Goal: Task Accomplishment & Management: Complete application form

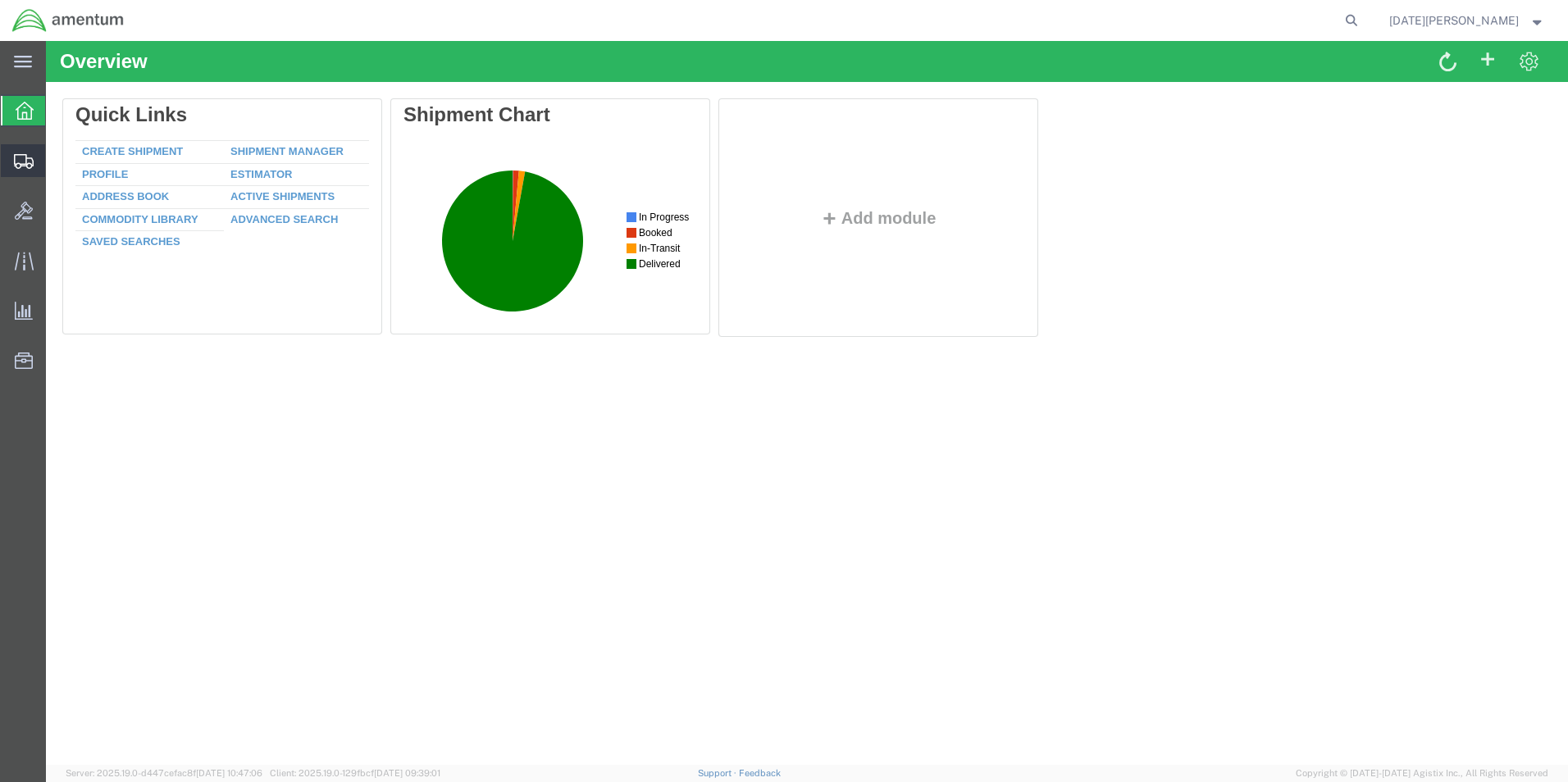
click at [0, 0] on span "Create from Template" at bounding box center [0, 0] width 0 height 0
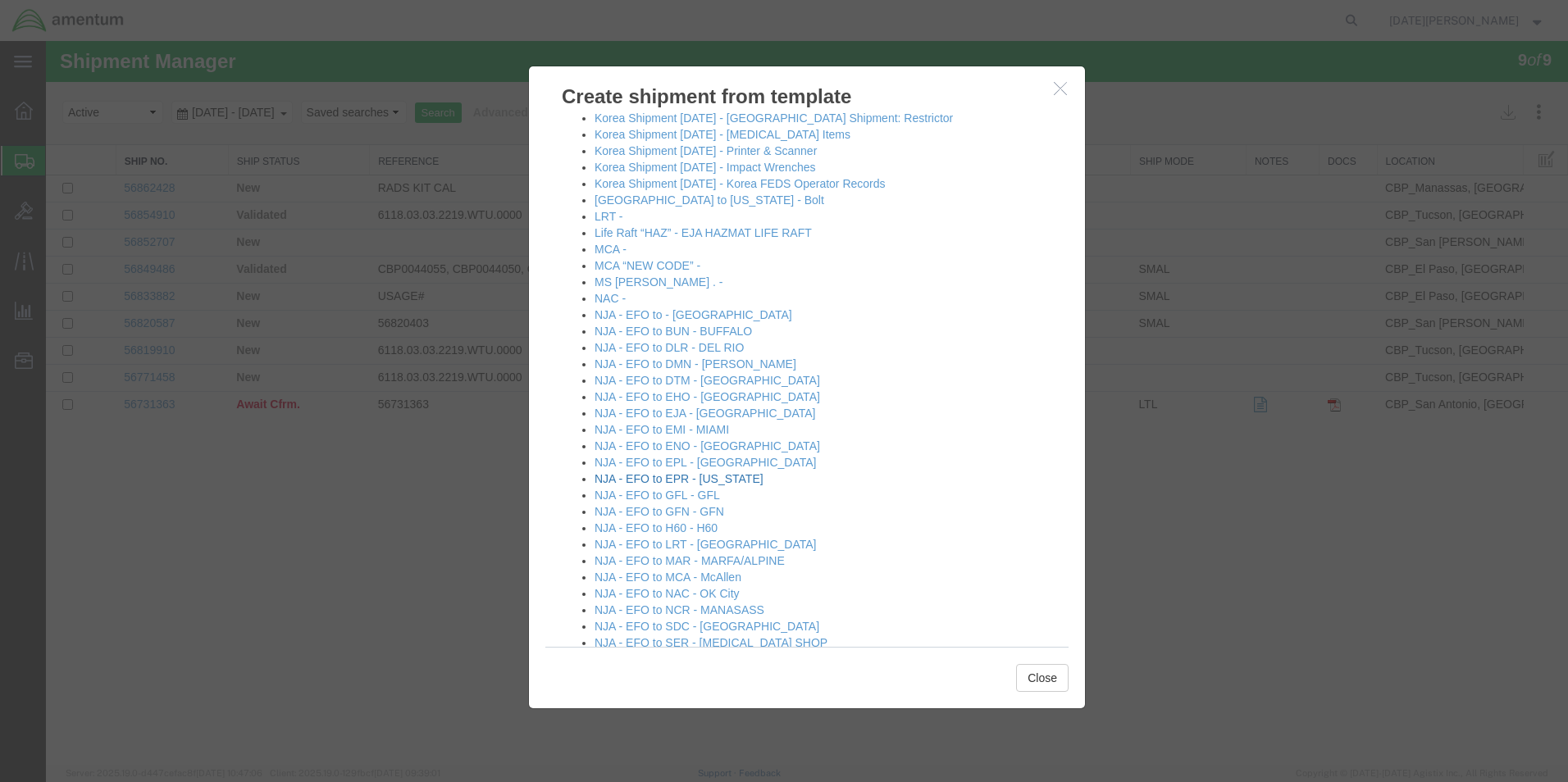
scroll to position [902, 0]
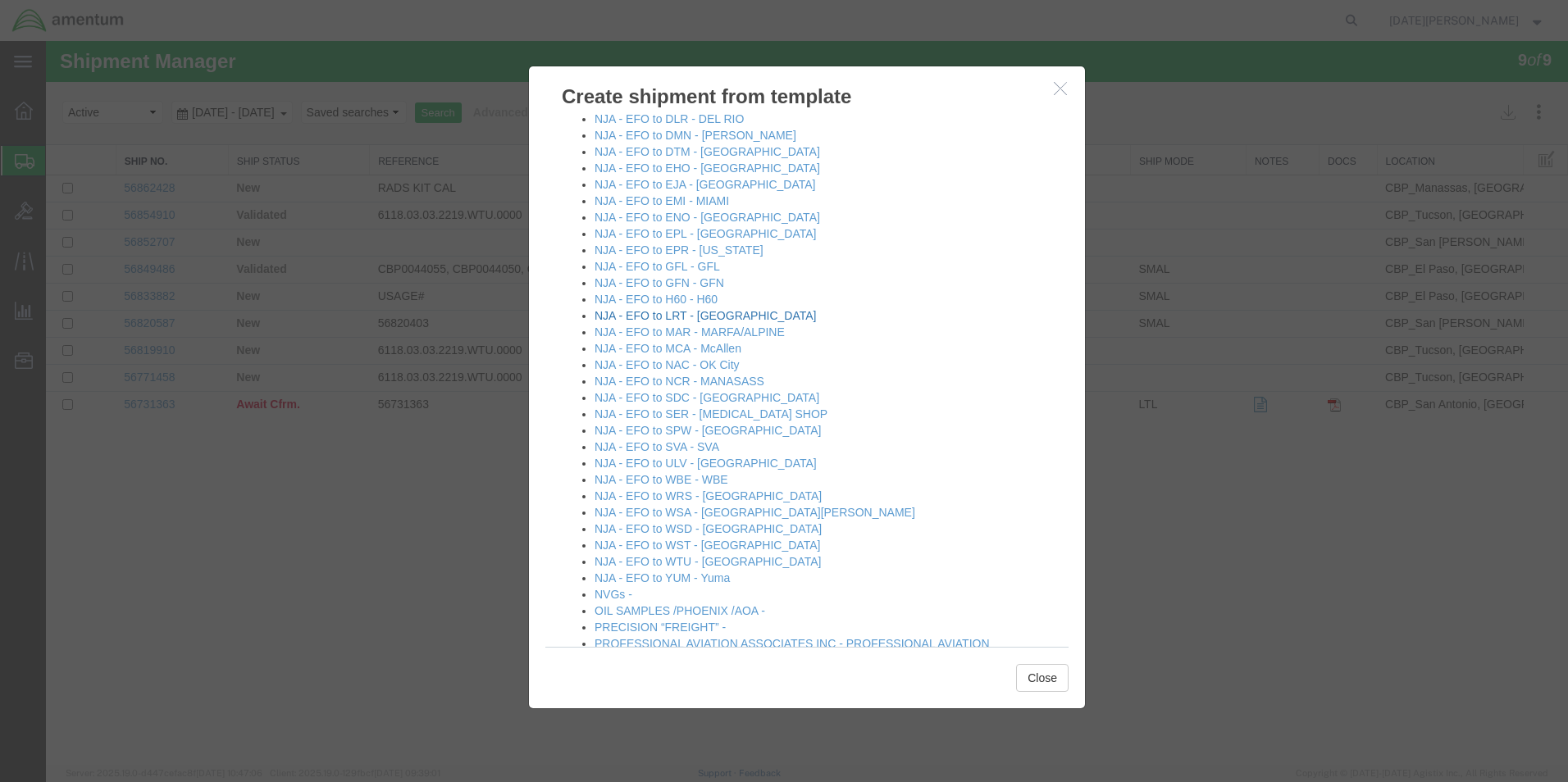
click at [689, 317] on link "NJA - EFO to LRT - [GEOGRAPHIC_DATA]" at bounding box center [706, 315] width 222 height 13
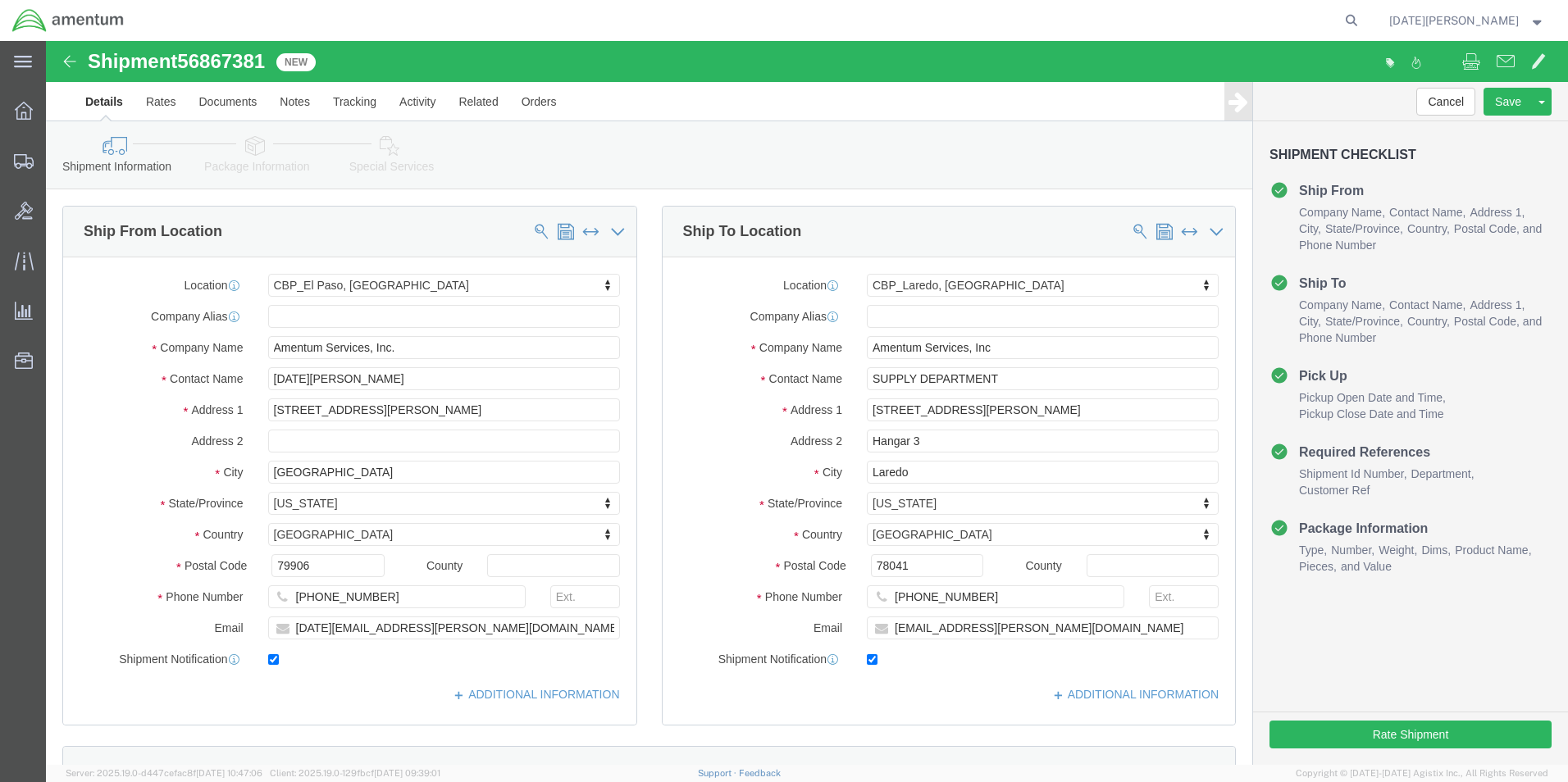
select select "49939"
select select "49940"
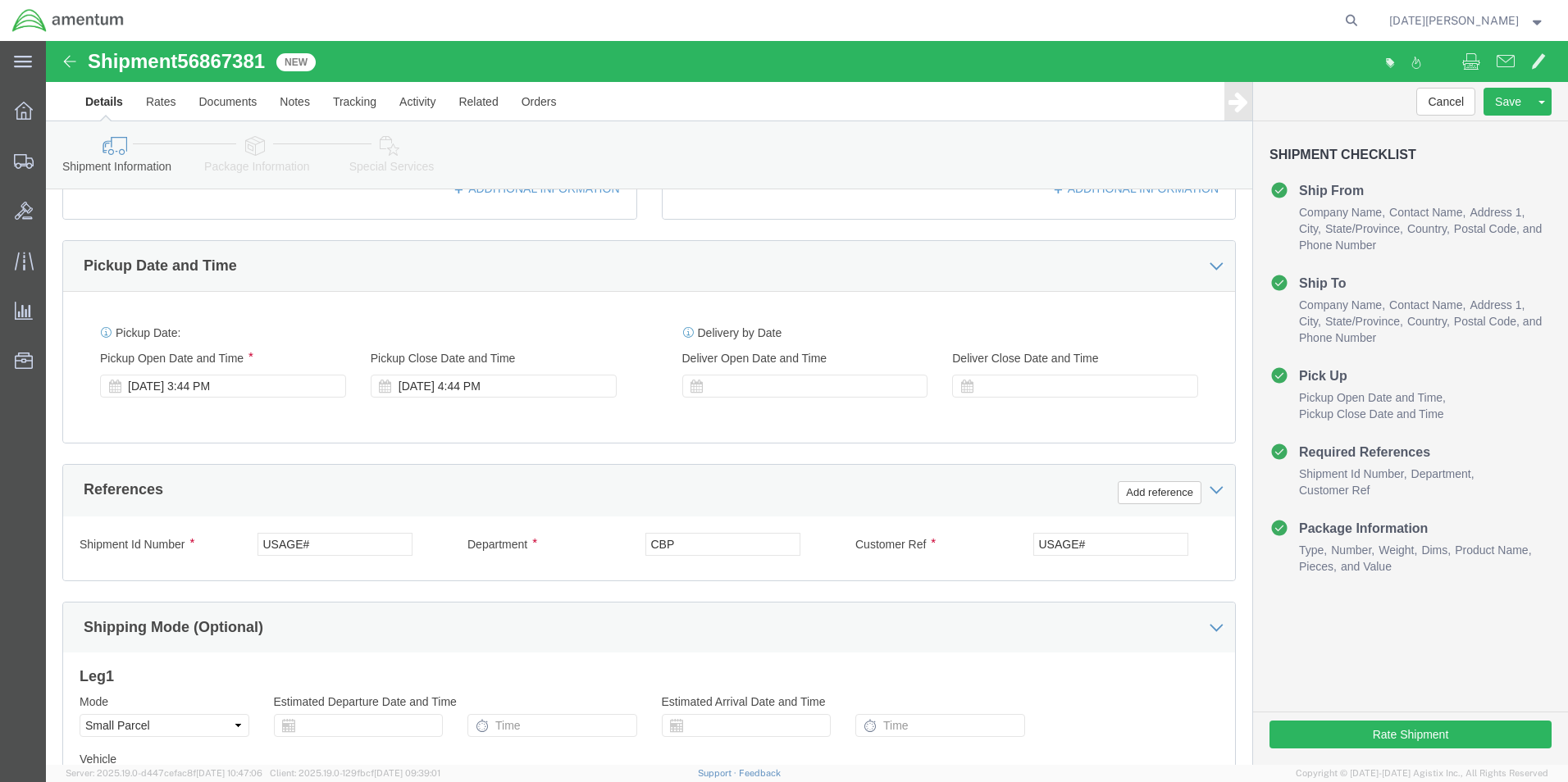
scroll to position [656, 0]
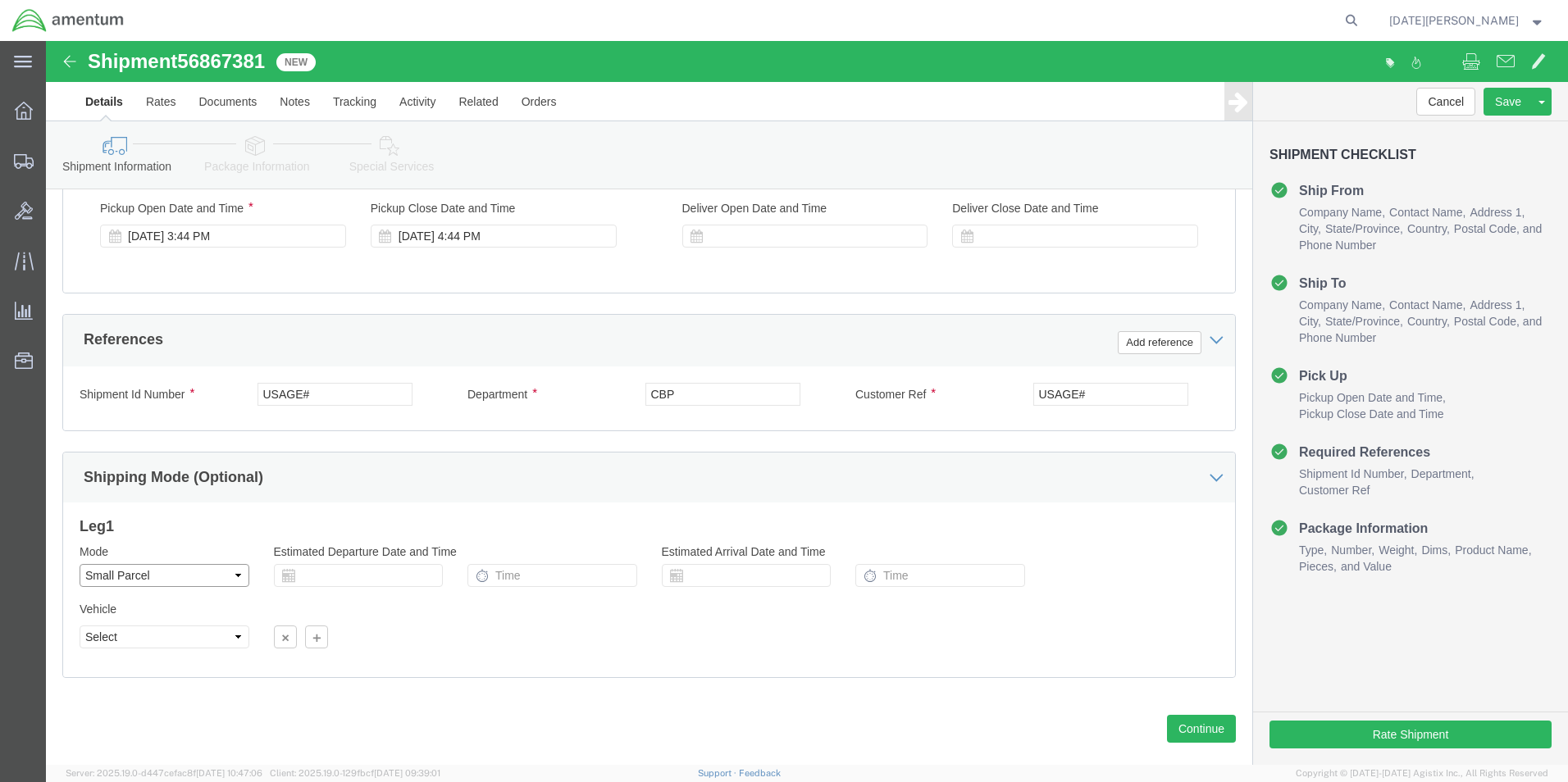
click select "Select Air Less than Truckload Multi-Leg Ocean Freight Rail Small Parcel Truckl…"
select select "LTL"
click select "Select Air Less than Truckload Multi-Leg Ocean Freight Rail Small Parcel Truckl…"
click div "Vehicle Select Straight Truck"
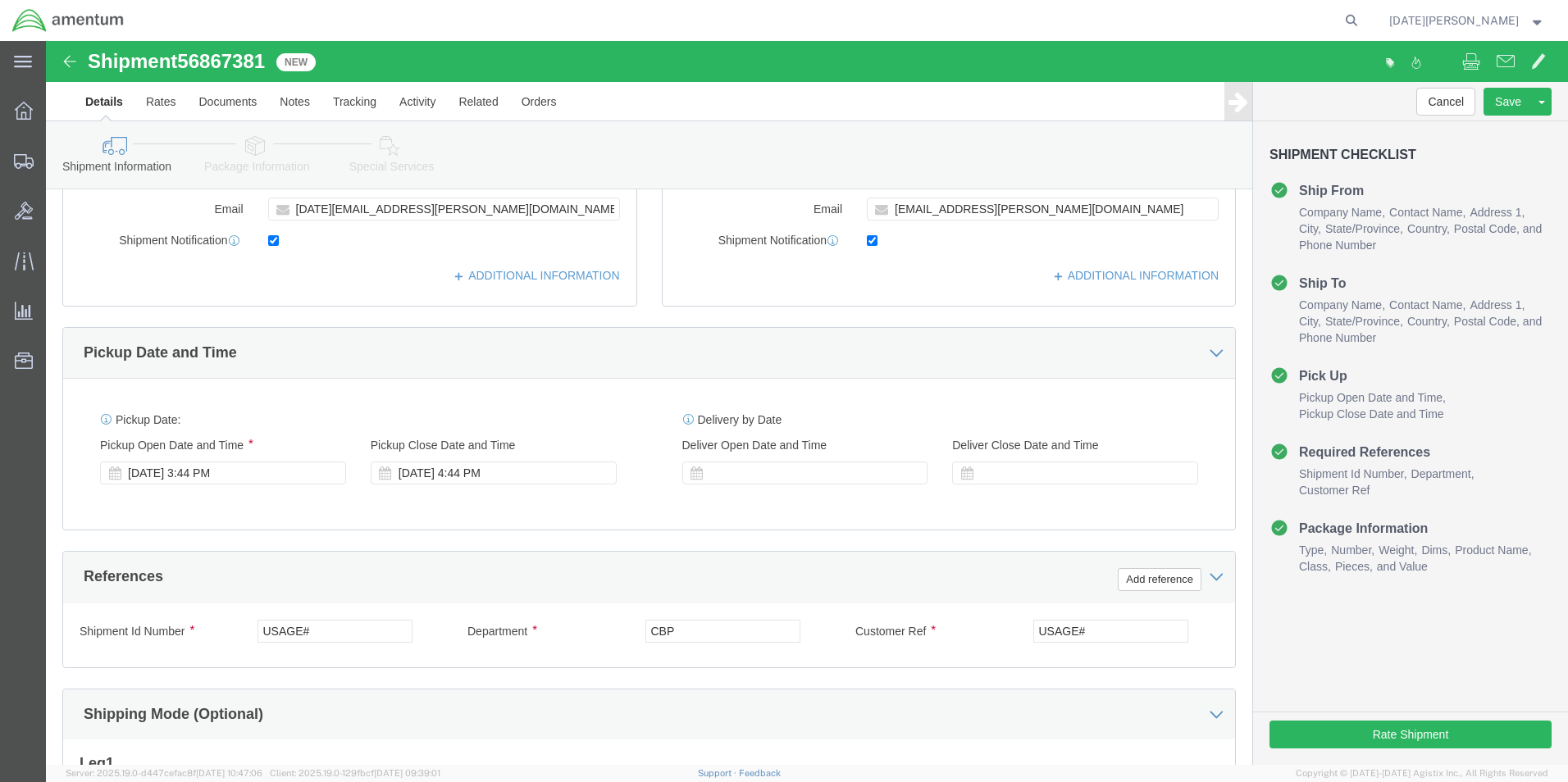
scroll to position [410, 0]
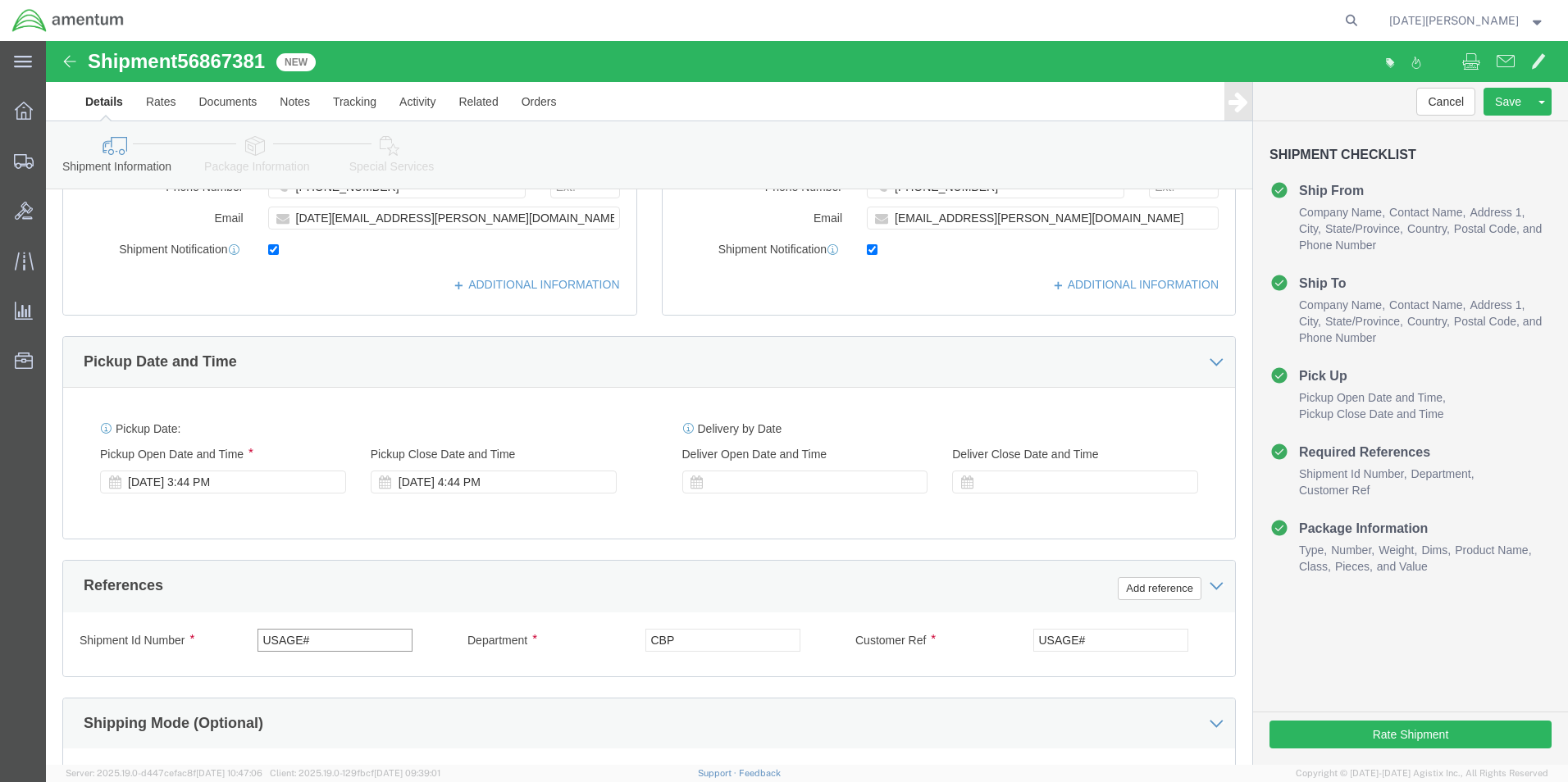
drag, startPoint x: 313, startPoint y: 598, endPoint x: 0, endPoint y: 623, distance: 314.0
click html "Shipment 56867381 New Details Rates Documents Notes Tracking Activity Related O…"
type input "532-001970"
paste input "532-001970"
type input "532-001970"
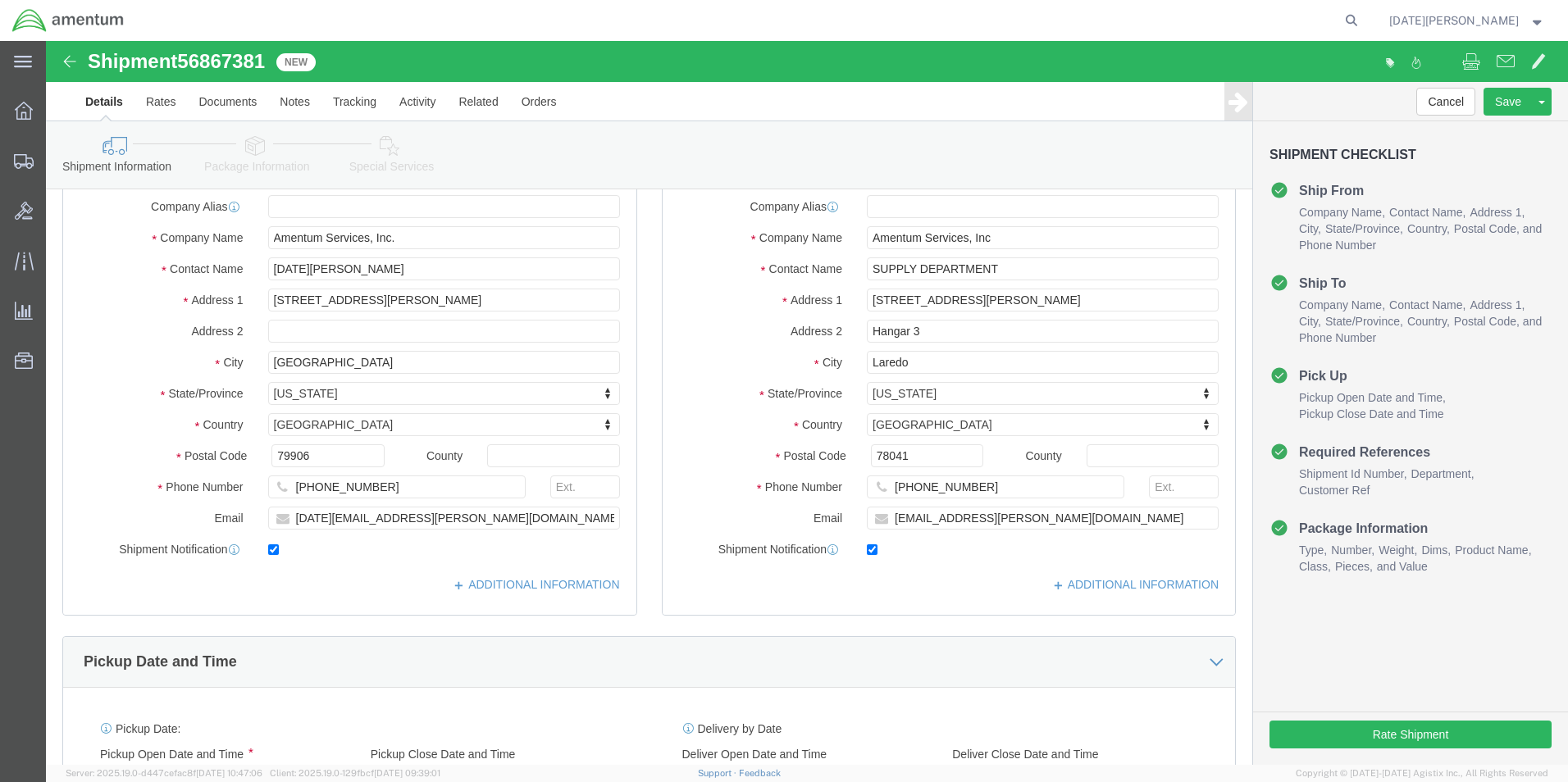
scroll to position [684, 0]
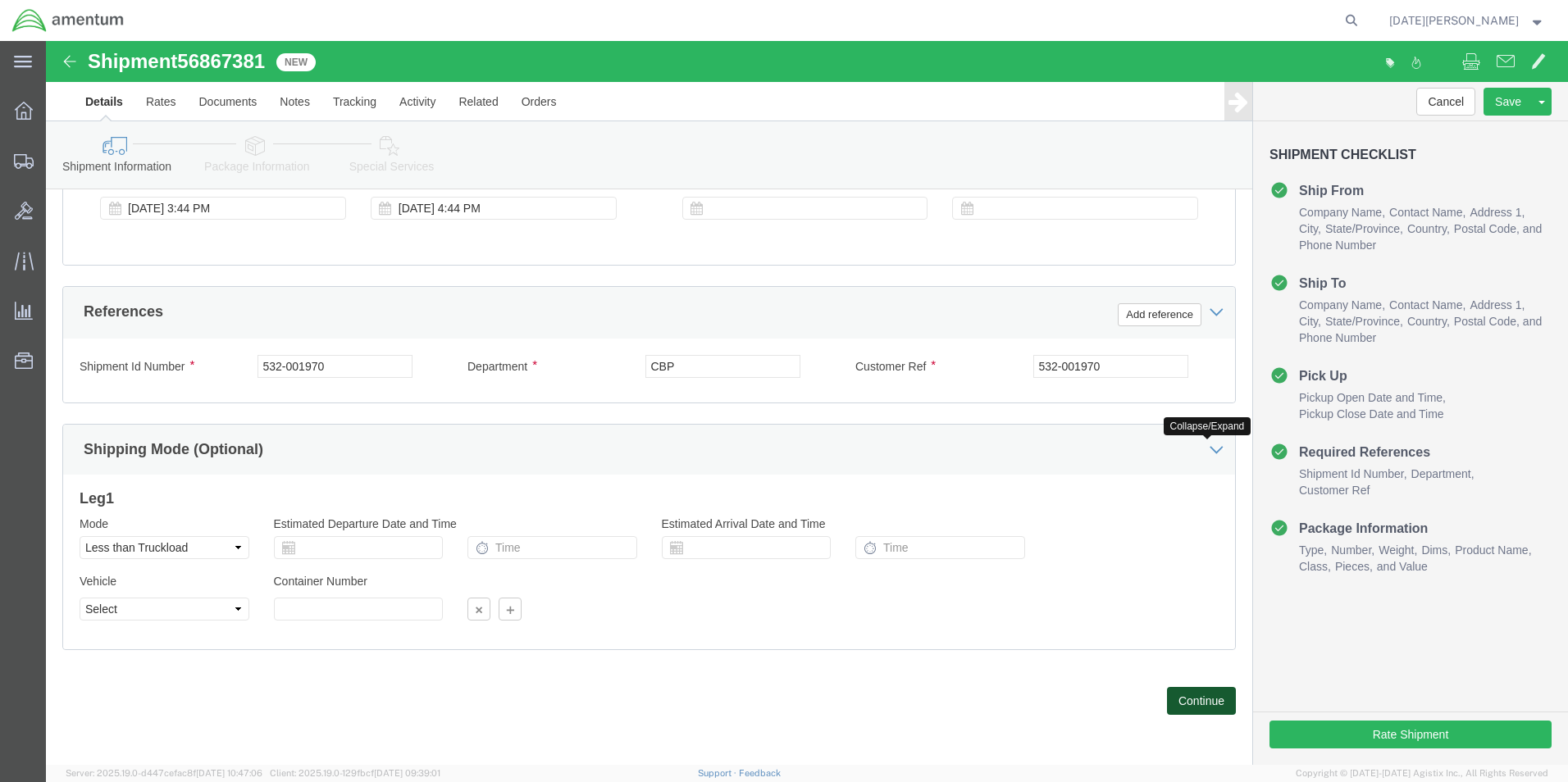
click button "Continue"
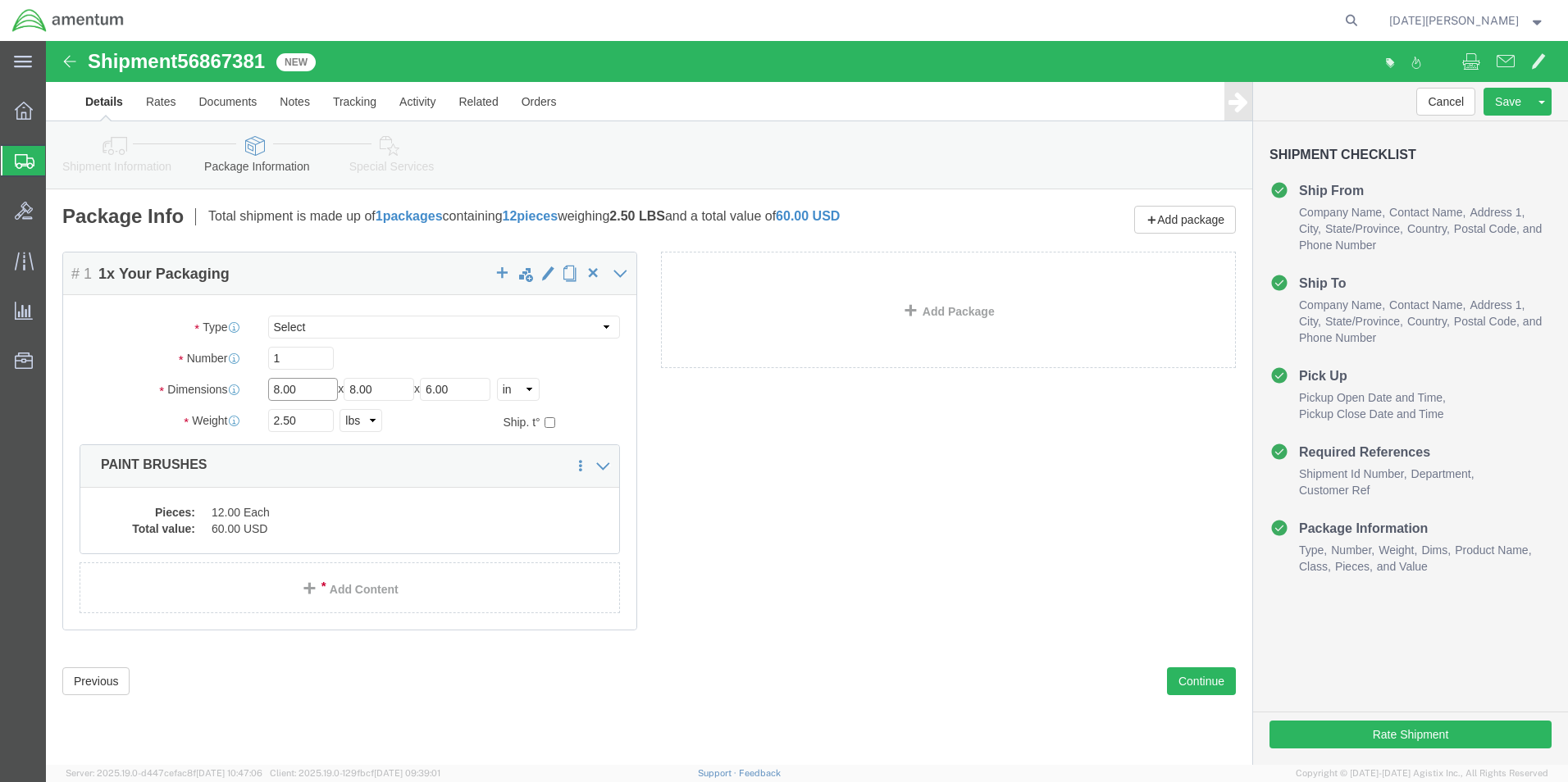
drag, startPoint x: 271, startPoint y: 342, endPoint x: 139, endPoint y: 358, distance: 133.0
click div "Dimensions Length 8.00 x Width 8.00 x Height 6.00 Select cm ft in"
type input "192"
type input "21"
type input "12"
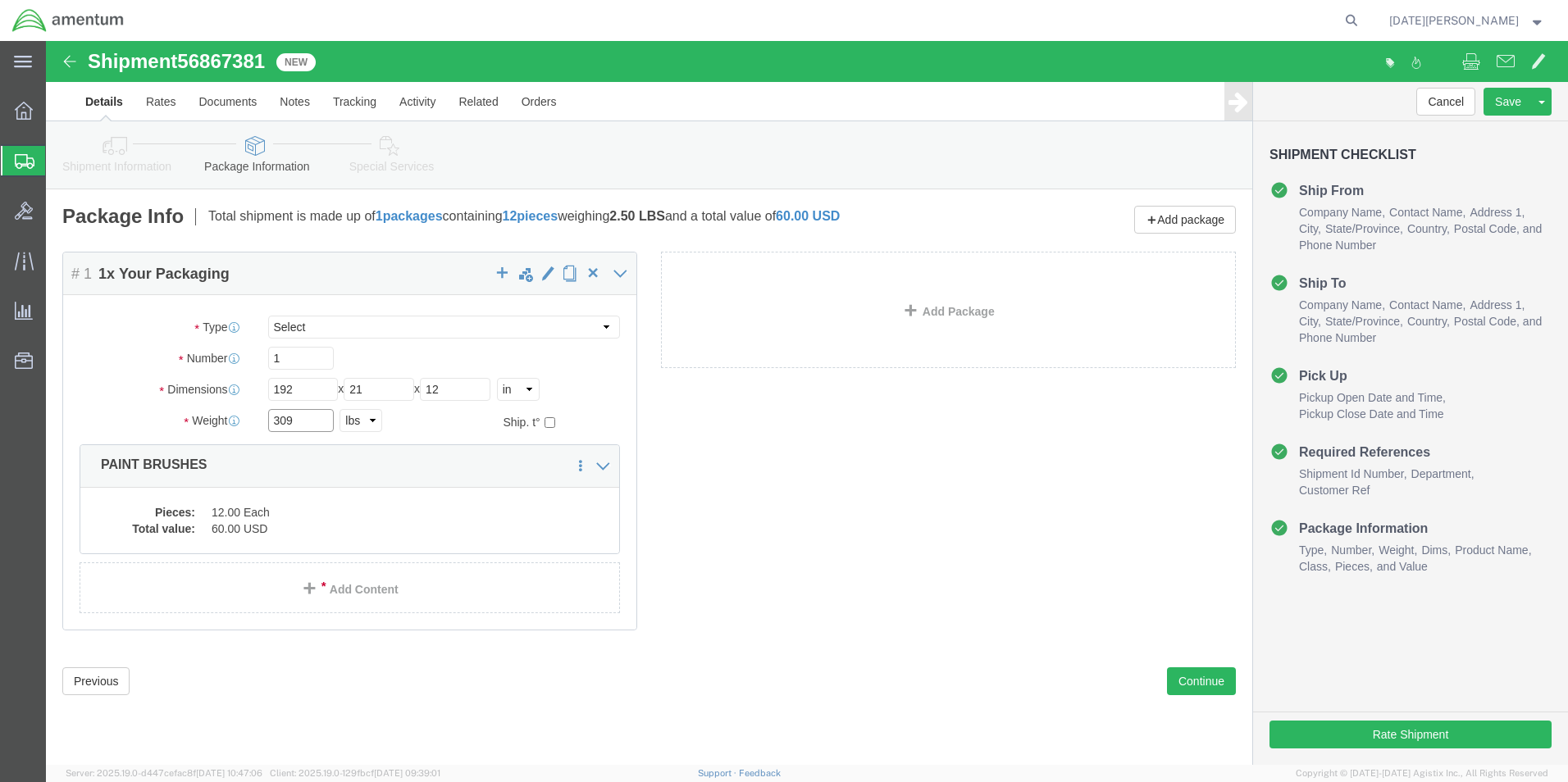
type input "309"
click dd "60.00 USD"
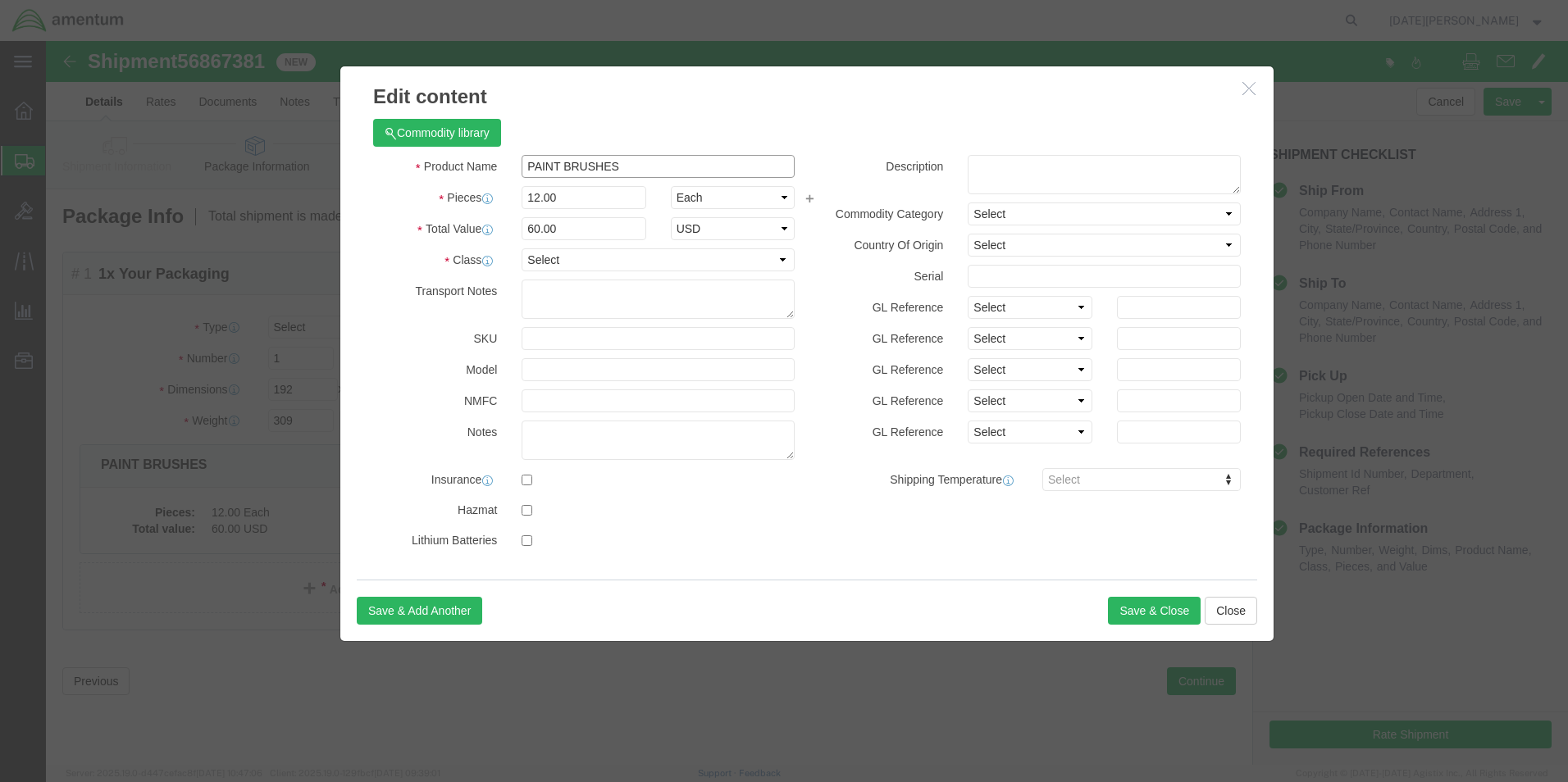
click input "PAINT BRUSHES"
type input "m"
type input "MAIN ROTOR BLADE"
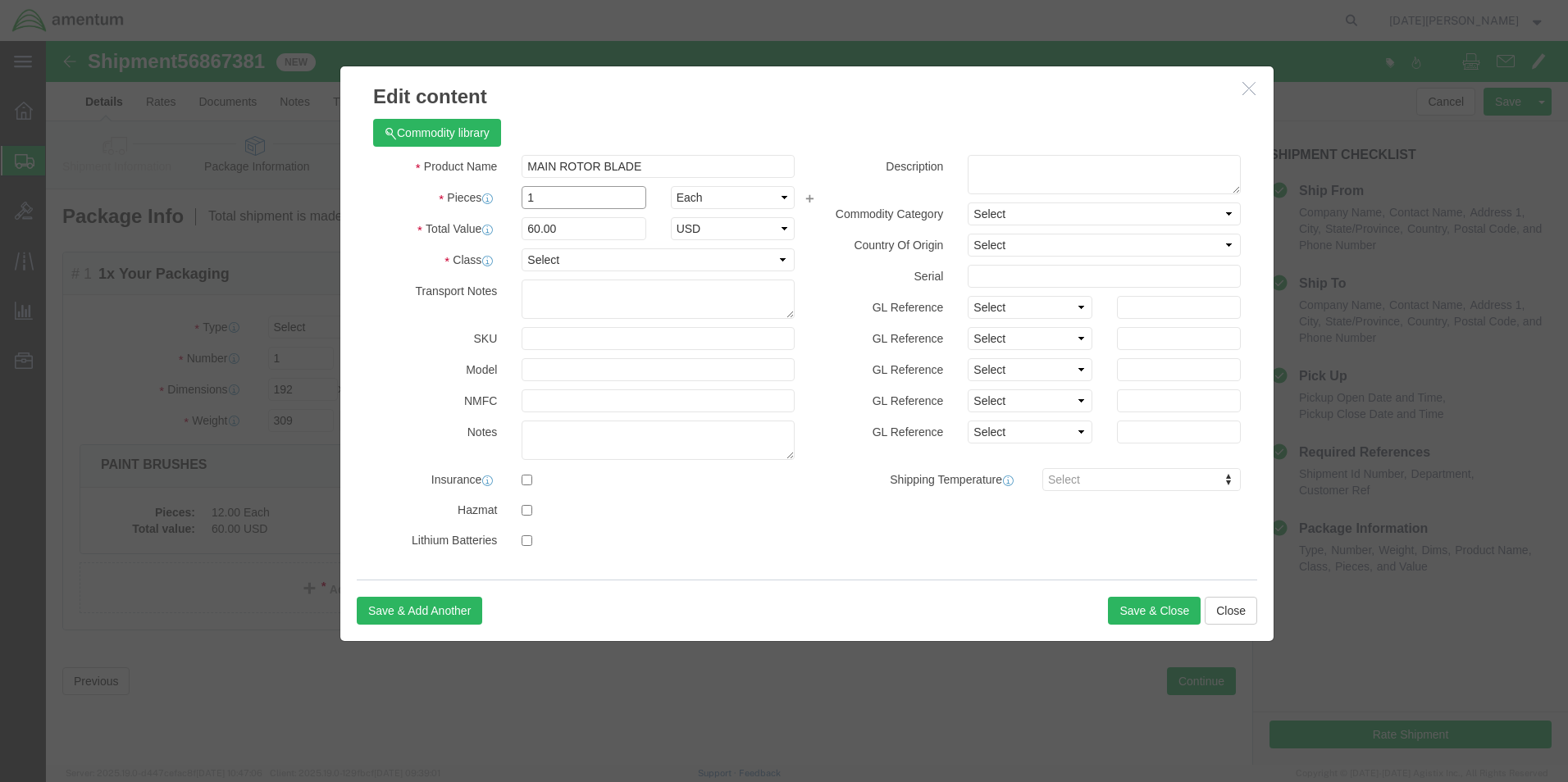
type input "1"
type input "5"
type input "50000"
select select "USD"
click select "Select 50 55 60 65 70 85 92.5 100 125 175 250 300 400"
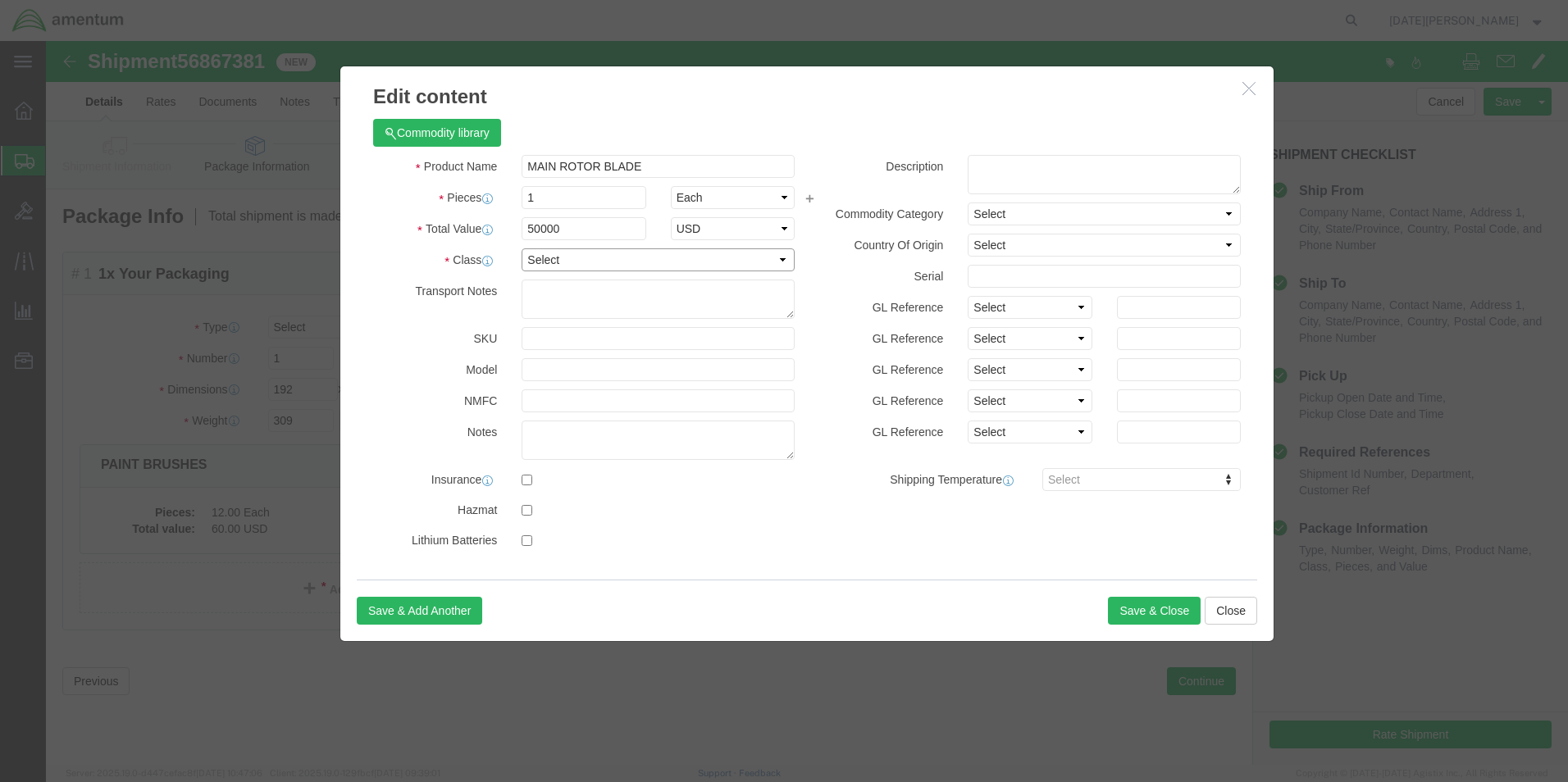
select select "92.5"
click select "Select 50 55 60 65 70 85 92.5 100 125 175 250 300 400"
click label "GL Reference"
click label
click input "checkbox"
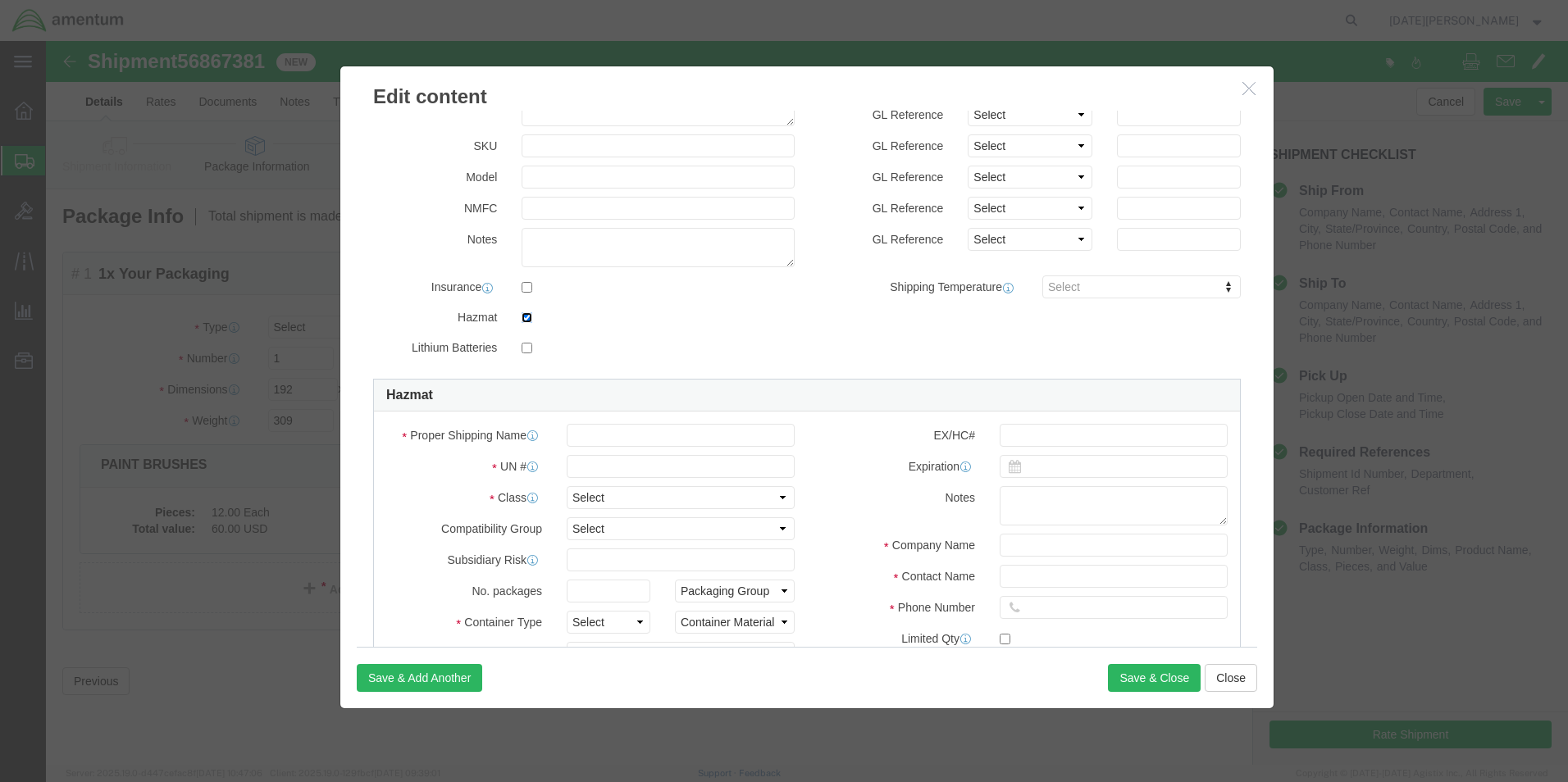
scroll to position [164, 0]
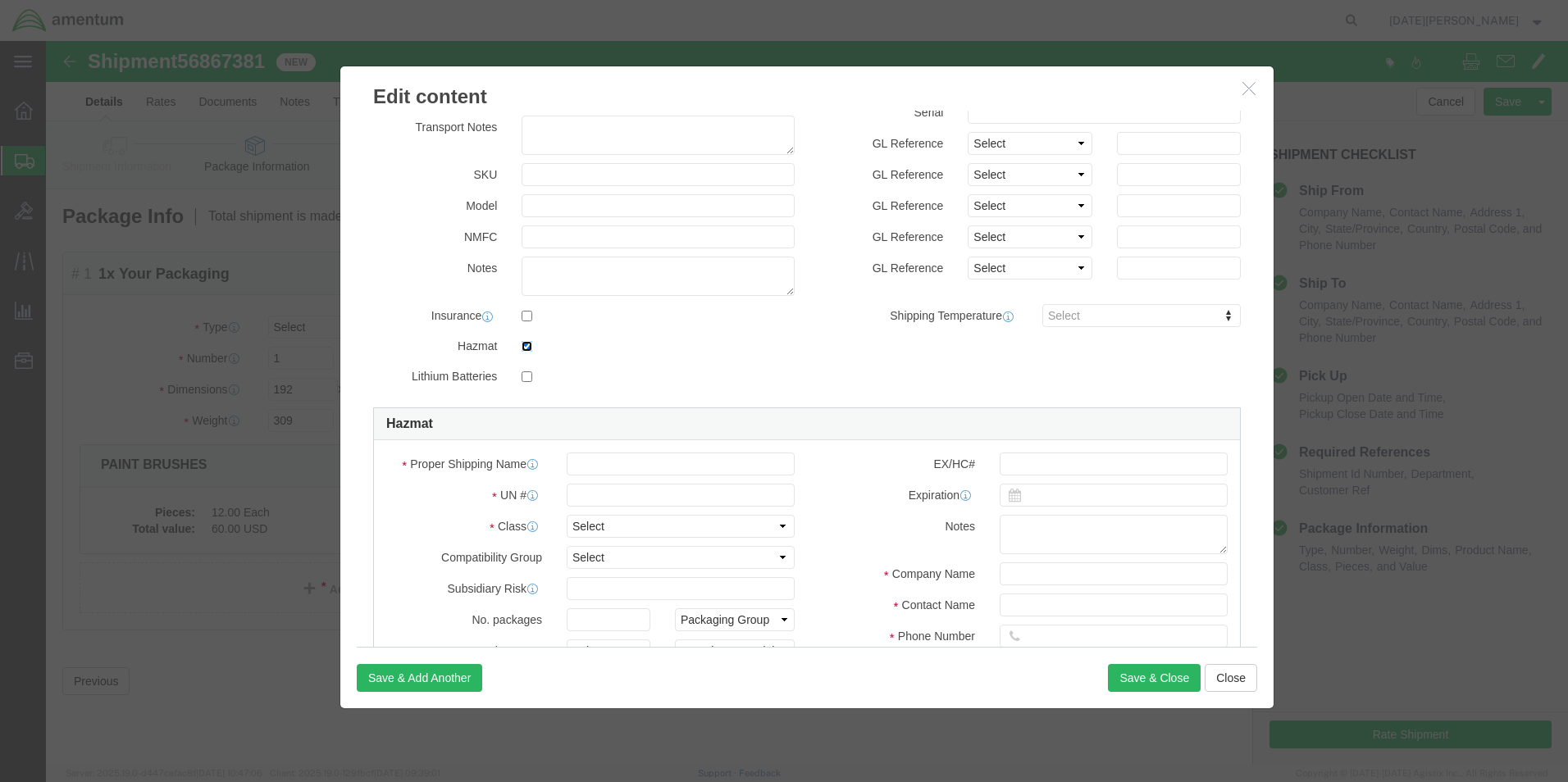
drag, startPoint x: 478, startPoint y: 304, endPoint x: 491, endPoint y: 308, distance: 13.6
click input "checkbox"
checkbox input "false"
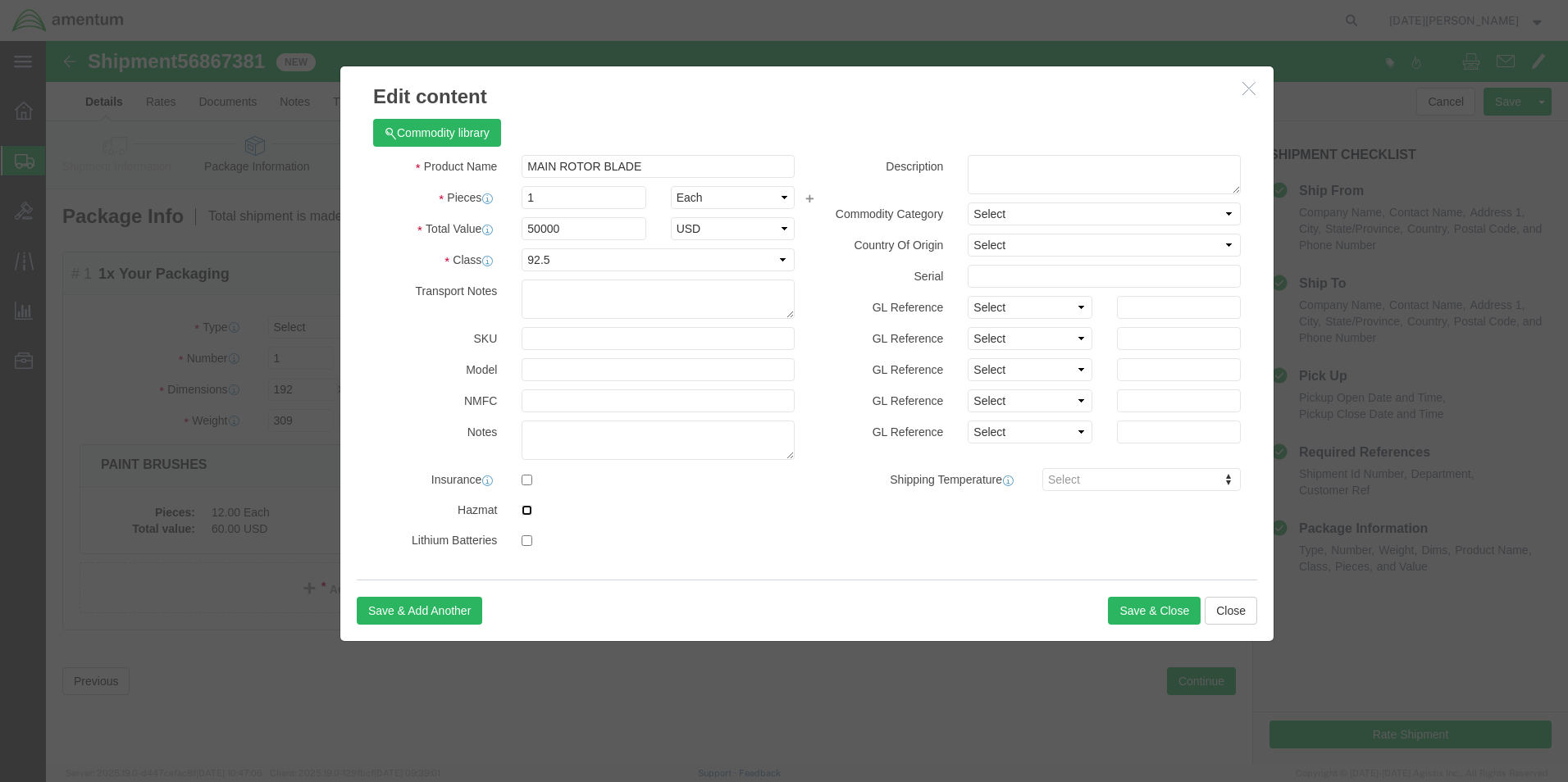
scroll to position [0, 0]
click div "Product Name MAIN ROTOR BLADE Pieces 1 Select Bag Barrels 100Board Feet Bottle …"
click button "Save & Close"
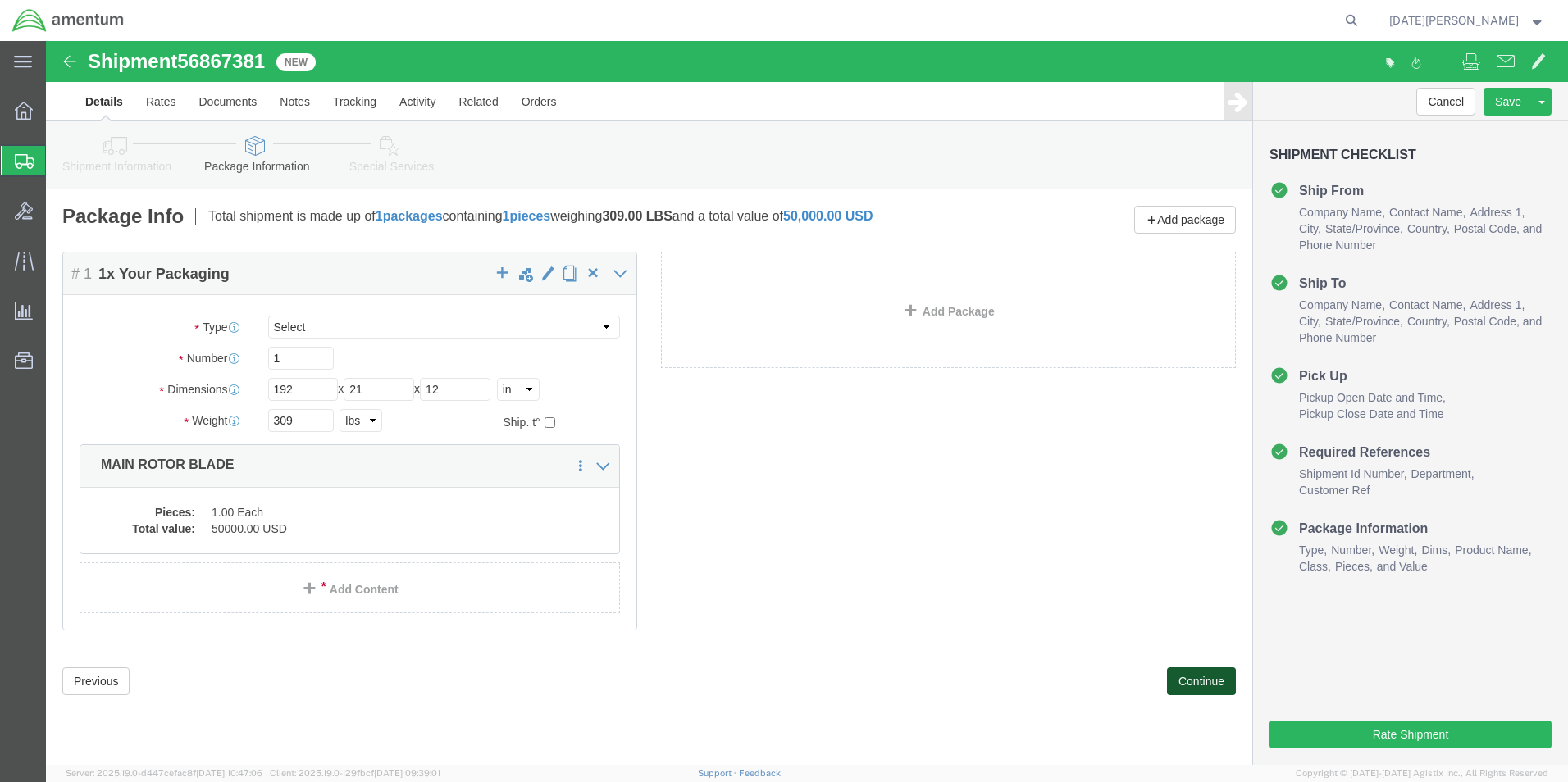
click button "Continue"
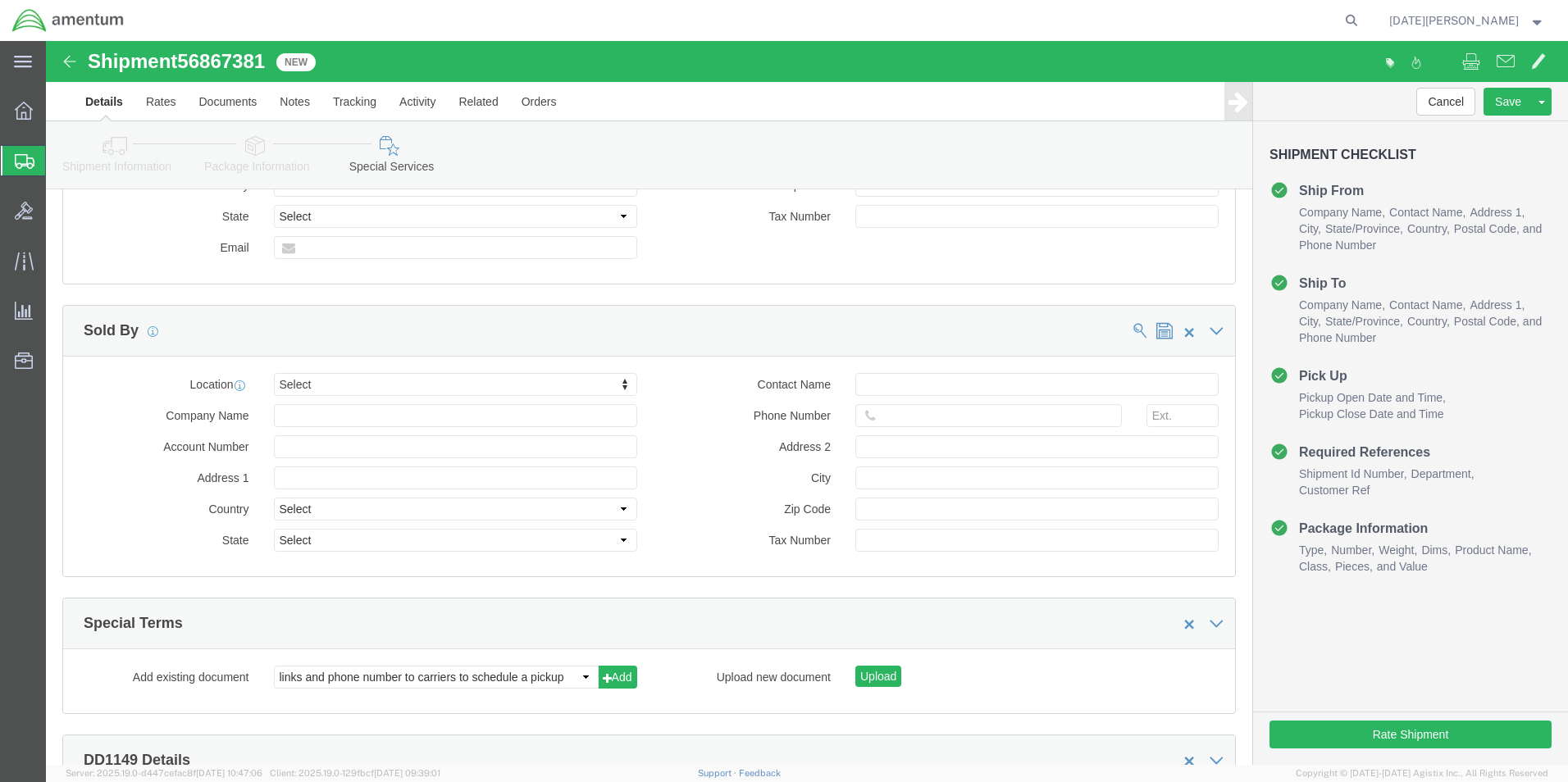
scroll to position [1640, 0]
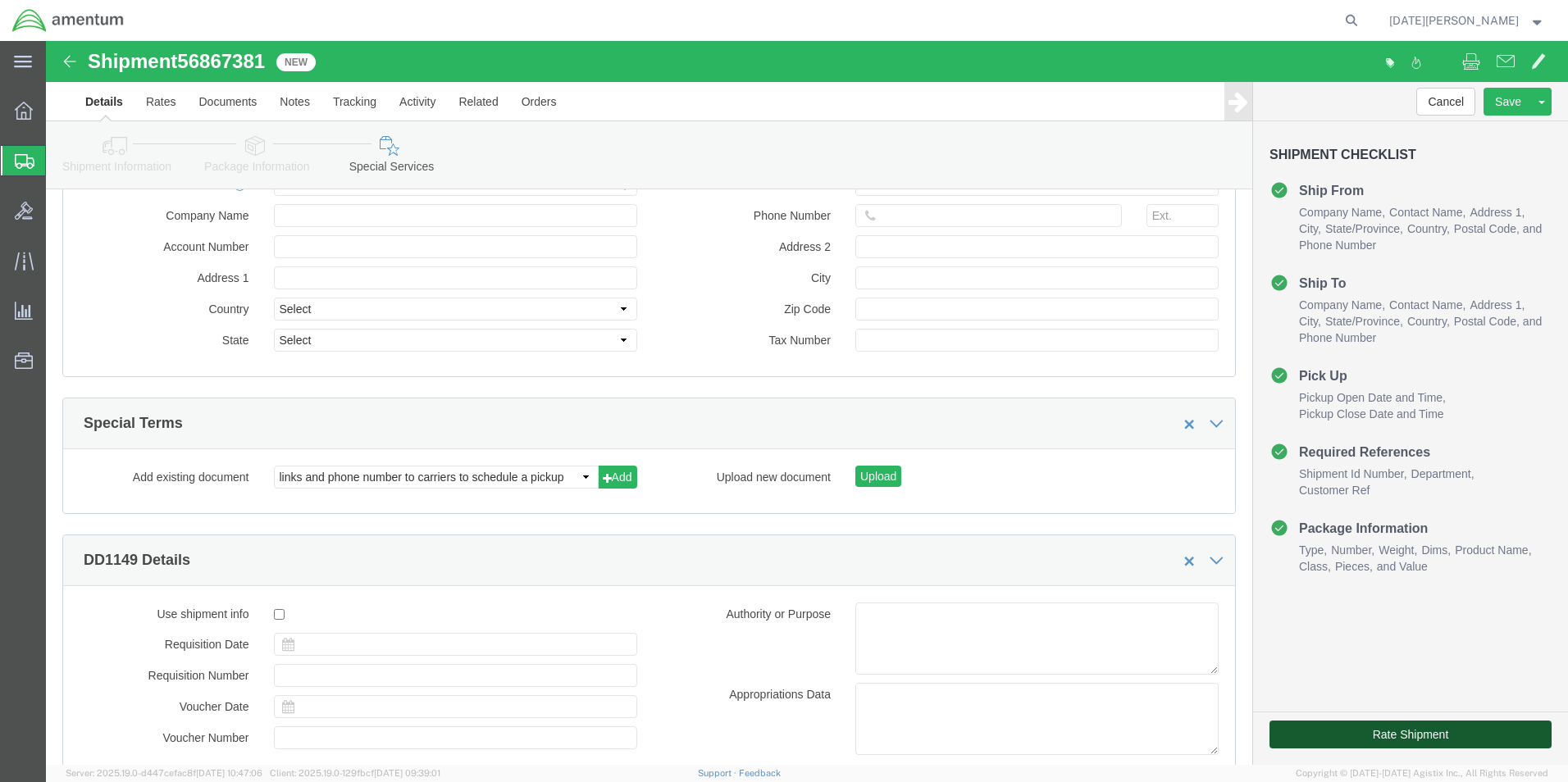
click button "Rate Shipment"
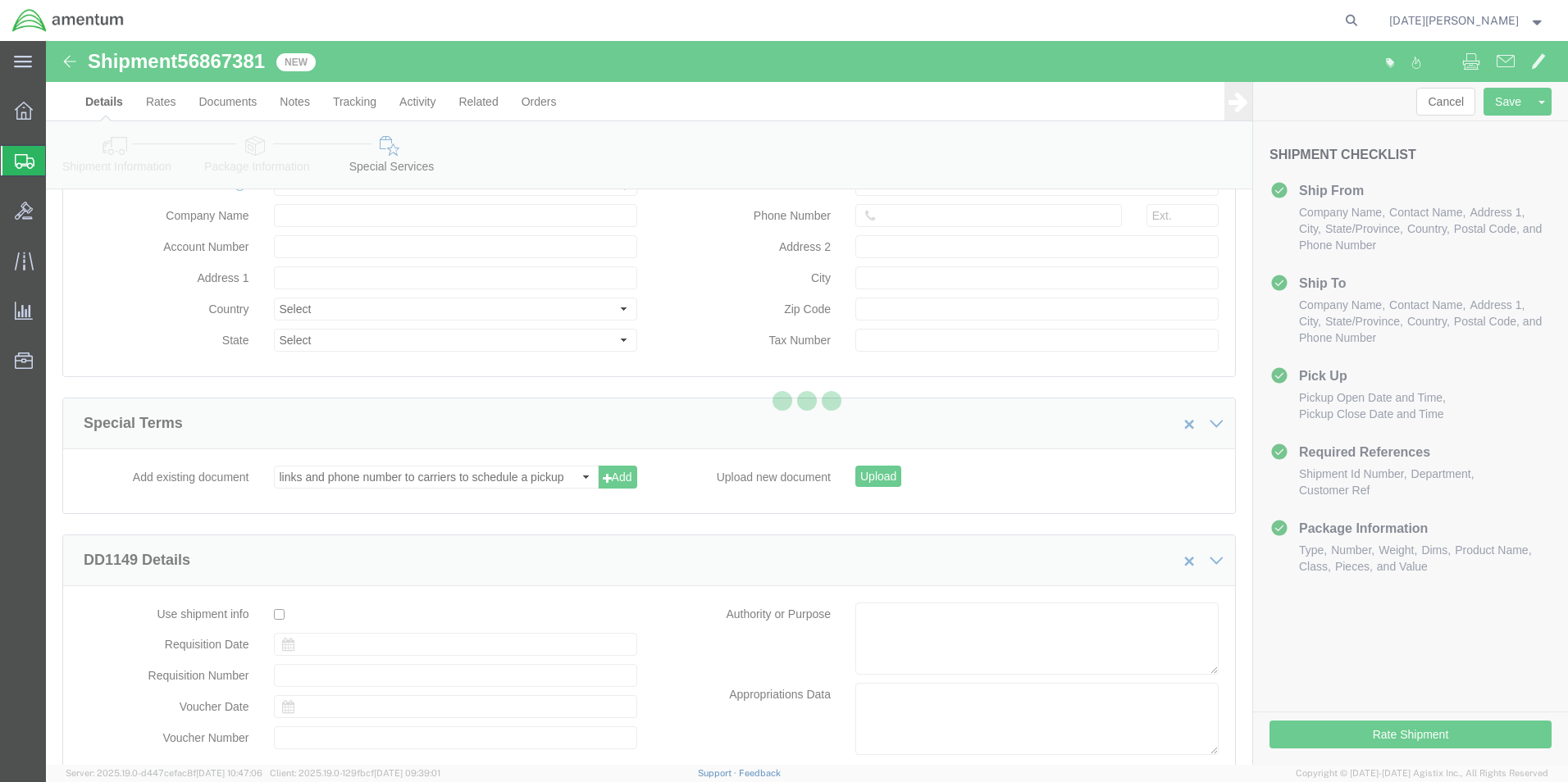
scroll to position [0, 0]
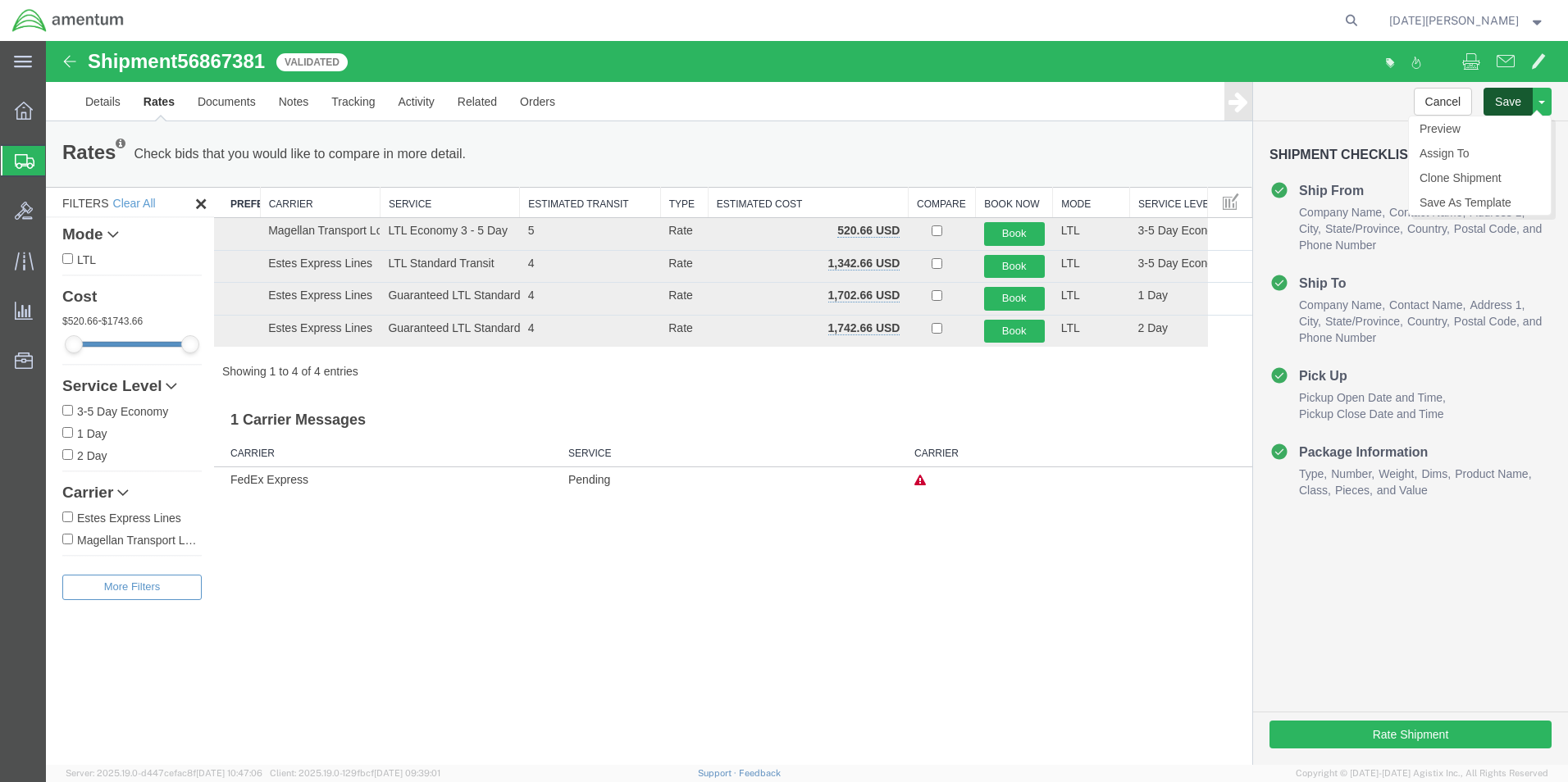
click at [1507, 101] on button "Save" at bounding box center [1508, 102] width 49 height 28
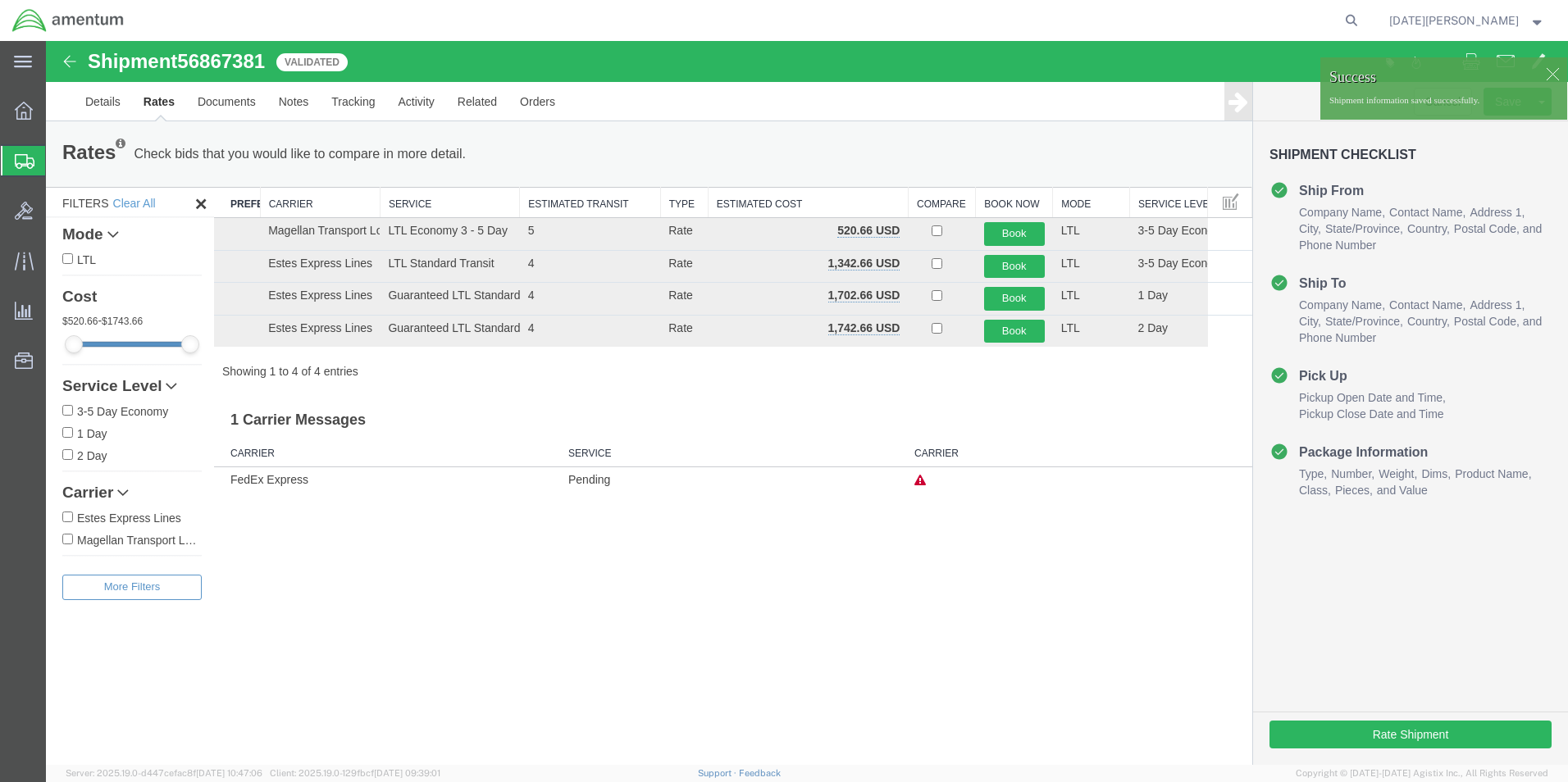
click at [1554, 68] on div at bounding box center [1552, 74] width 25 height 25
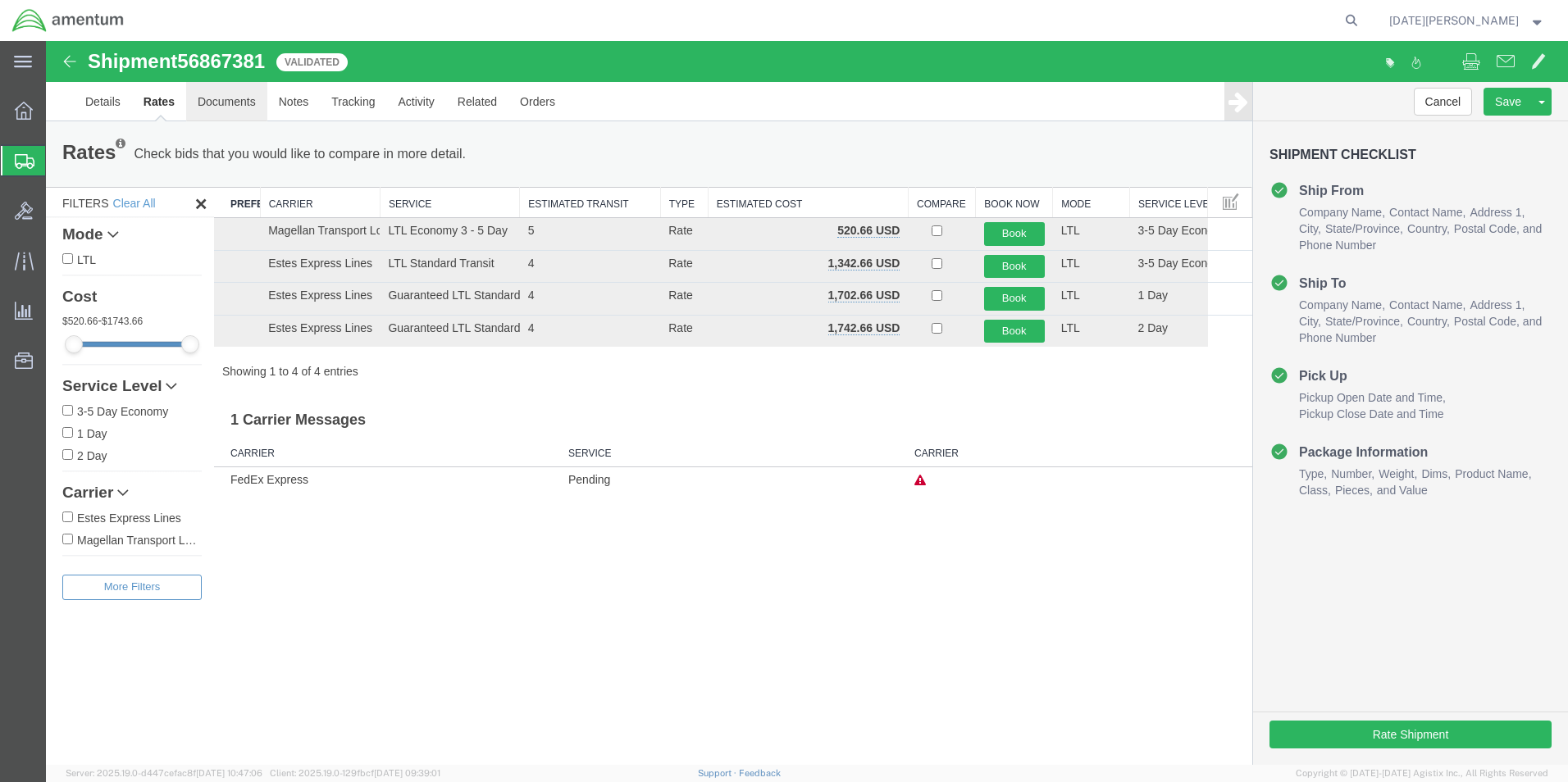
click at [220, 92] on link "Documents" at bounding box center [226, 101] width 81 height 39
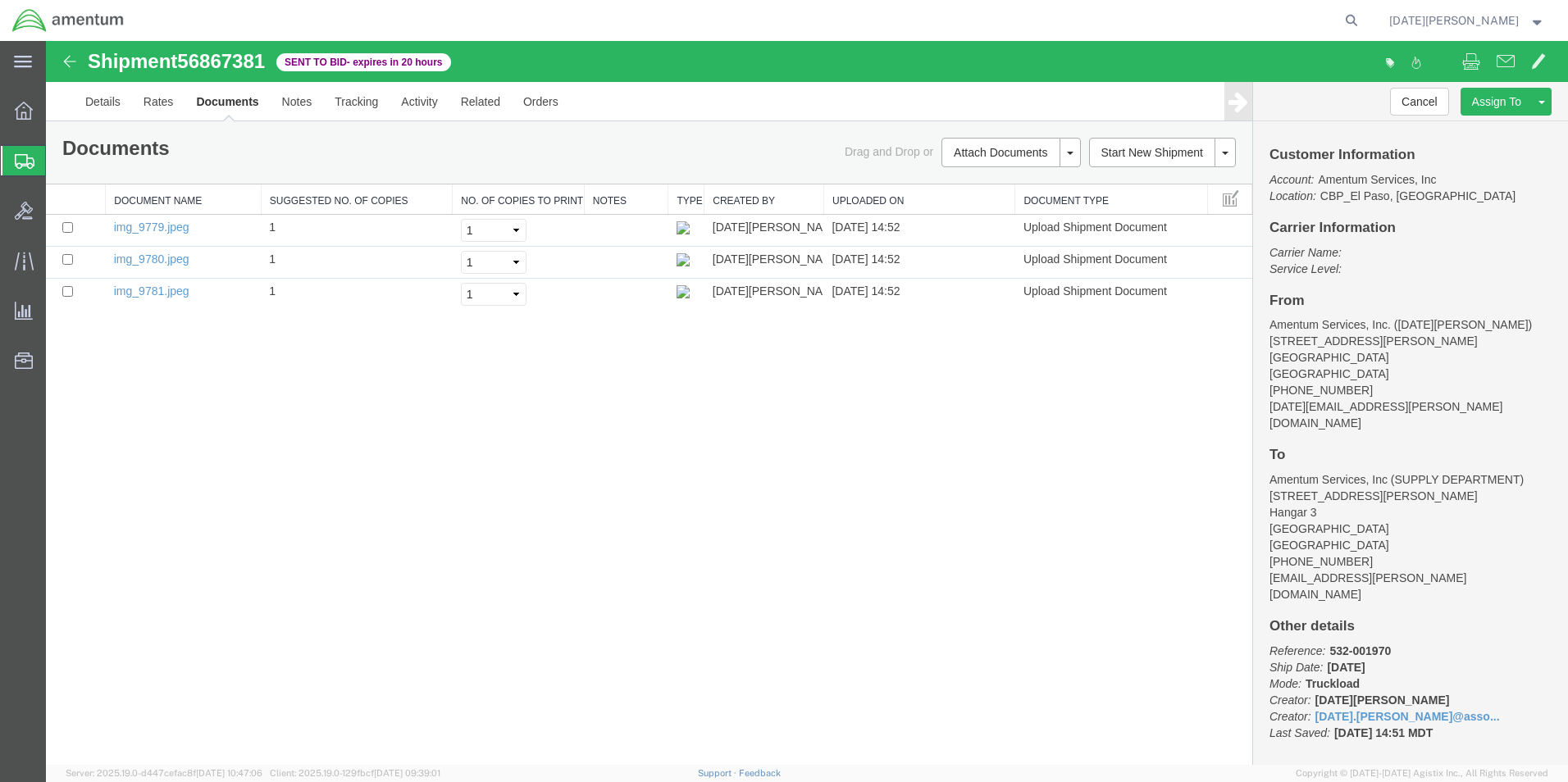
click at [0, 0] on span "Create from Template" at bounding box center [0, 0] width 0 height 0
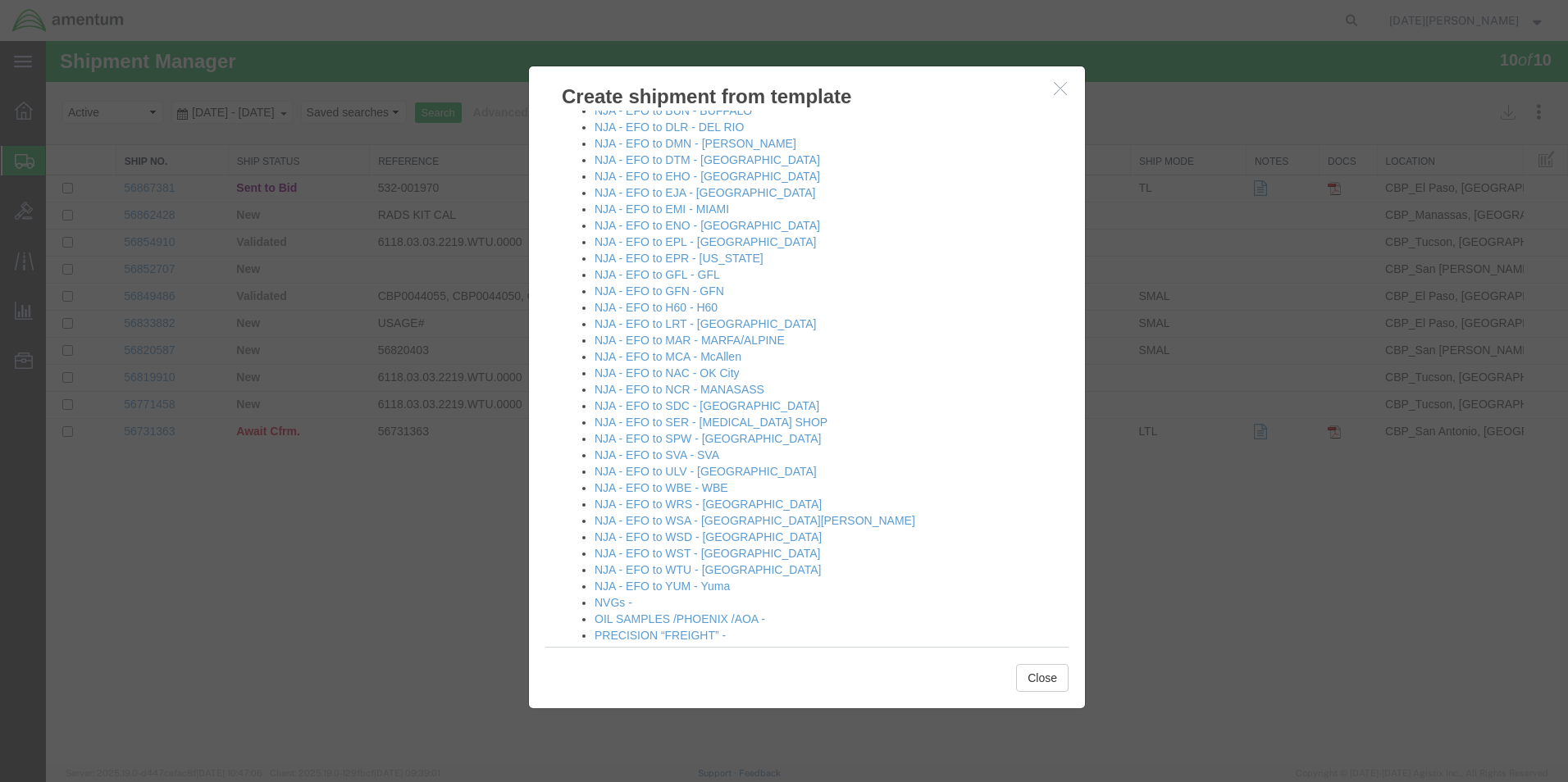
scroll to position [984, 0]
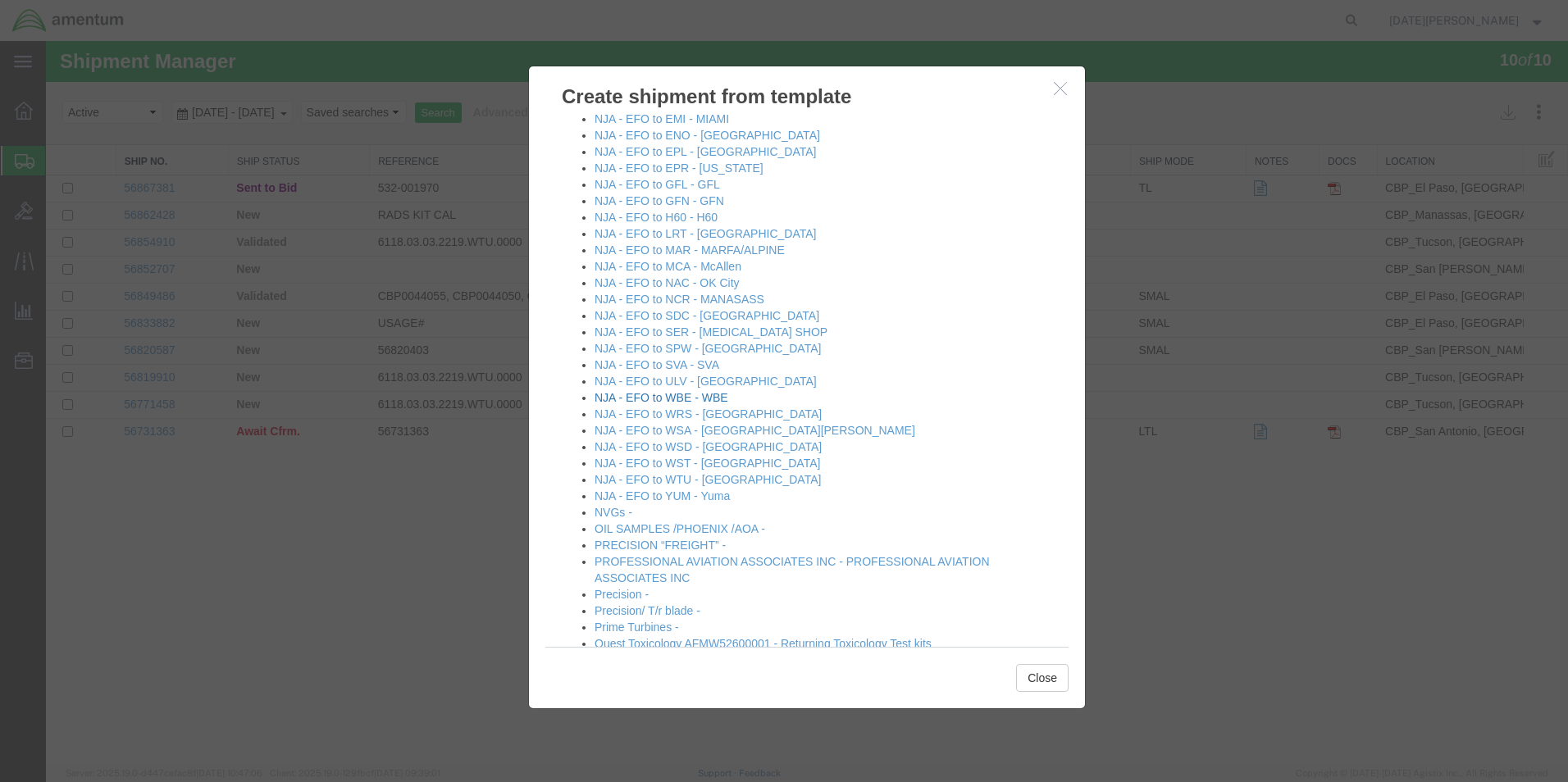
click at [701, 392] on link "NJA - EFO to WBE - WBE" at bounding box center [661, 398] width 134 height 13
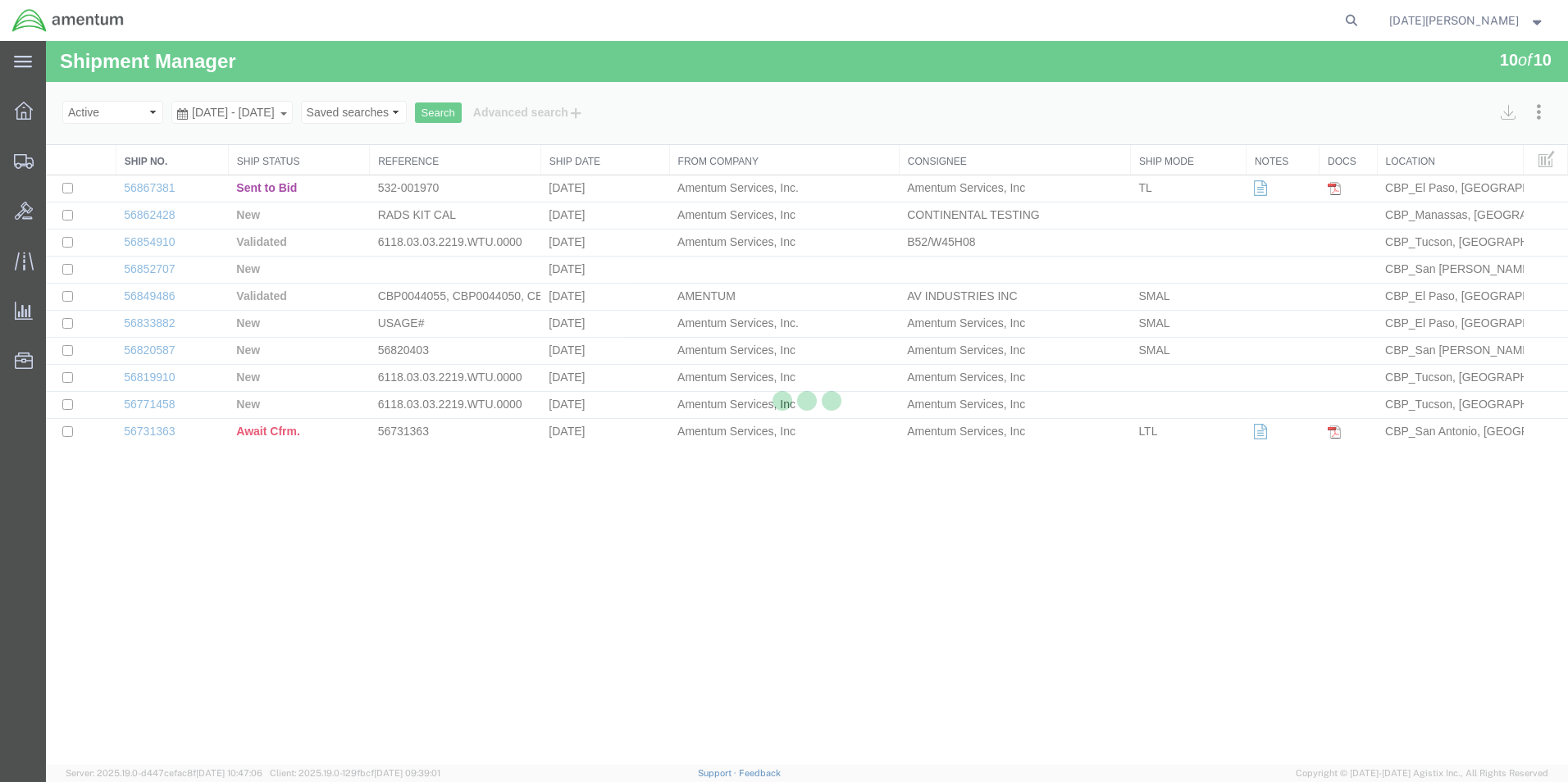
select select "49939"
select select "49918"
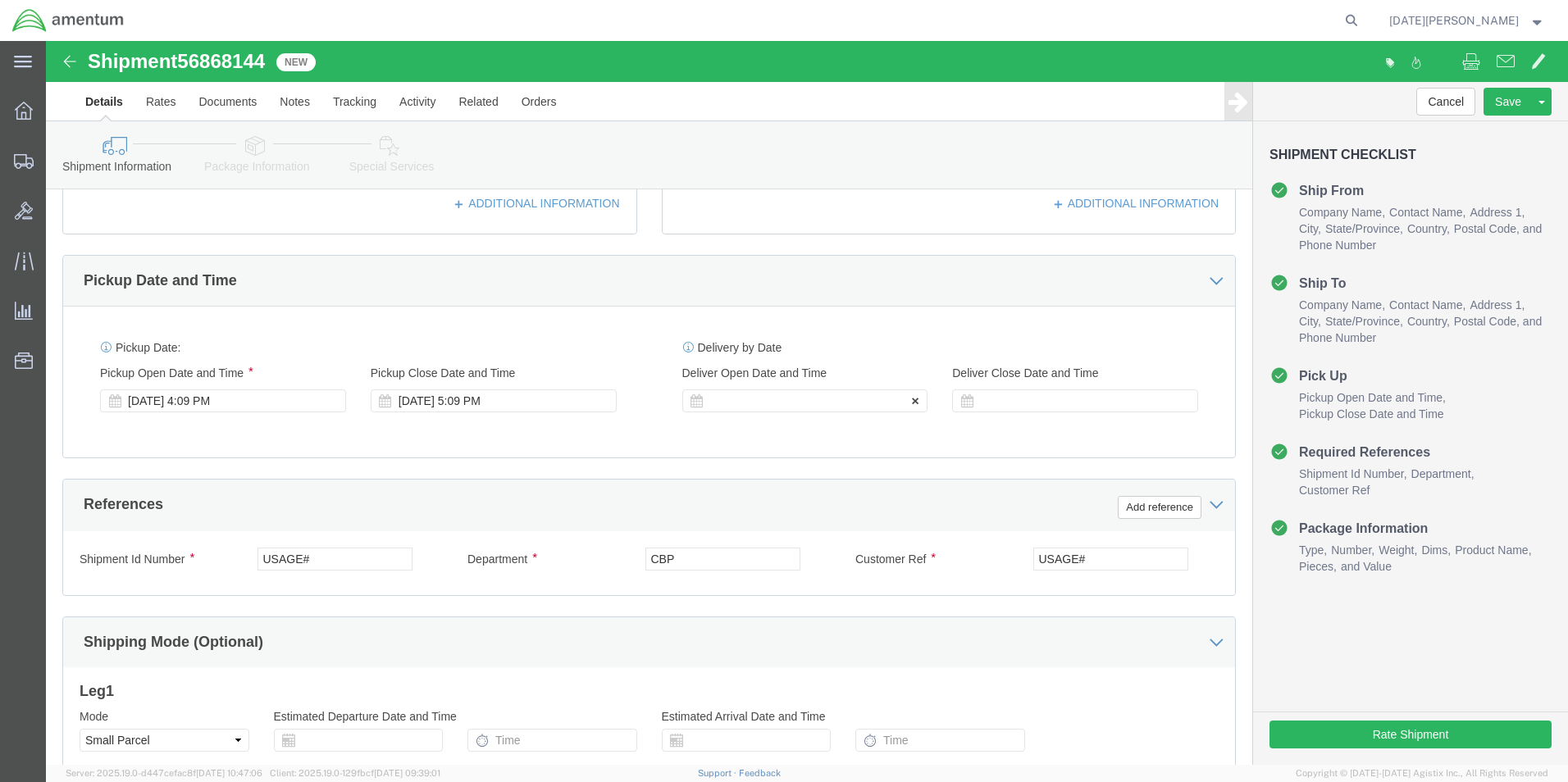
scroll to position [492, 0]
drag, startPoint x: 283, startPoint y: 512, endPoint x: 114, endPoint y: 501, distance: 169.4
click div "Shipment Id Number USAGE# Department CBP Customer Ref USAGE# Select Account Typ…"
type input "493-001696"
paste input "493-001696"
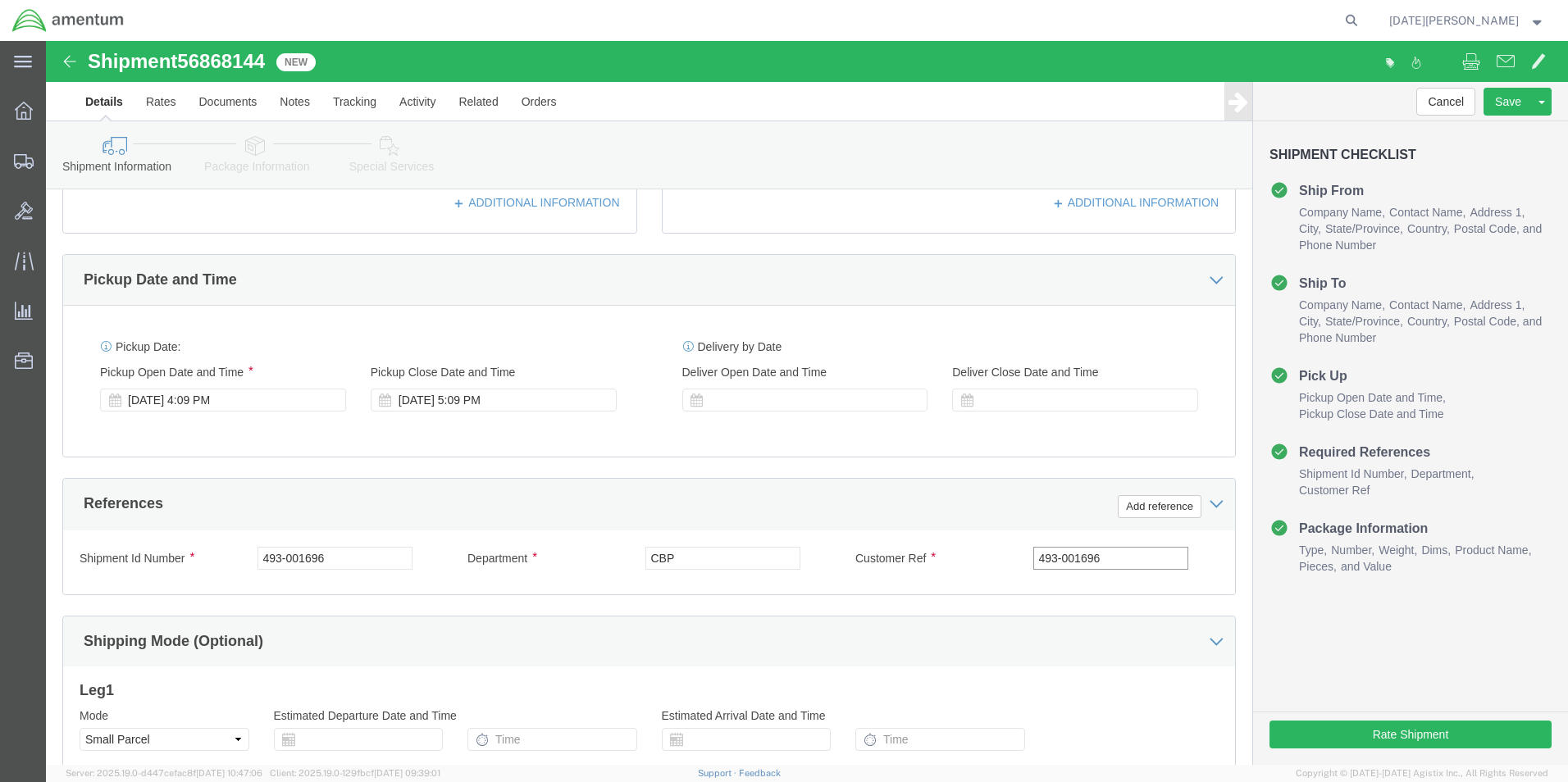
type input "493-001696"
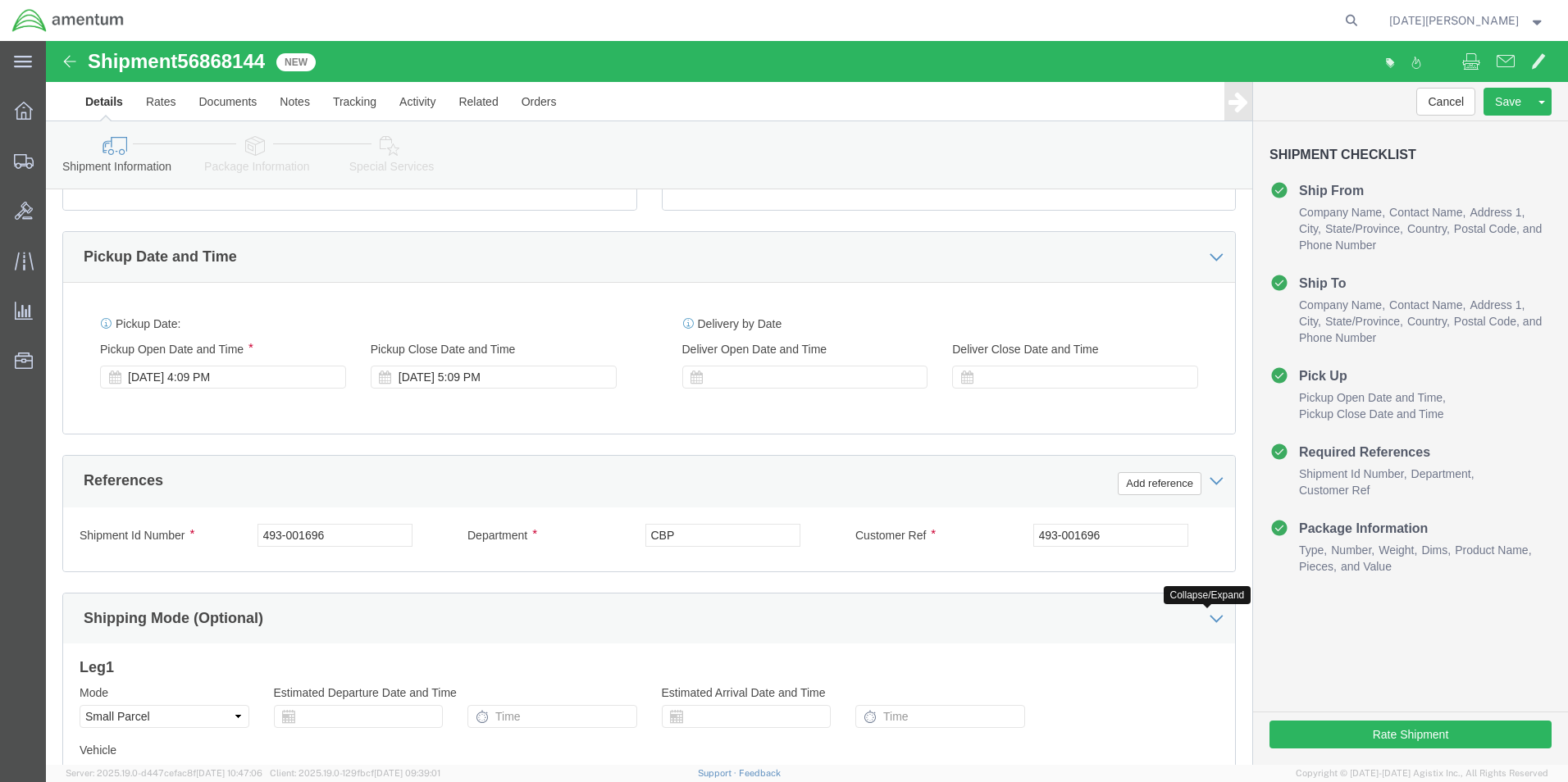
scroll to position [684, 0]
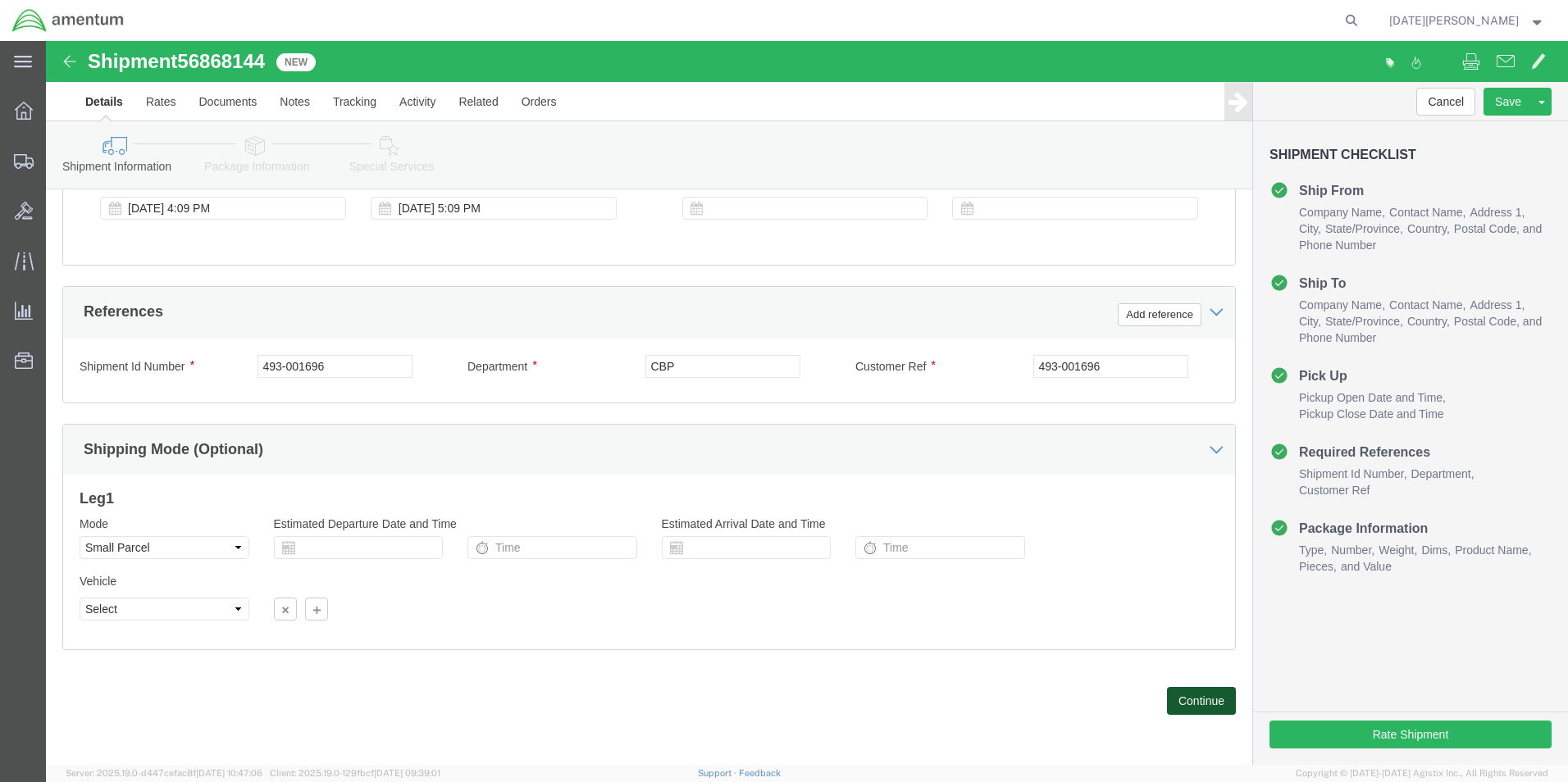
click button "Continue"
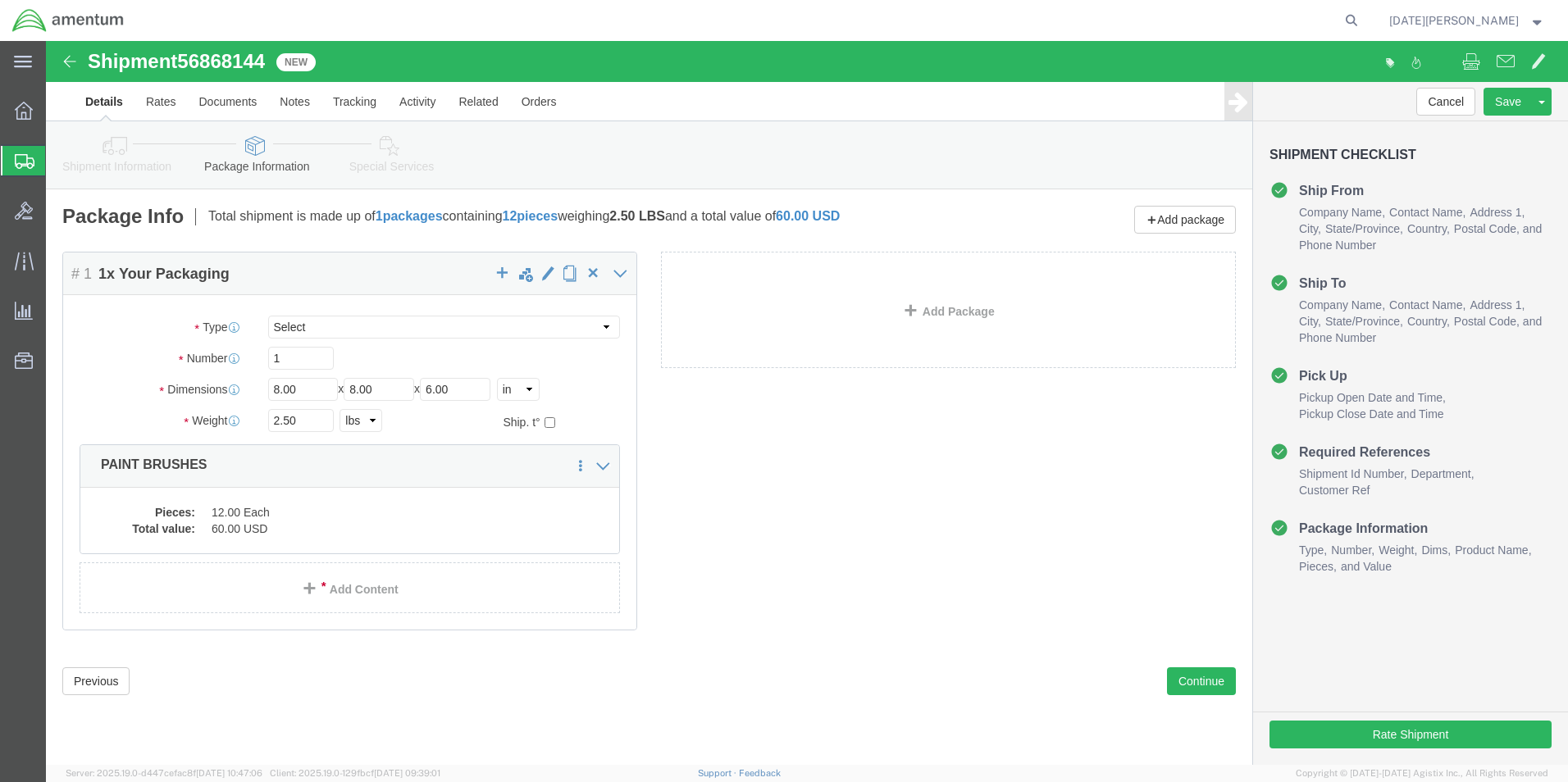
click div "Package Type Select Bale(s) Basket(s) Bolt(s) Bottle(s) Buckets Bulk Bundle(s) …"
click input "8.00"
type input "12"
type input "10"
type input "7"
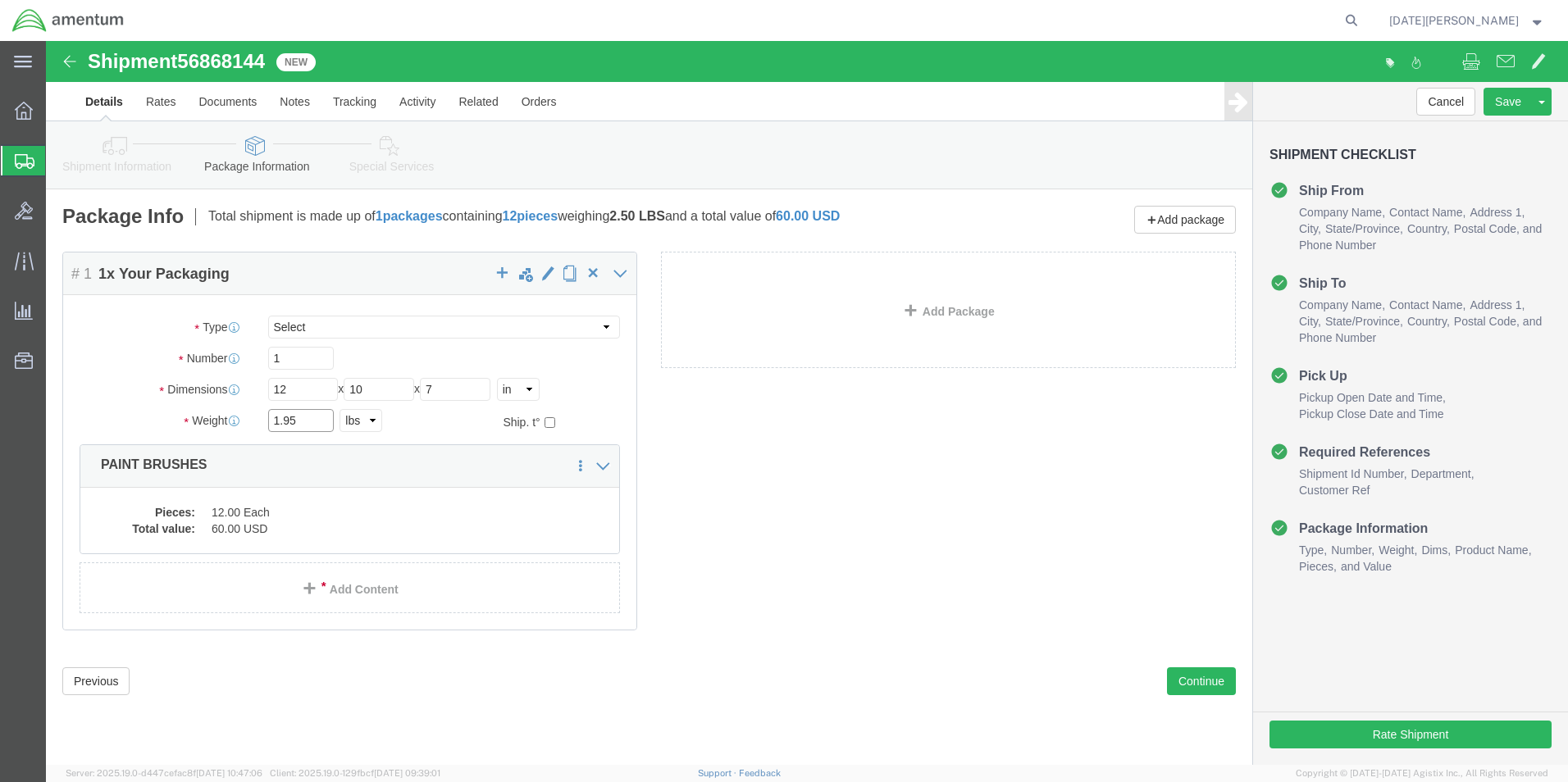
type input "1.95"
click div "Pieces: 12.00 Each Total value: 60.00 USD"
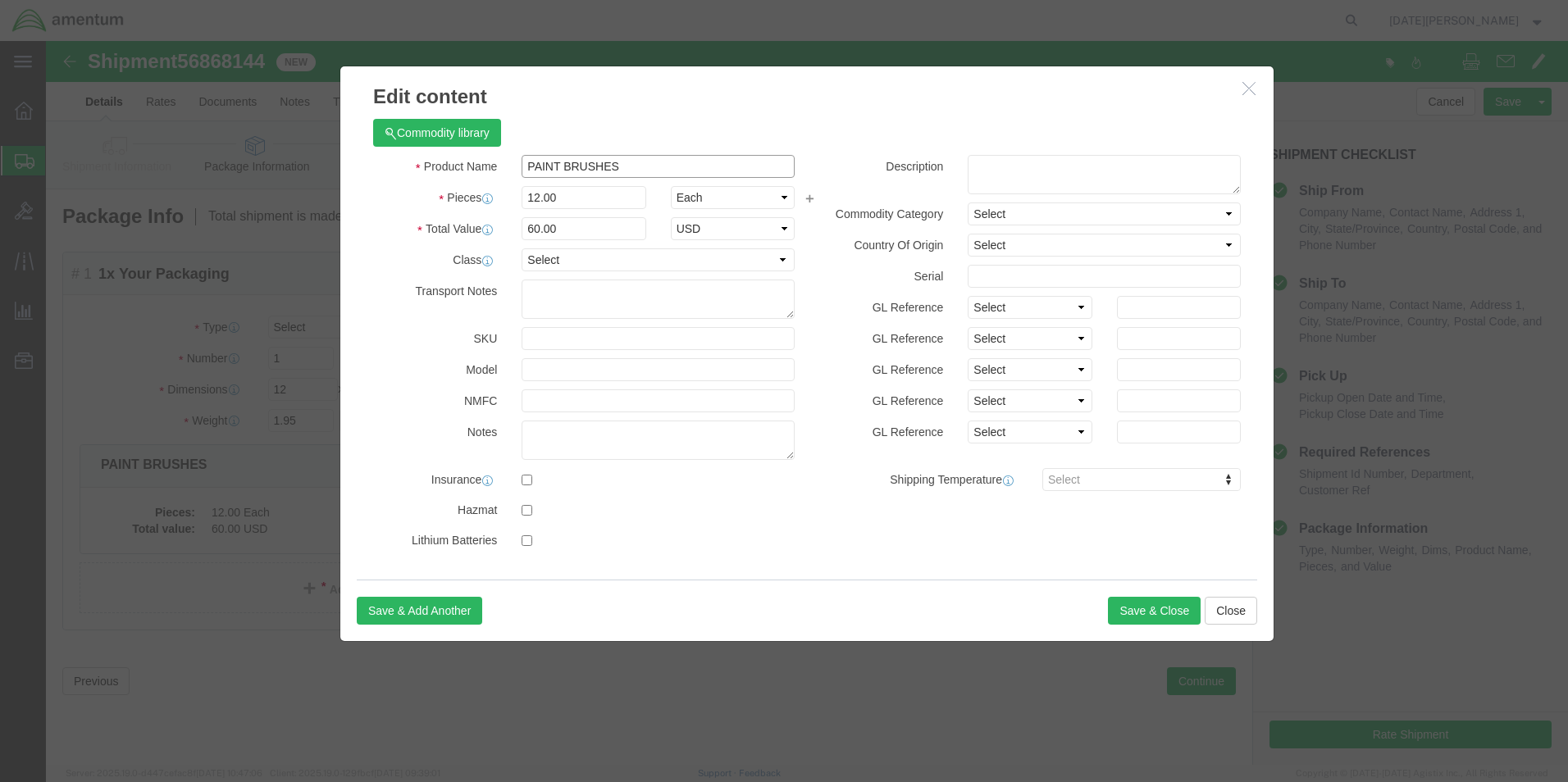
click input "PAINT BRUSHES"
type input "aircraft harware"
type input "4"
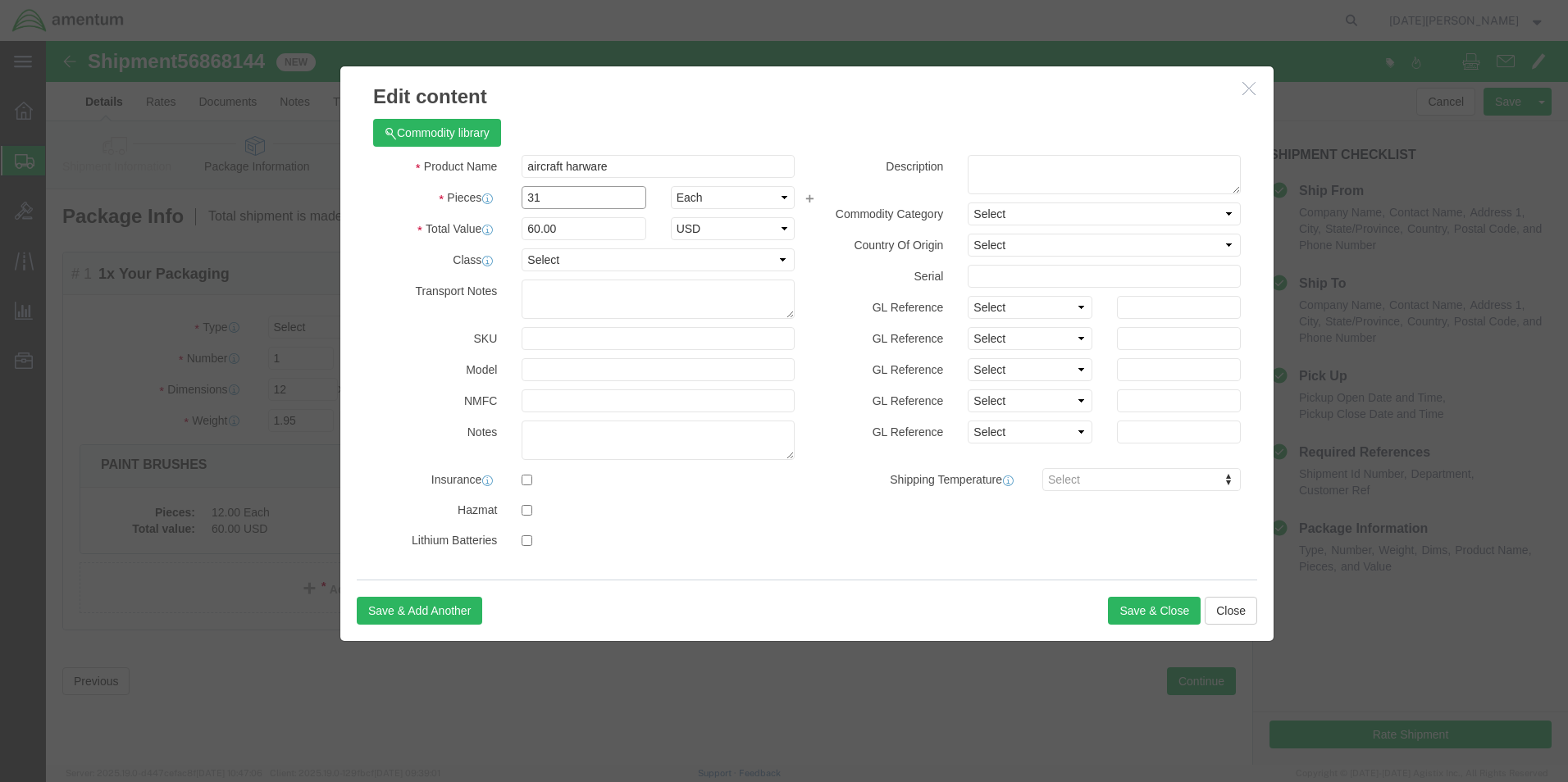
type input "31"
type input "155"
click button "Save & Close"
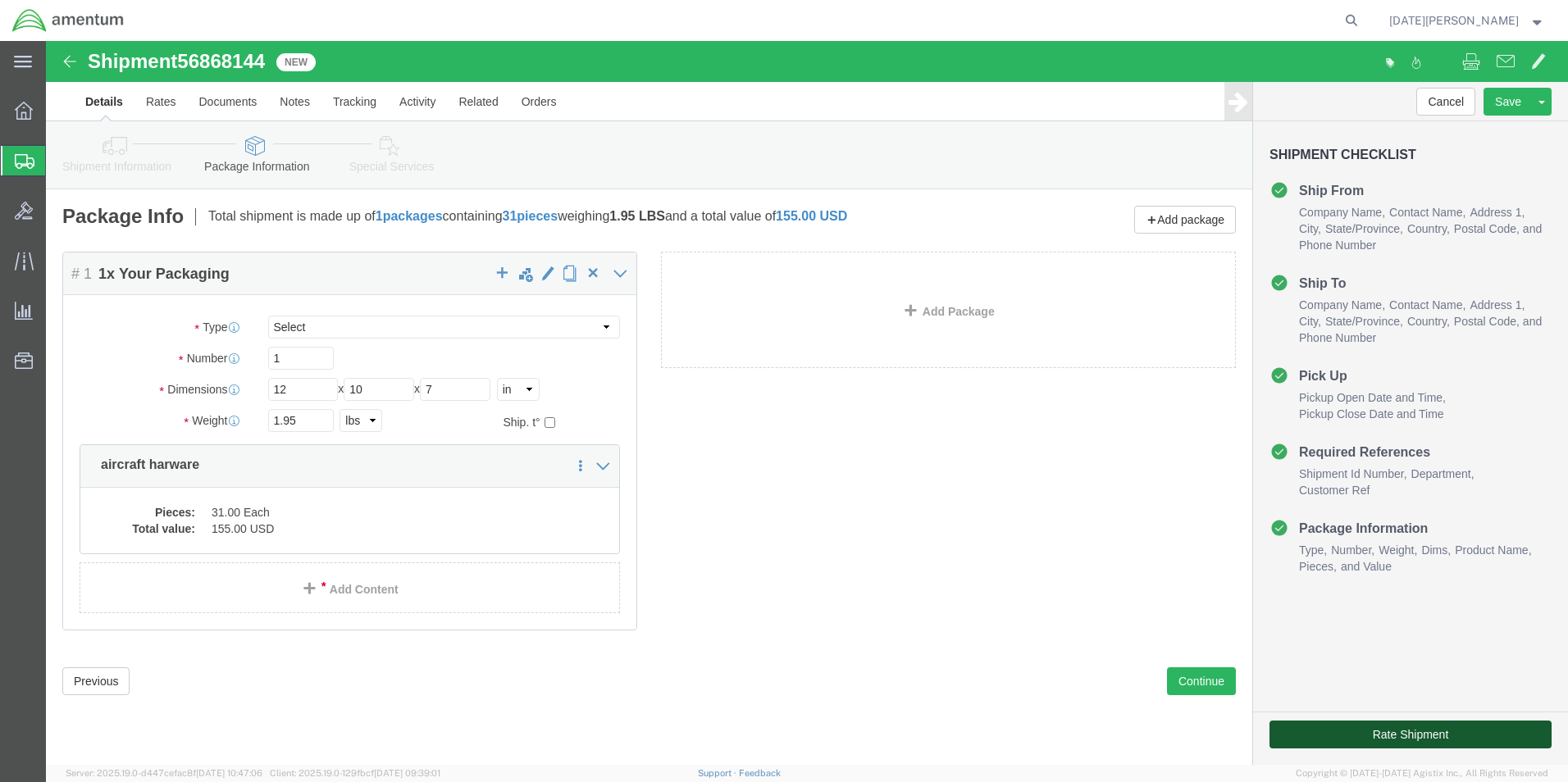
click button "Rate Shipment"
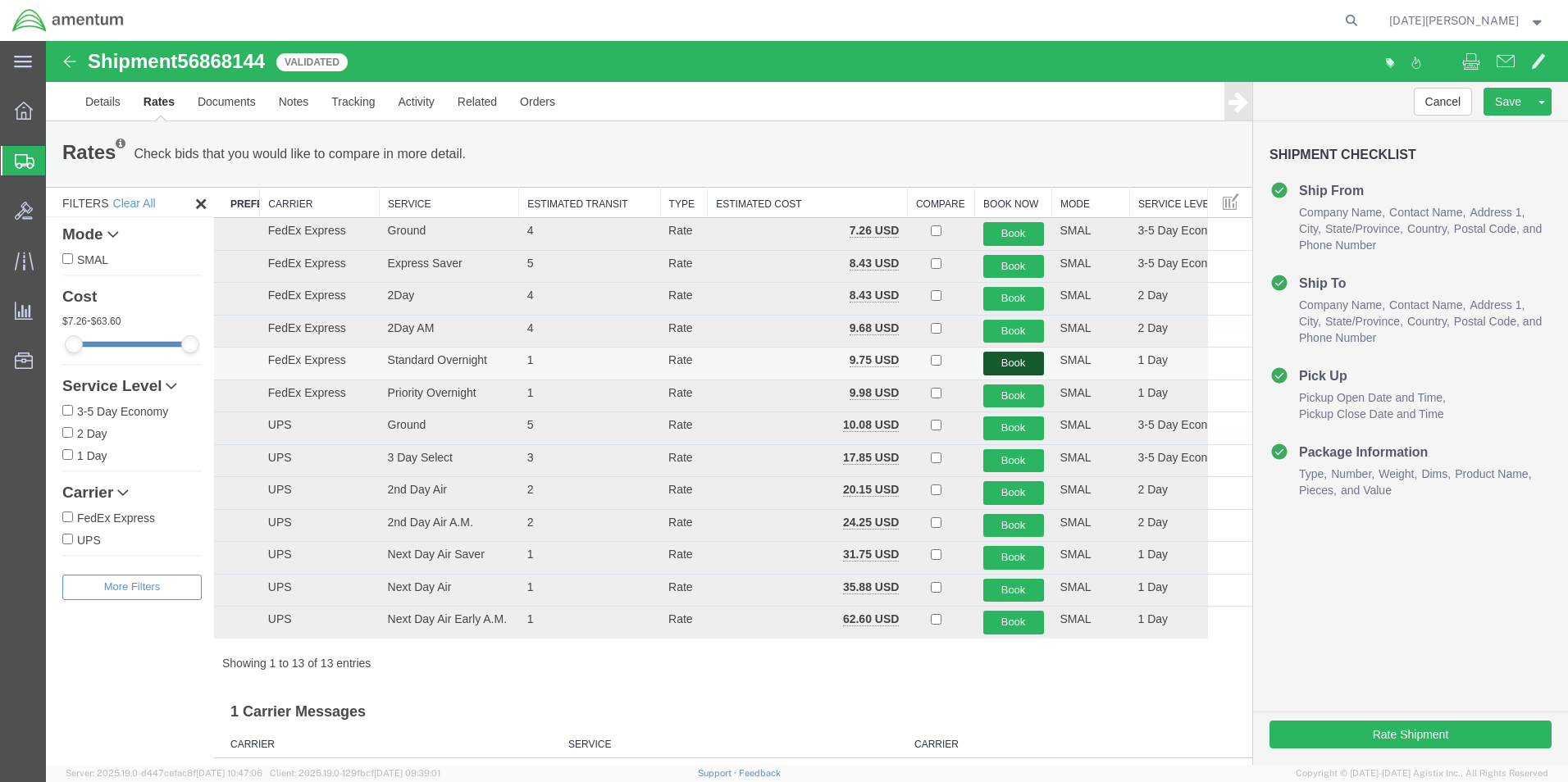
click at [1008, 361] on button "Book" at bounding box center [1013, 363] width 61 height 24
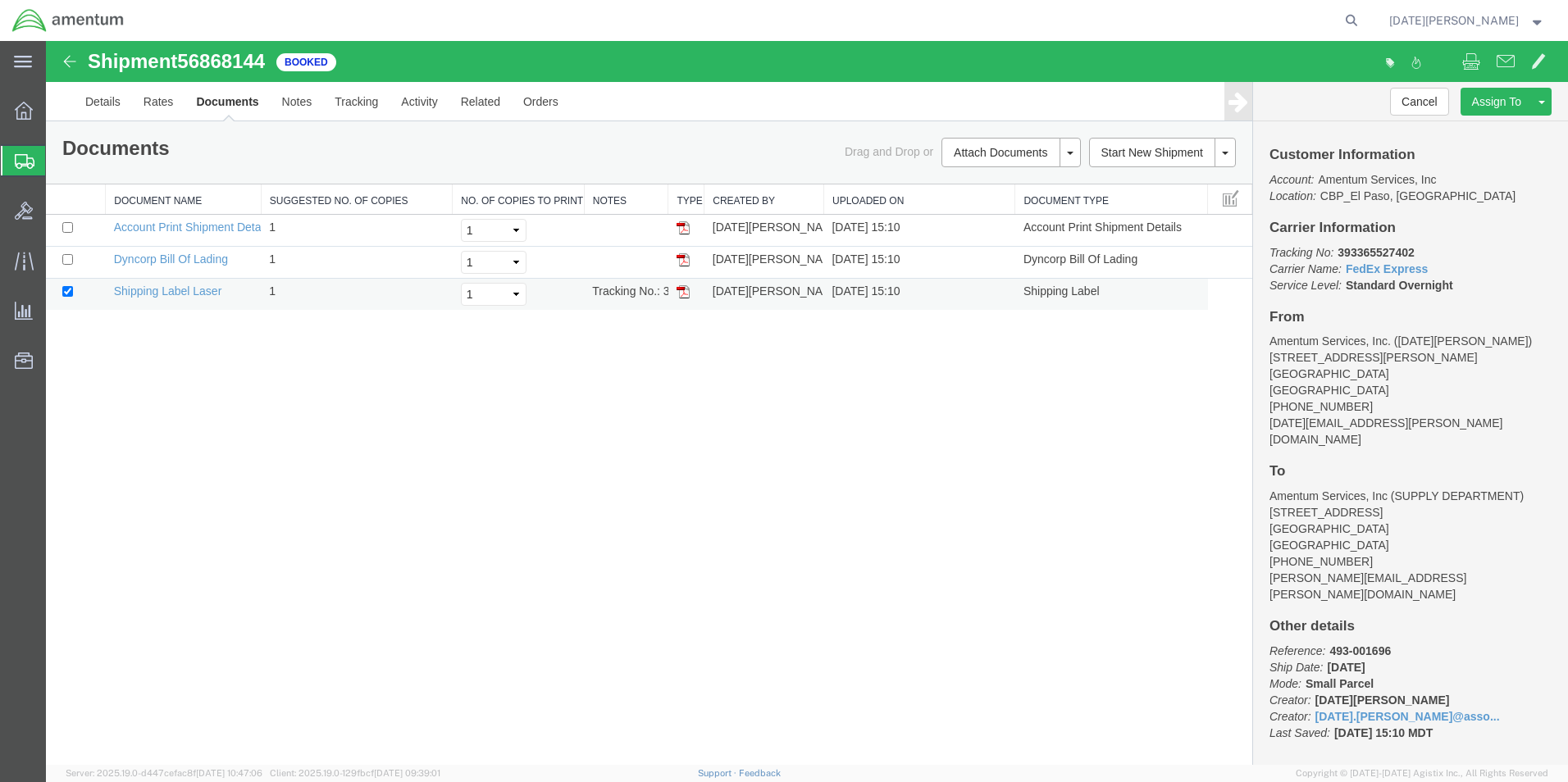
click at [679, 298] on img at bounding box center [683, 292] width 13 height 13
click at [0, 0] on span "Create from Template" at bounding box center [0, 0] width 0 height 0
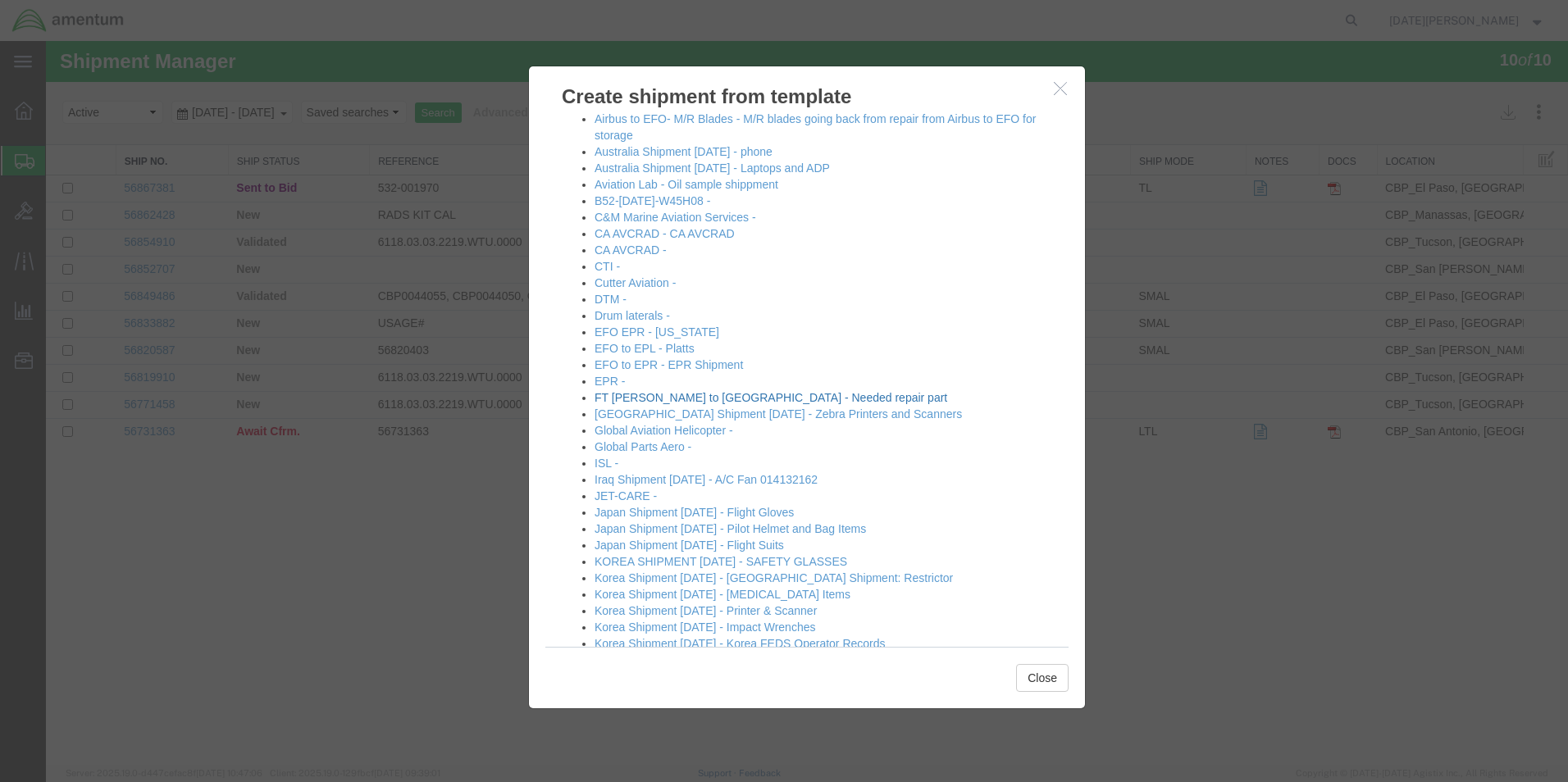
scroll to position [246, 0]
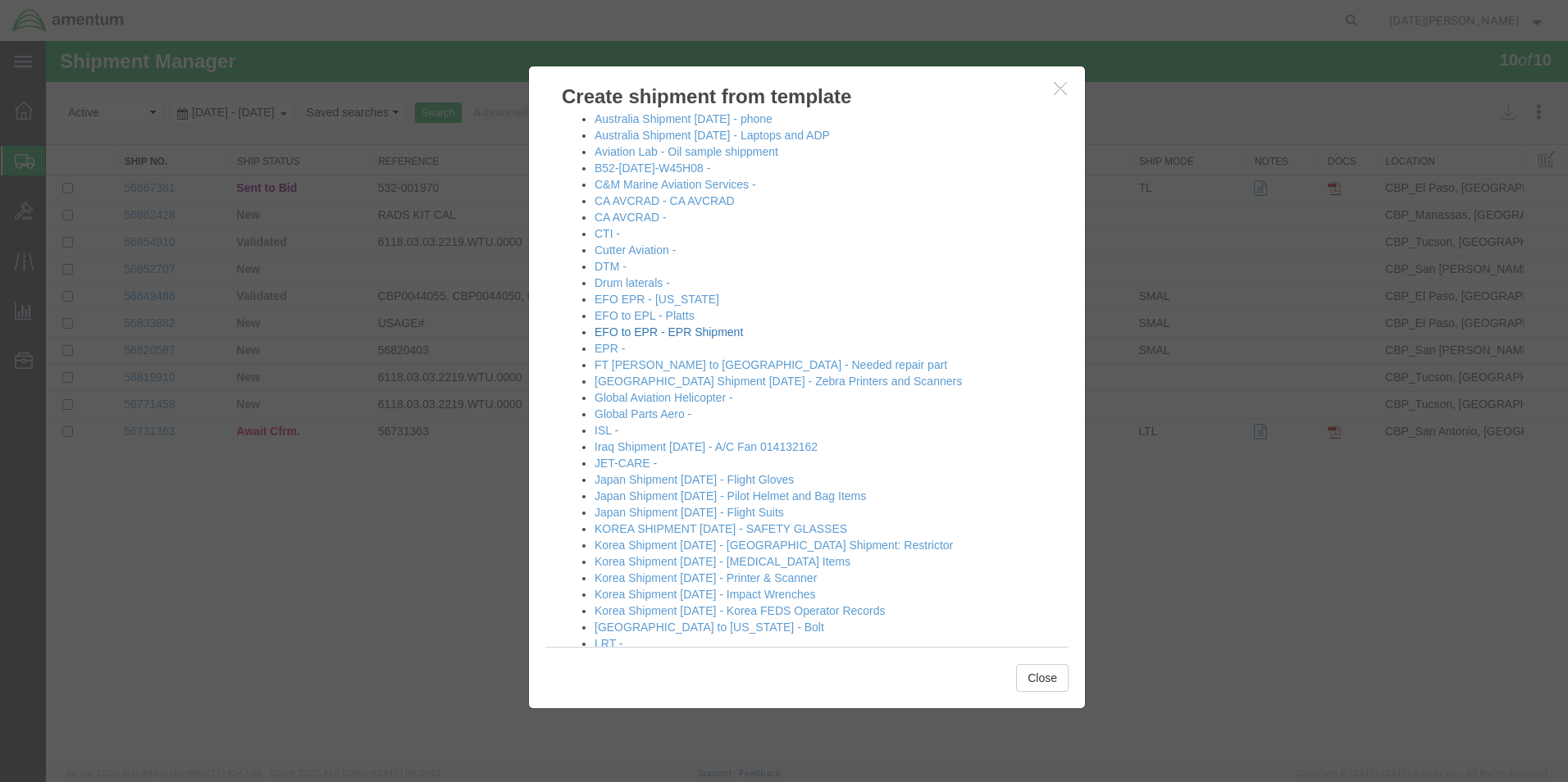
click at [650, 335] on link "EFO to EPR - EPR Shipment" at bounding box center [669, 332] width 148 height 13
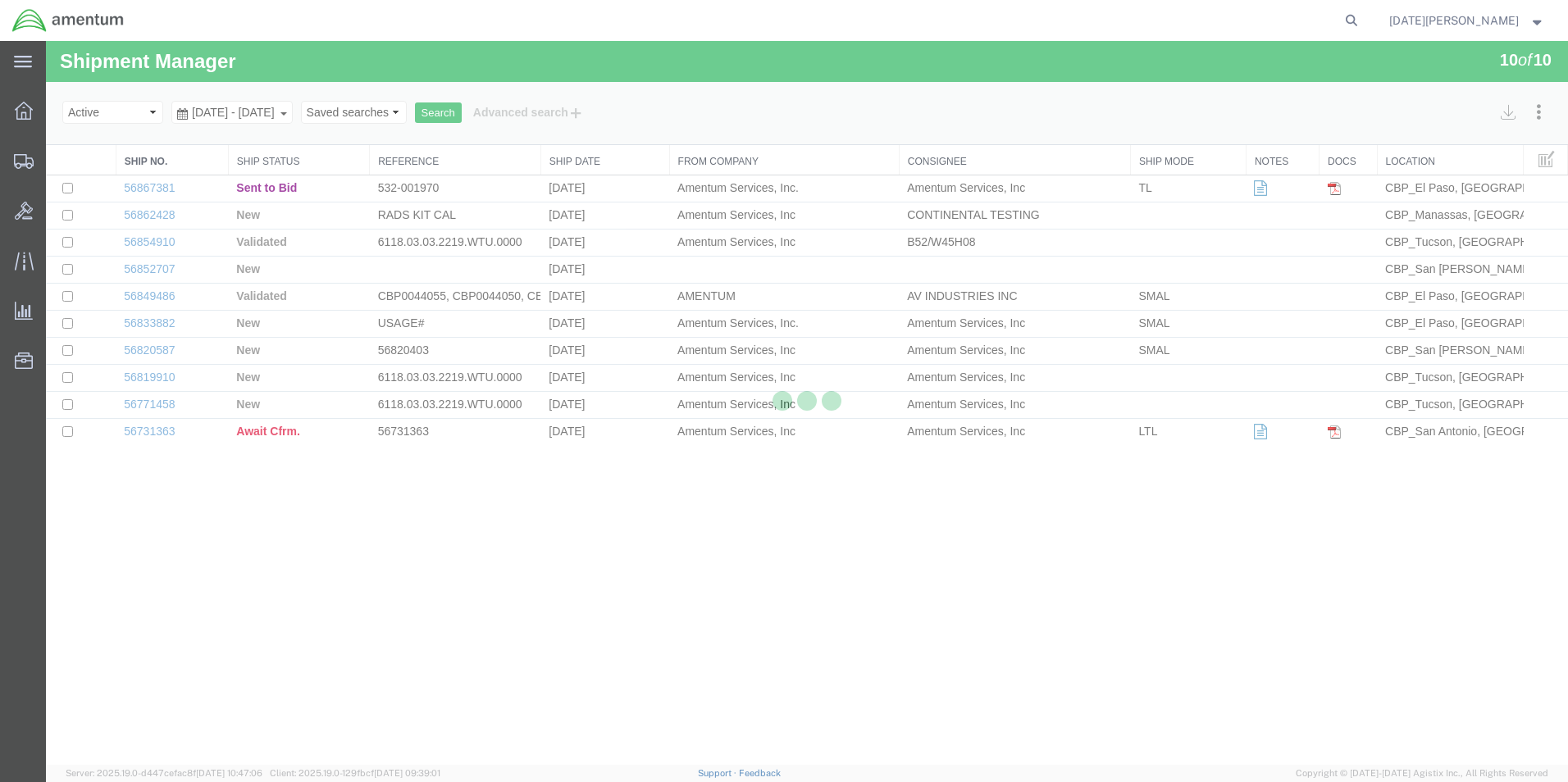
select select "49939"
select select "49933"
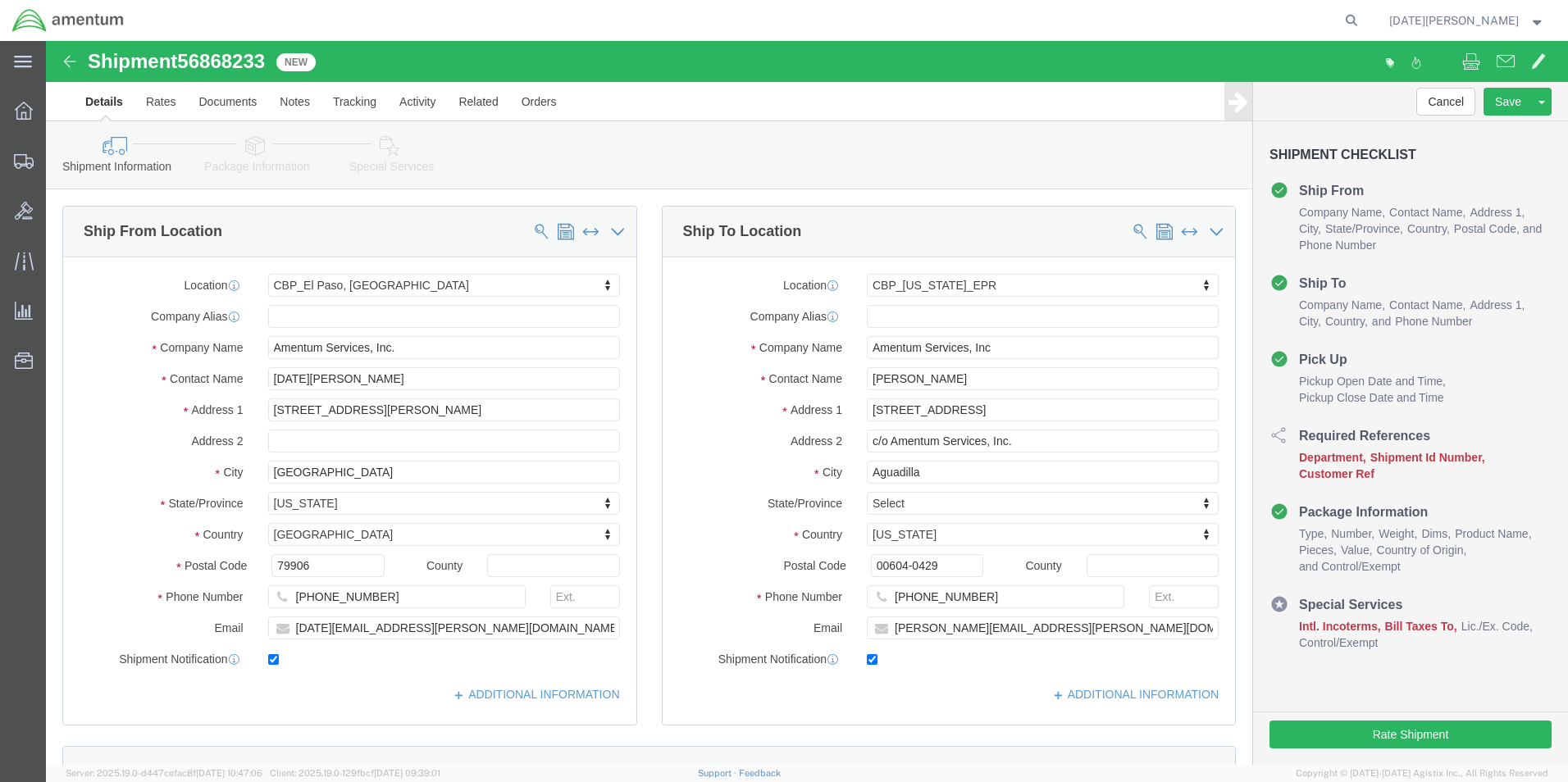
scroll to position [492, 0]
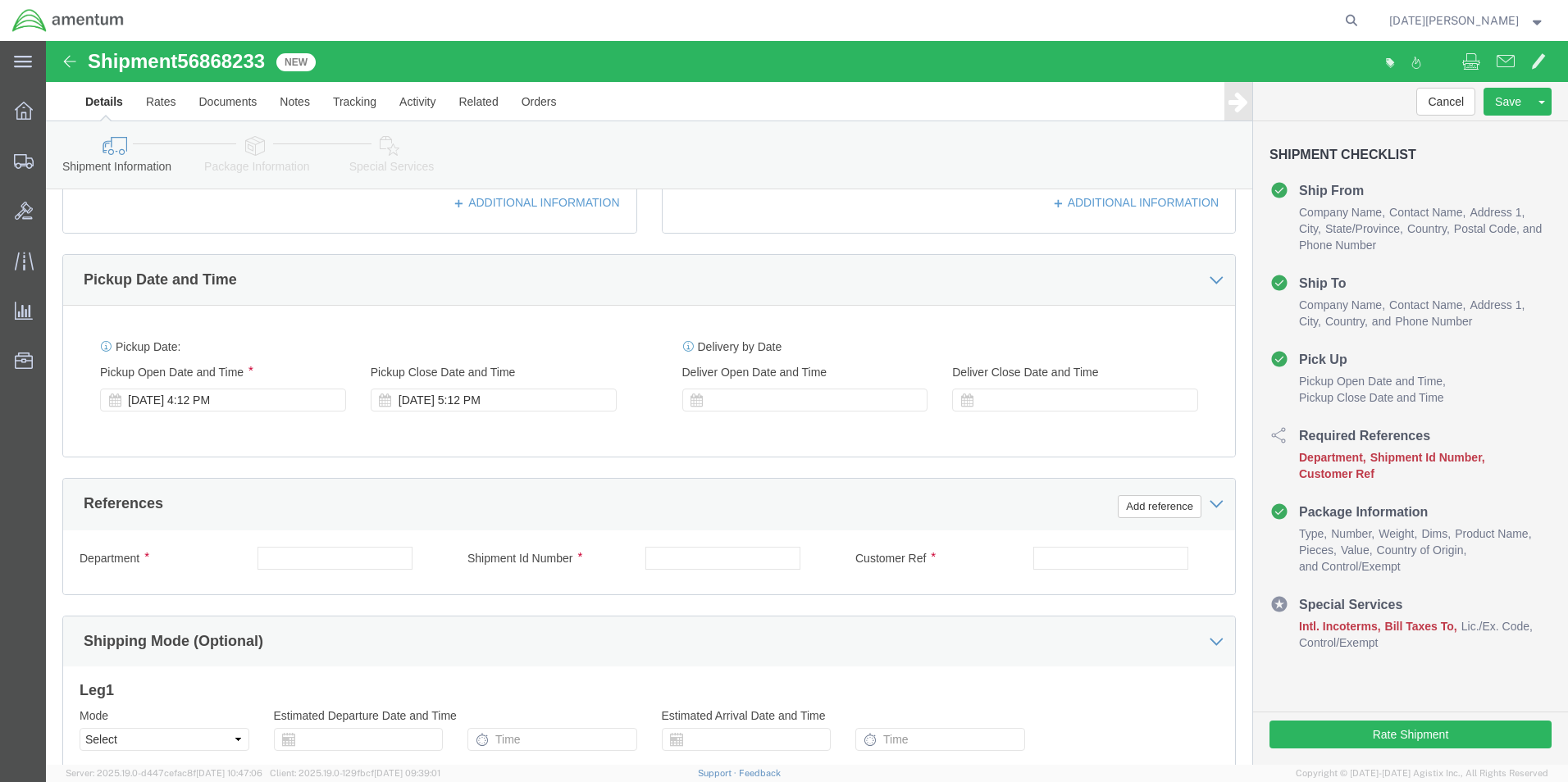
click div "Department"
click input "text"
type input "CBP"
type input "556-001909"
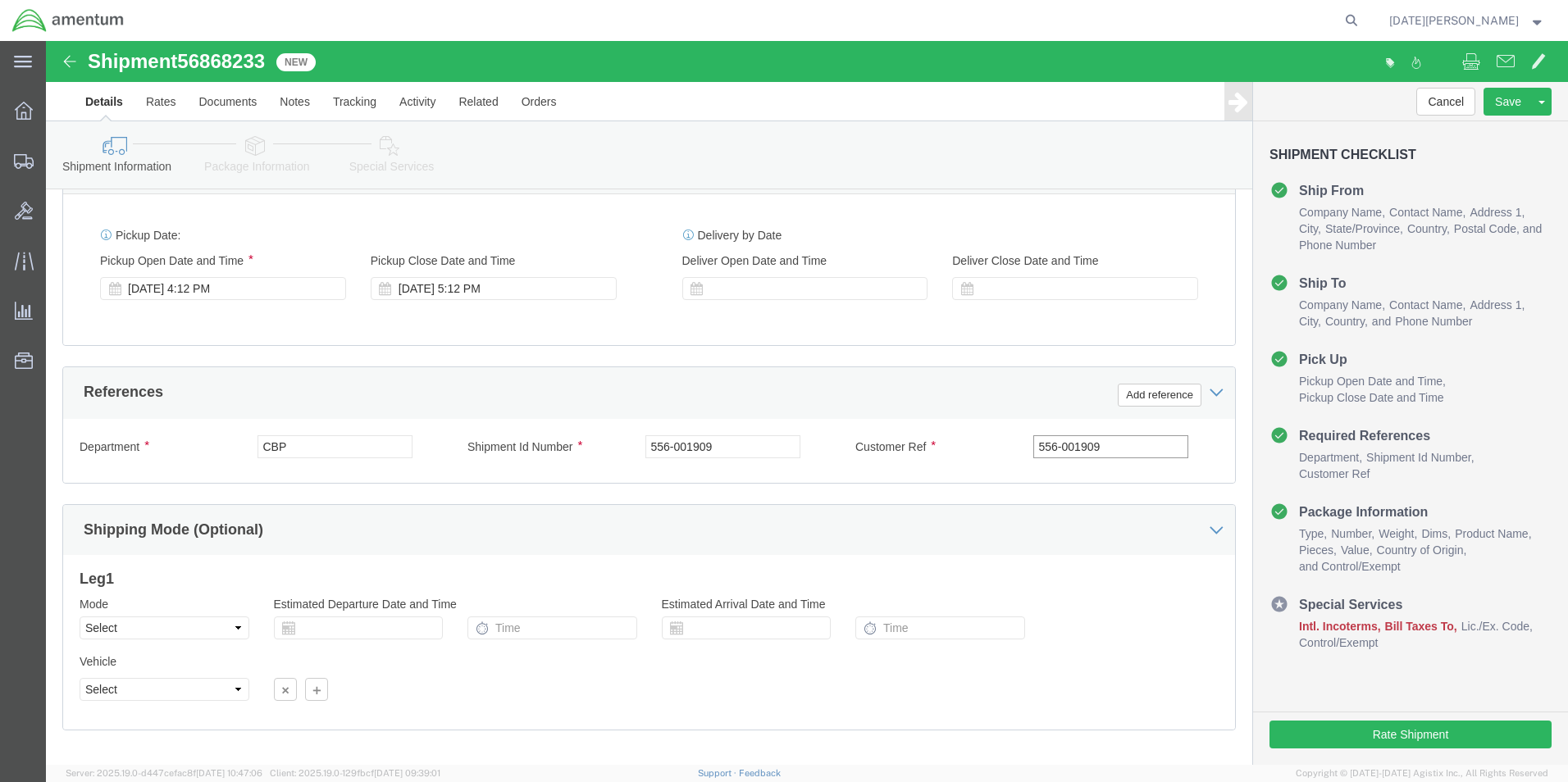
scroll to position [684, 0]
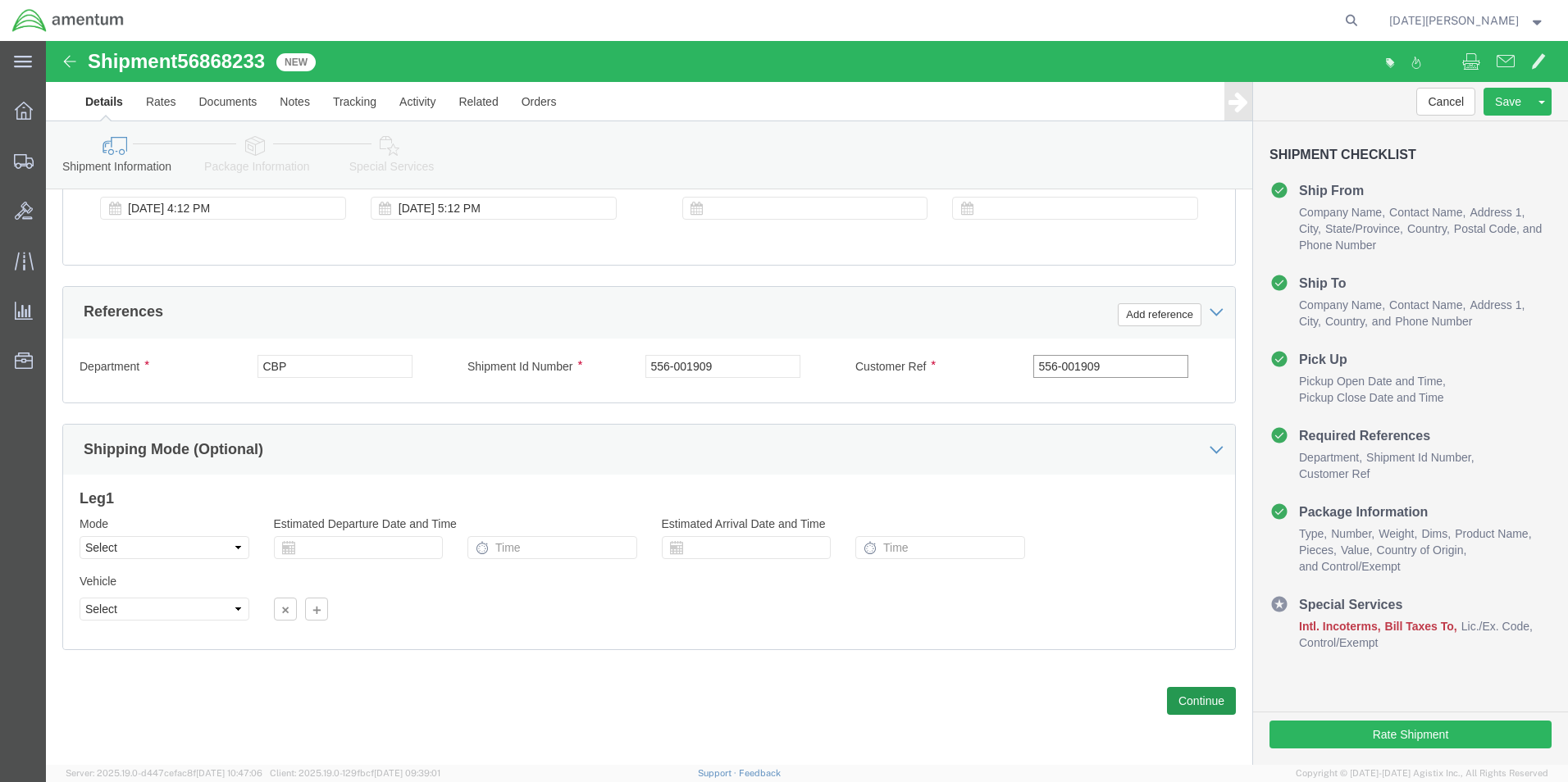
type input "556-001909"
click button "Continue"
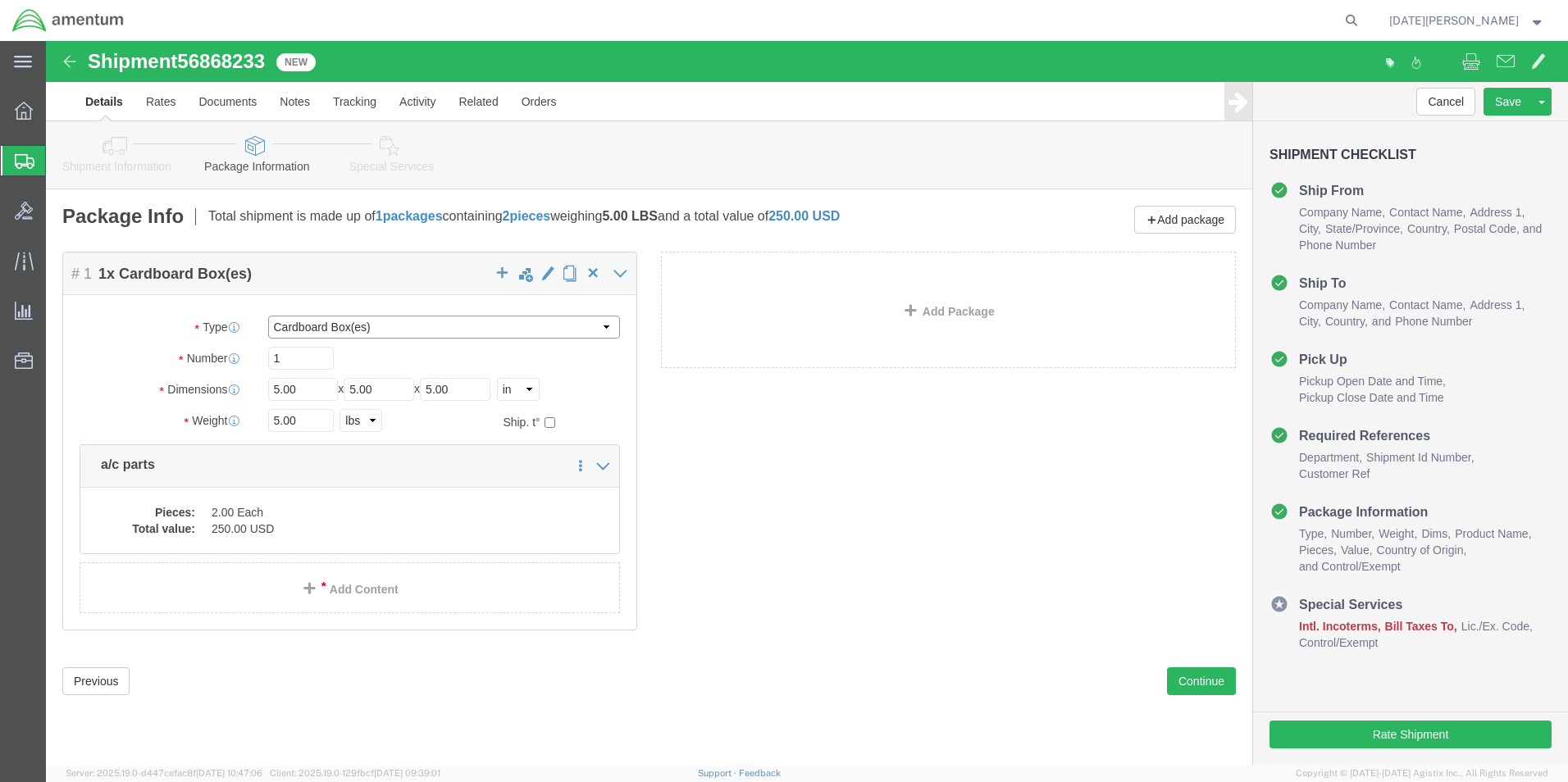
click select "Select BCK Boxes Bale(s) Basket(s) Bolt(s) Bottle(s) Buckets Bulk Bundle(s) Can…"
select select "SBX"
click select "Select BCK Boxes Bale(s) Basket(s) Bolt(s) Bottle(s) Buckets Bulk Bundle(s) Can…"
type input "12.25"
type input "11.00"
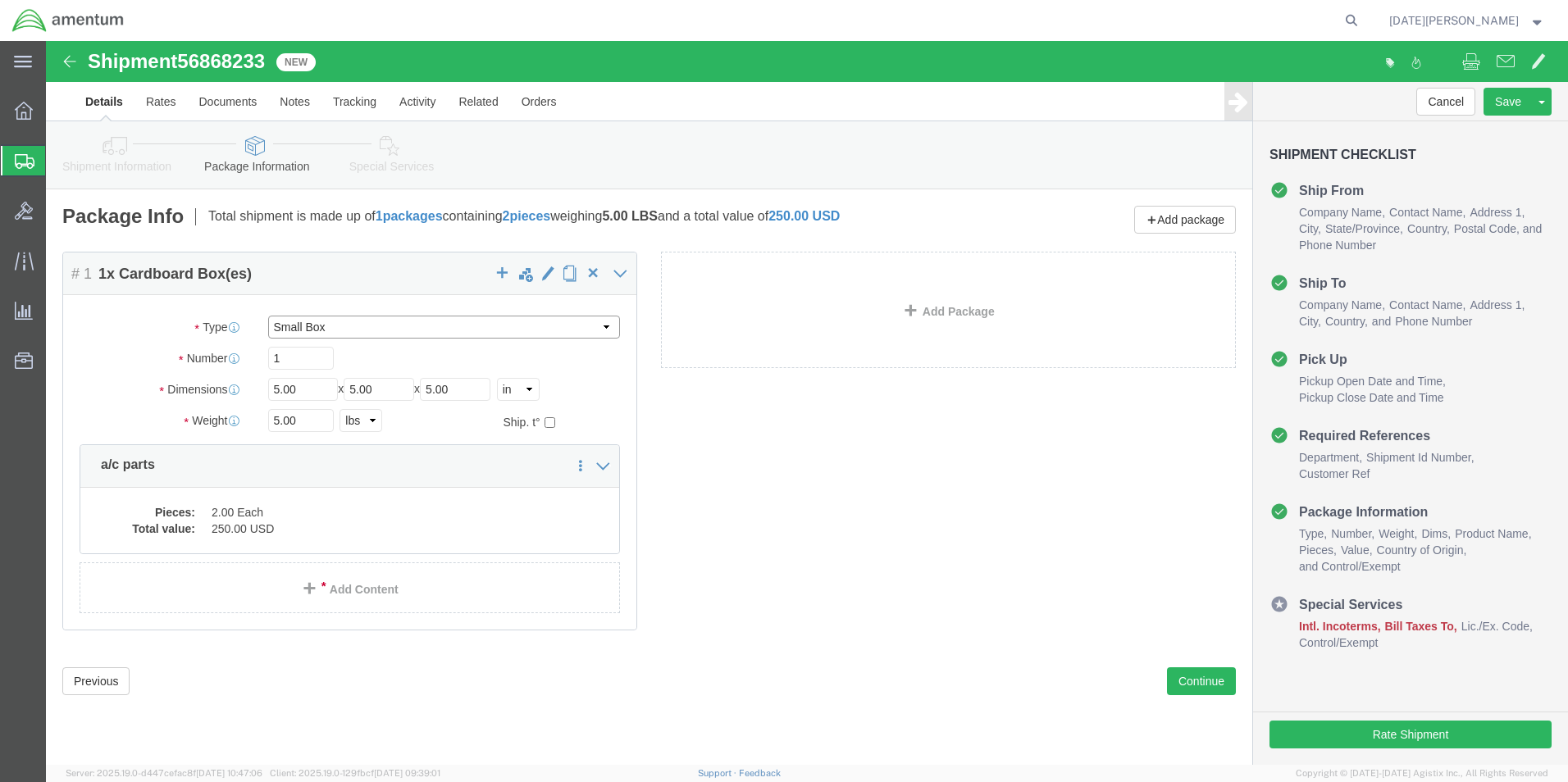
type input "1.50"
drag, startPoint x: 275, startPoint y: 379, endPoint x: 183, endPoint y: 381, distance: 92.0
click div "Weight 5.00 Select kgs lbs Ship. t°"
type input "0.50"
click div "Package Content # 1 1 x Small Box Package Type Select BCK Boxes Bale(s) Basket(…"
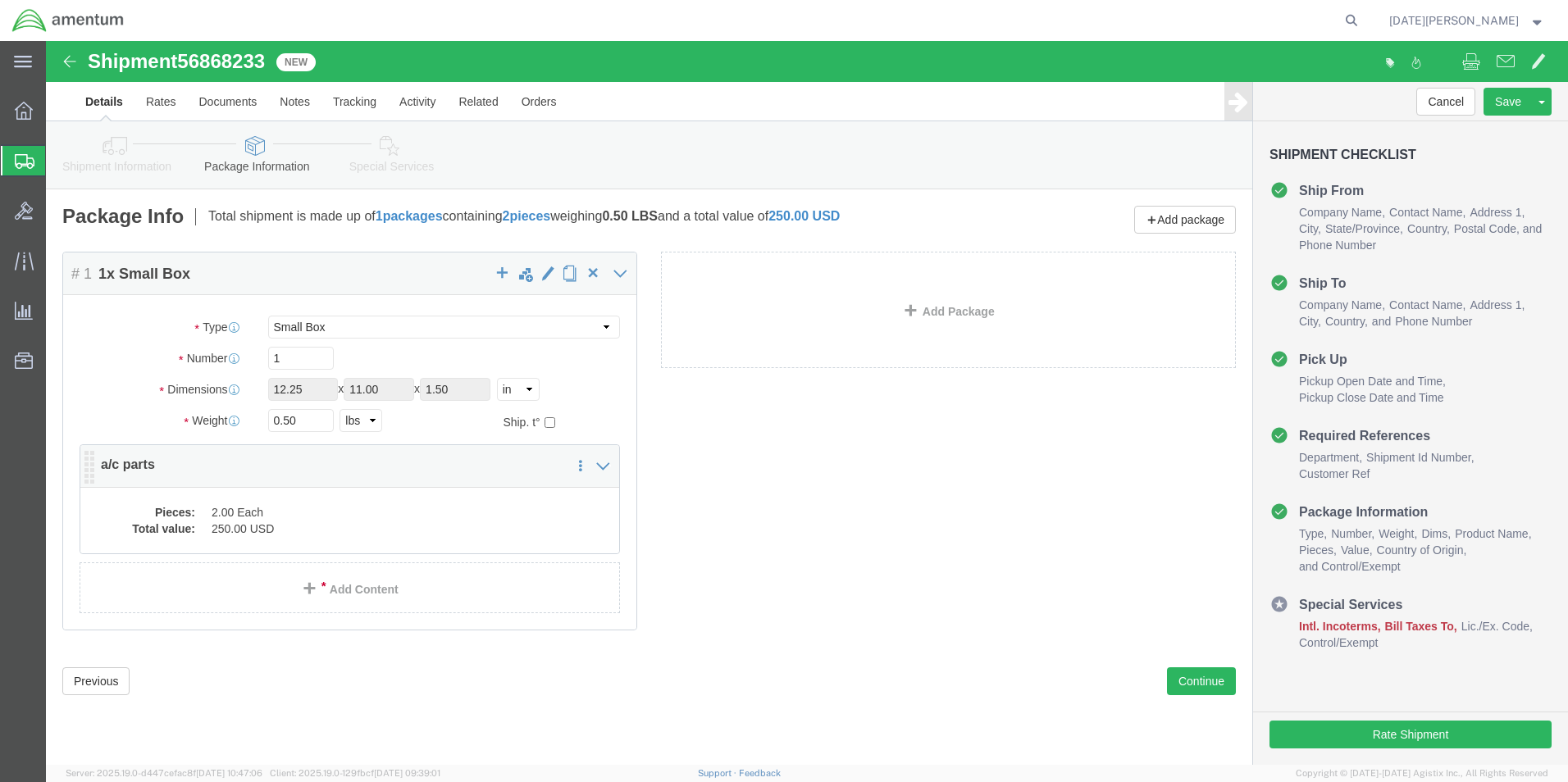
click div
click dd "250.00 USD"
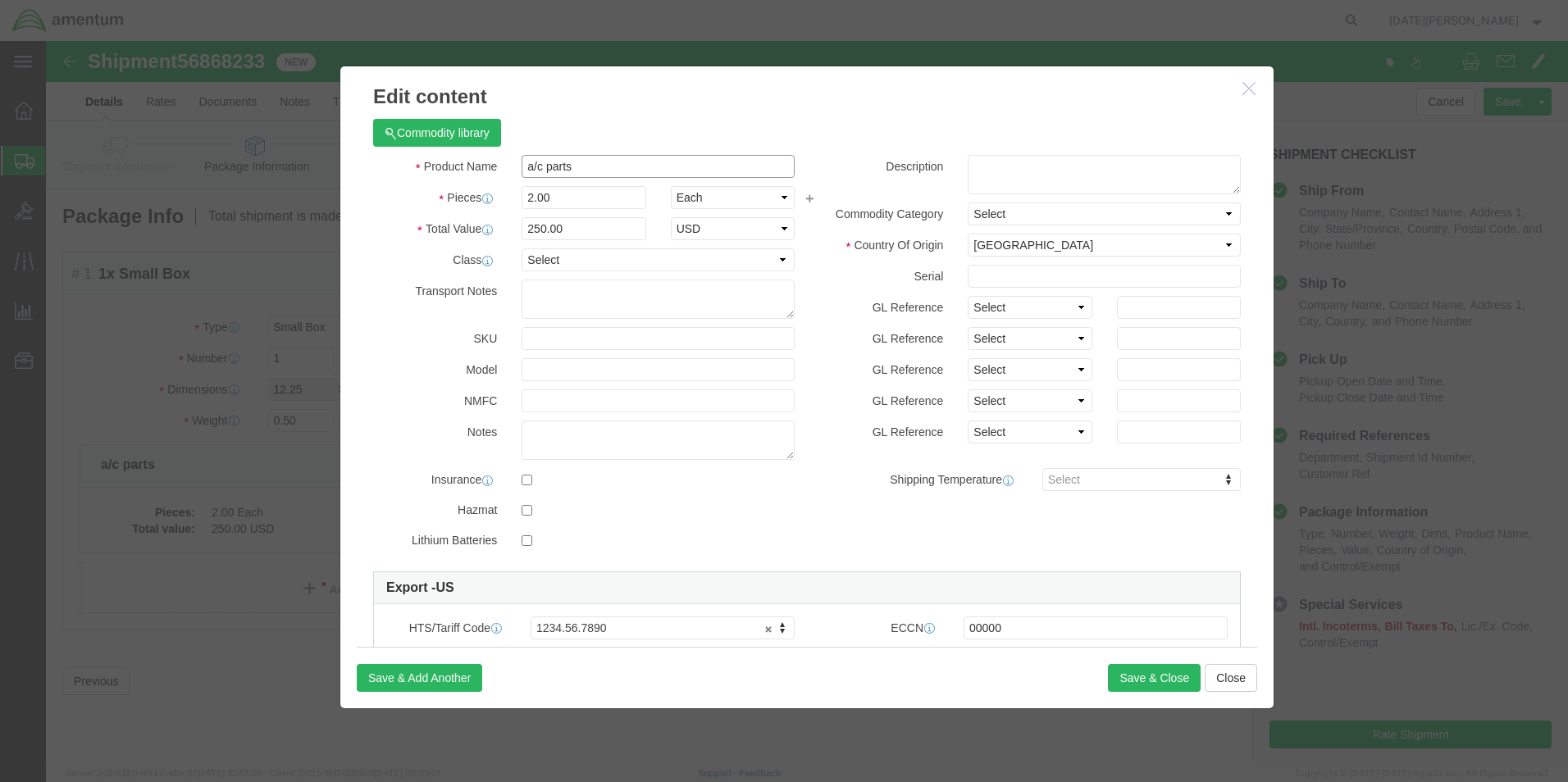
click input "a/c parts"
type input "BELT, HYD PUMP"
type input "1"
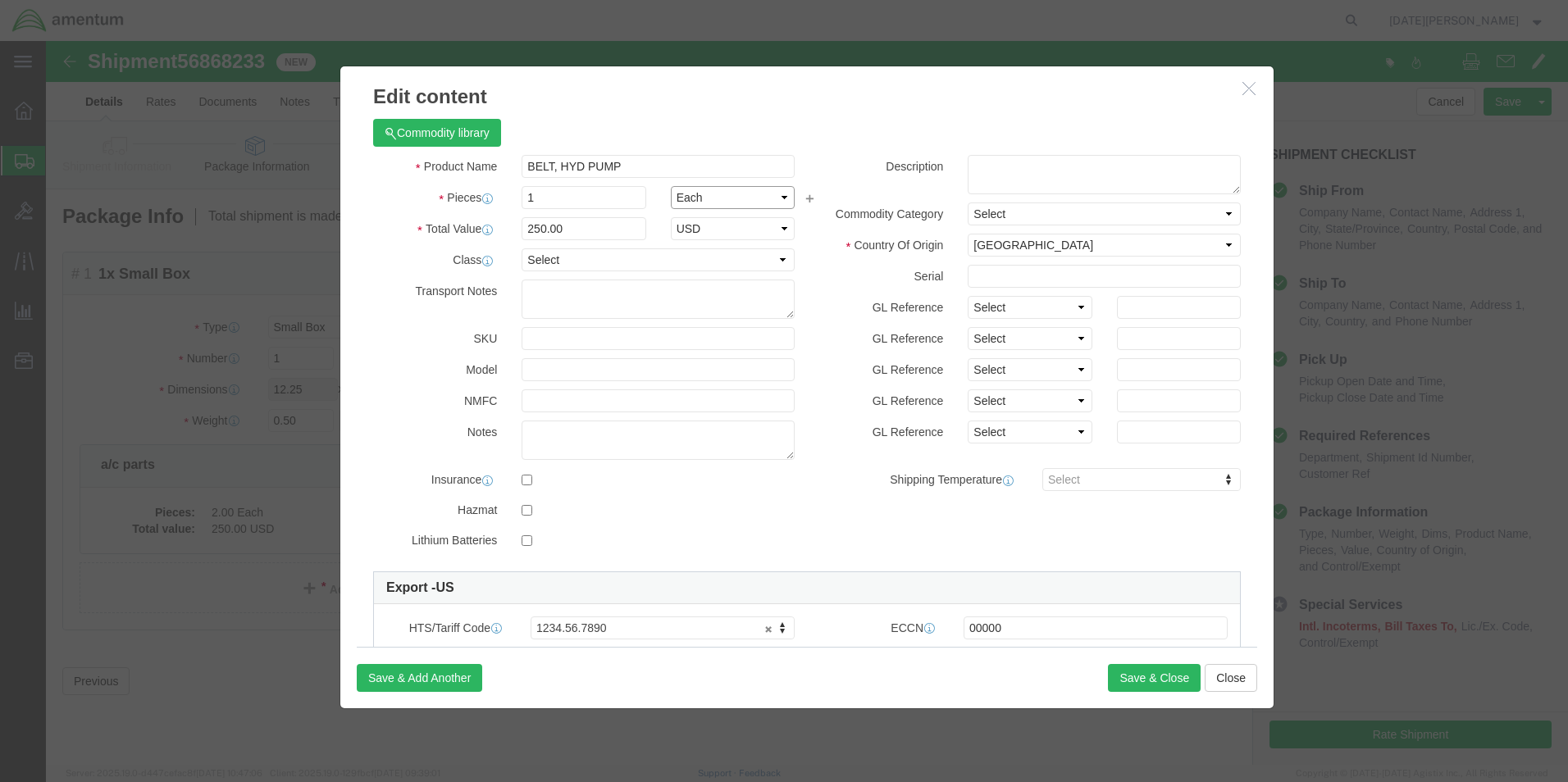
type input "125"
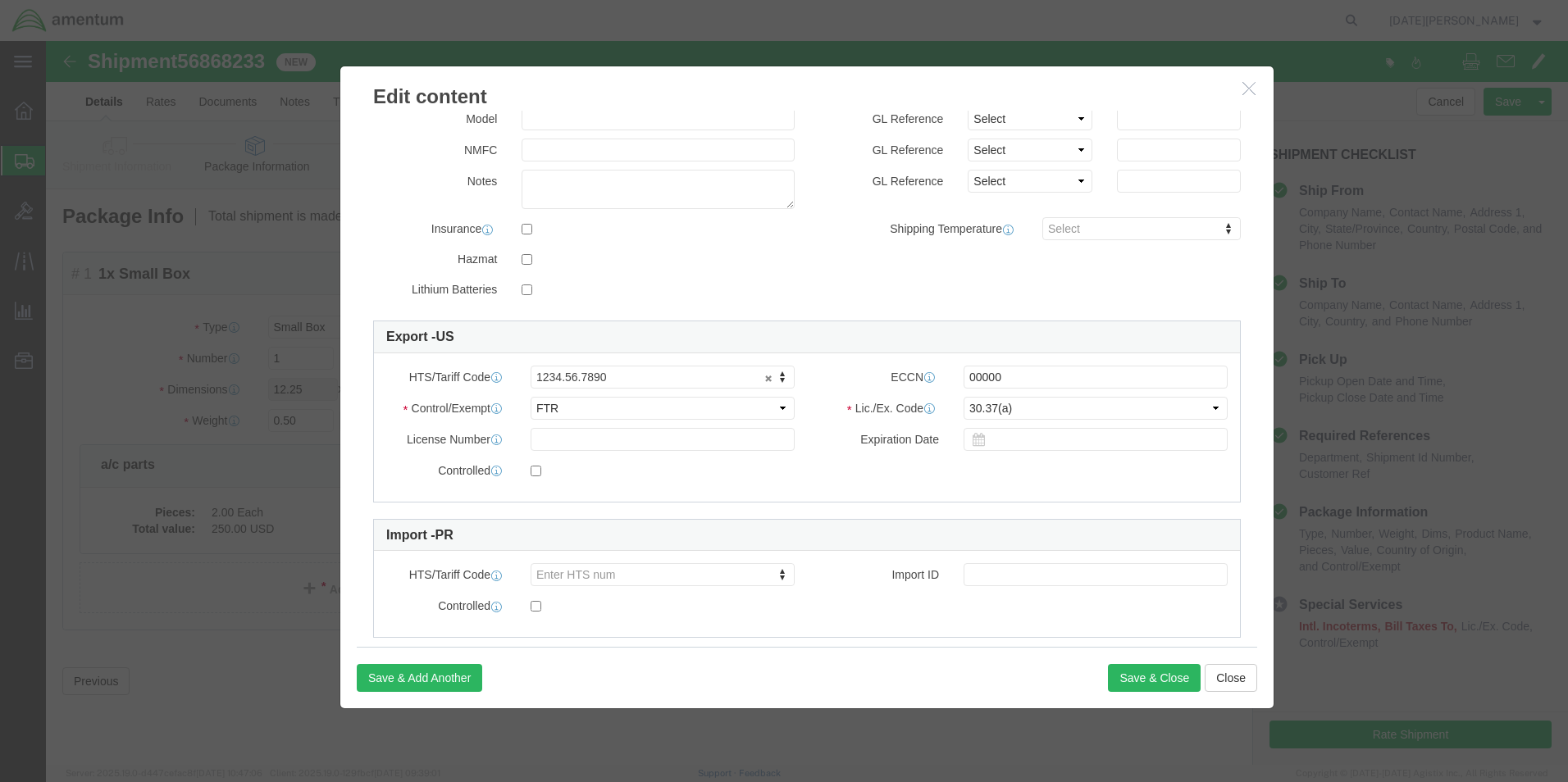
scroll to position [279, 0]
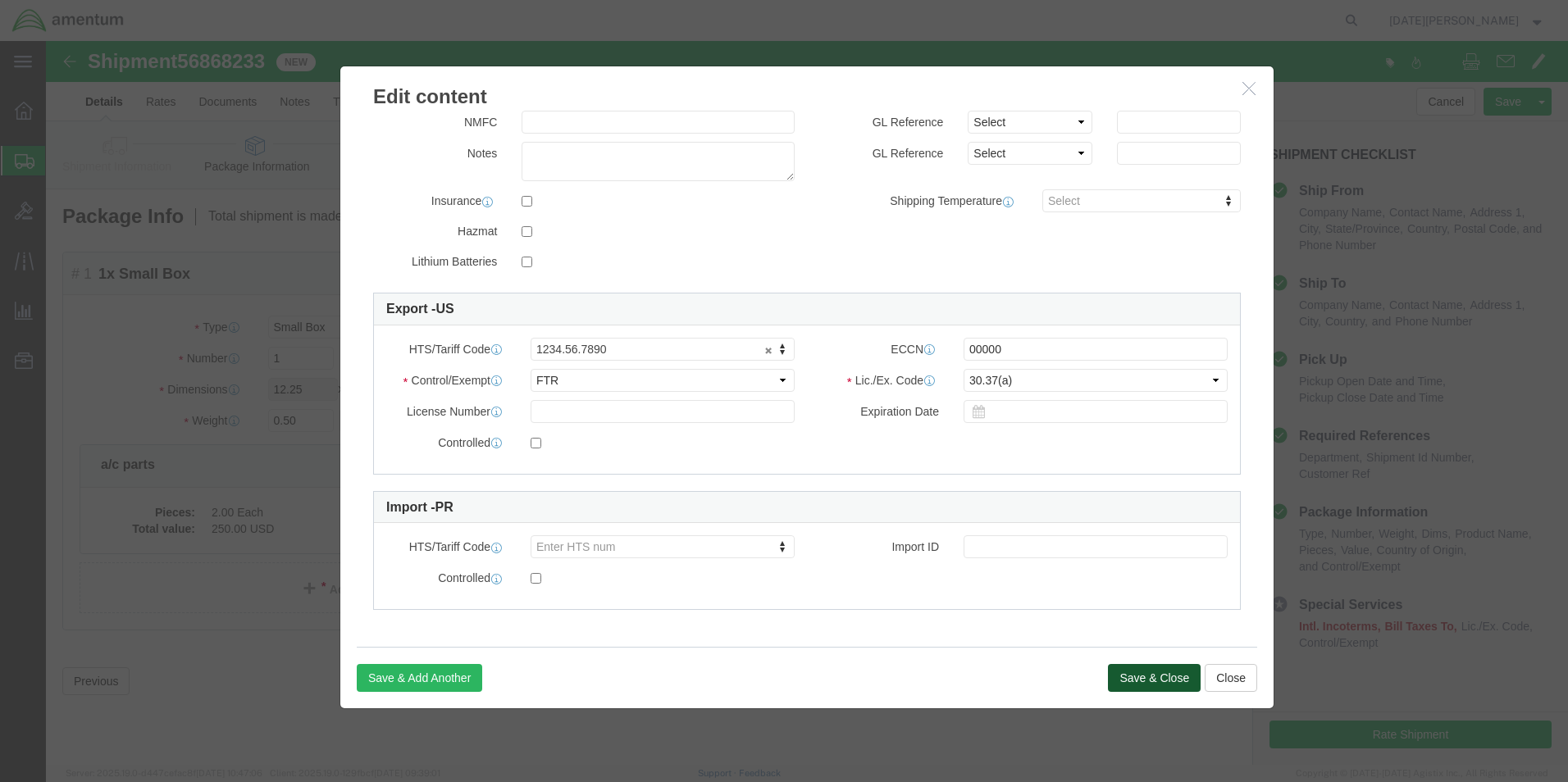
click button "Save & Close"
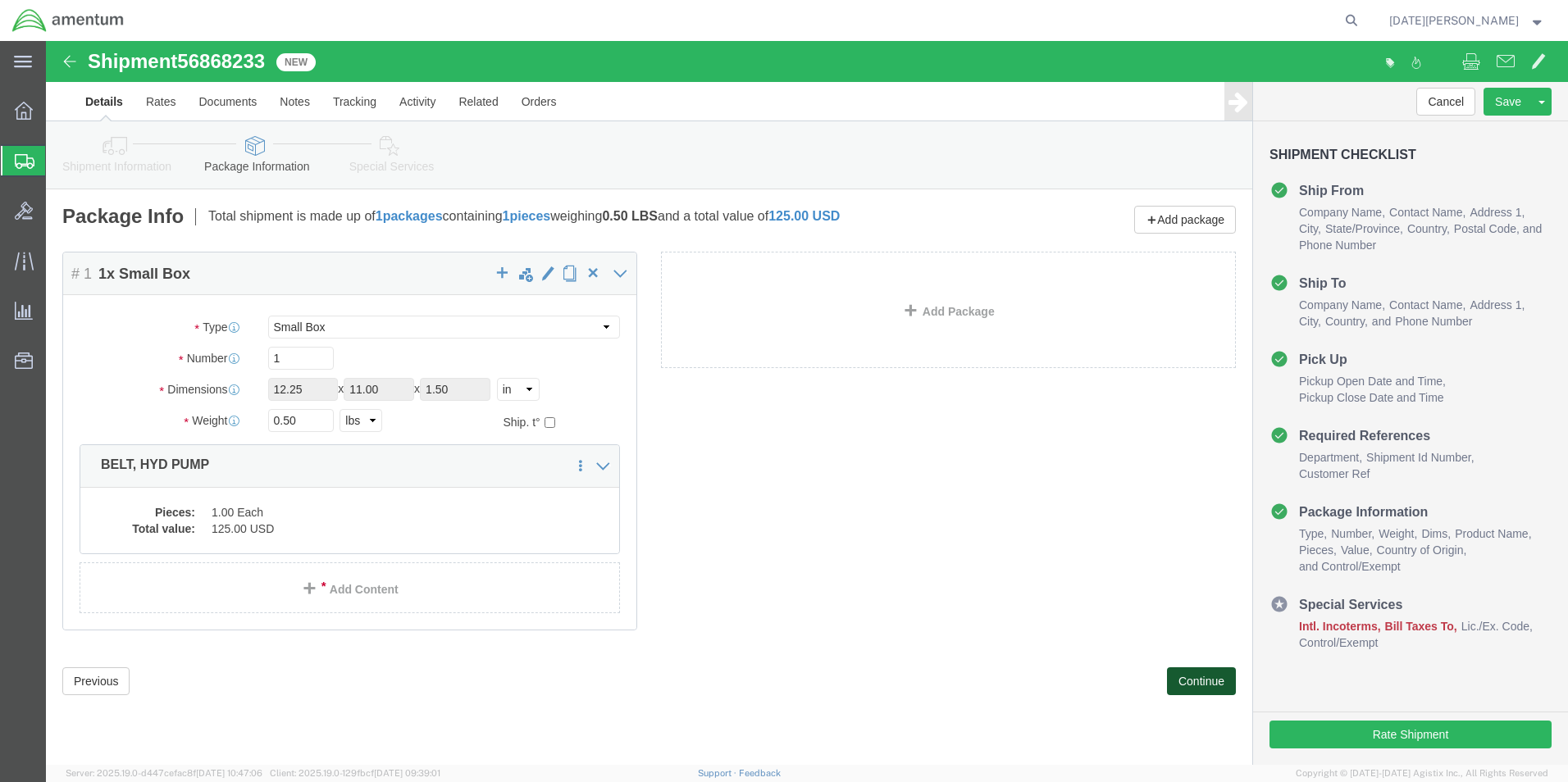
click button "Continue"
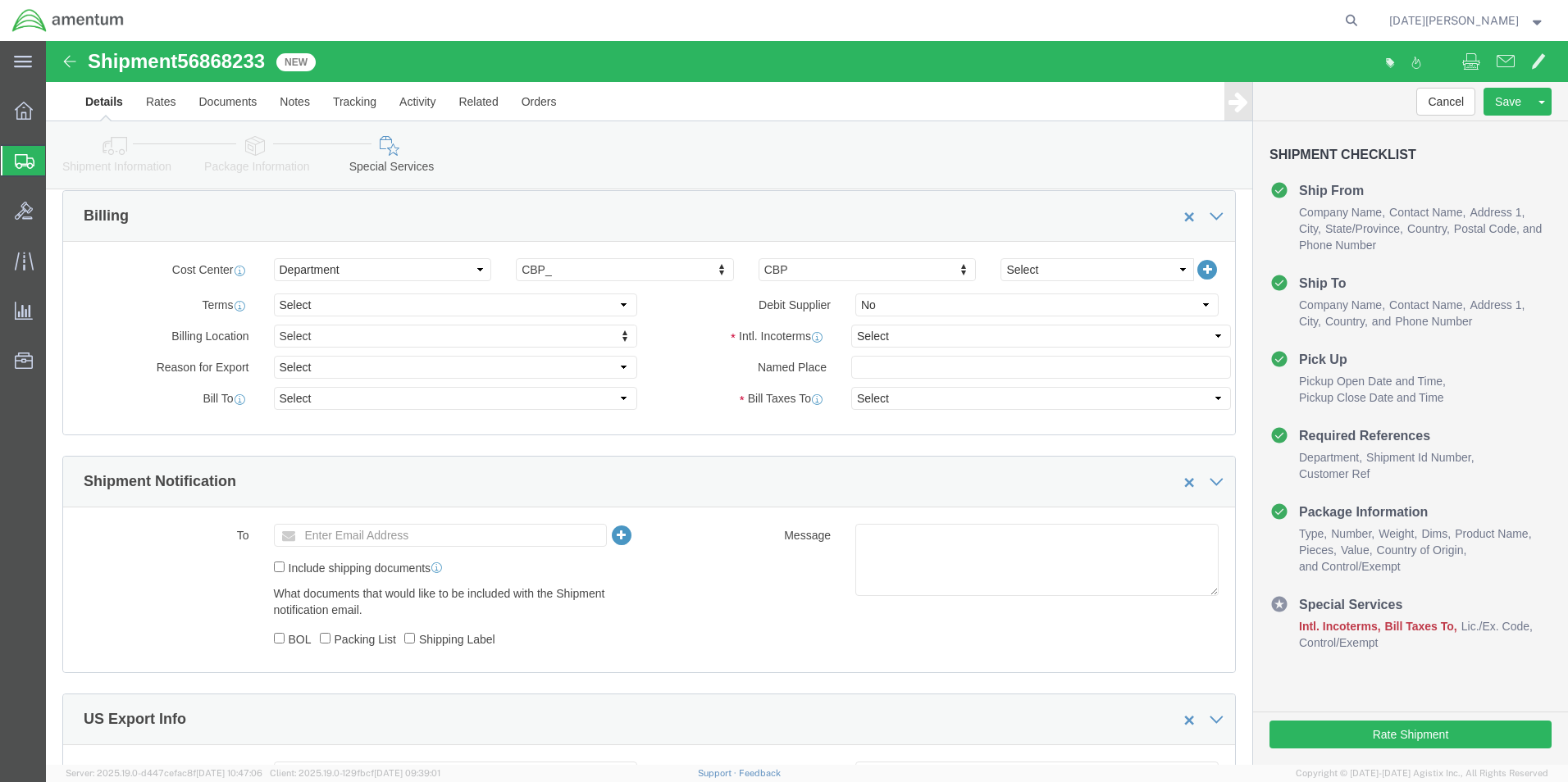
scroll to position [737, 0]
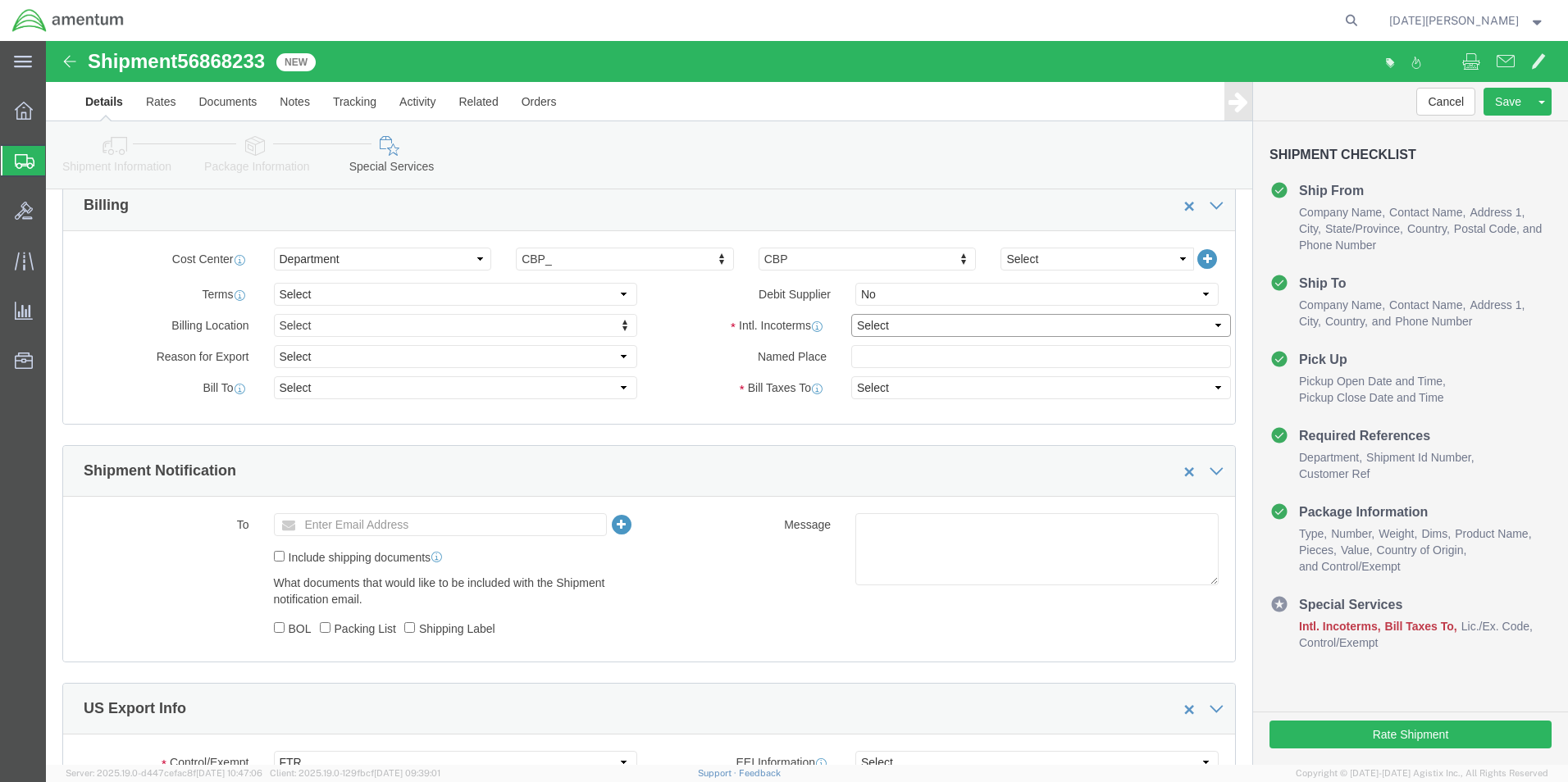
click select "Select Carriage Insurance Paid Carriage Paid To Cost and Freight Cost Insurance…"
select select "DDP"
click select "Select Carriage Insurance Paid Carriage Paid To Cost and Freight Cost Insurance…"
select select "SHIP"
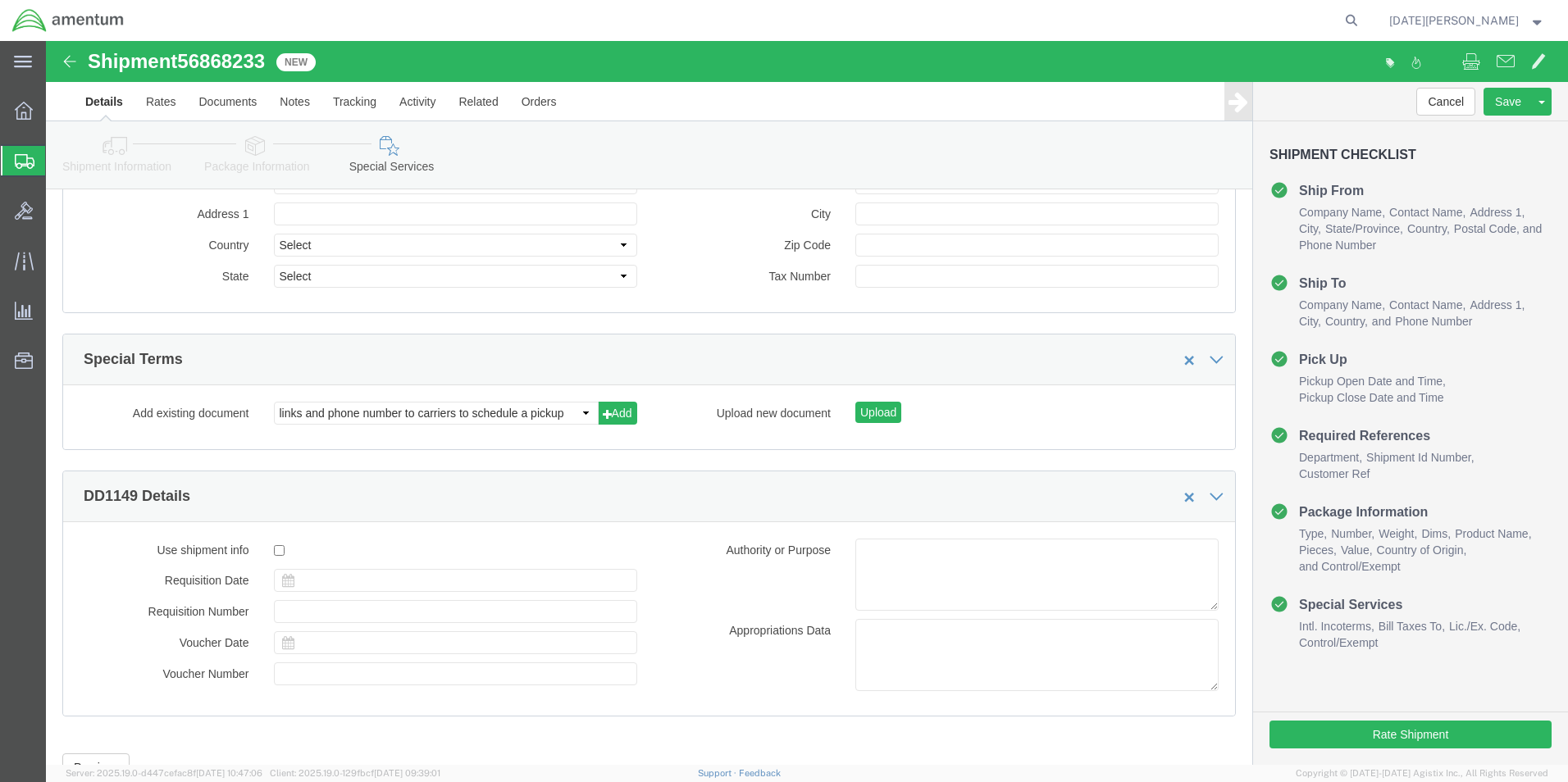
scroll to position [2166, 0]
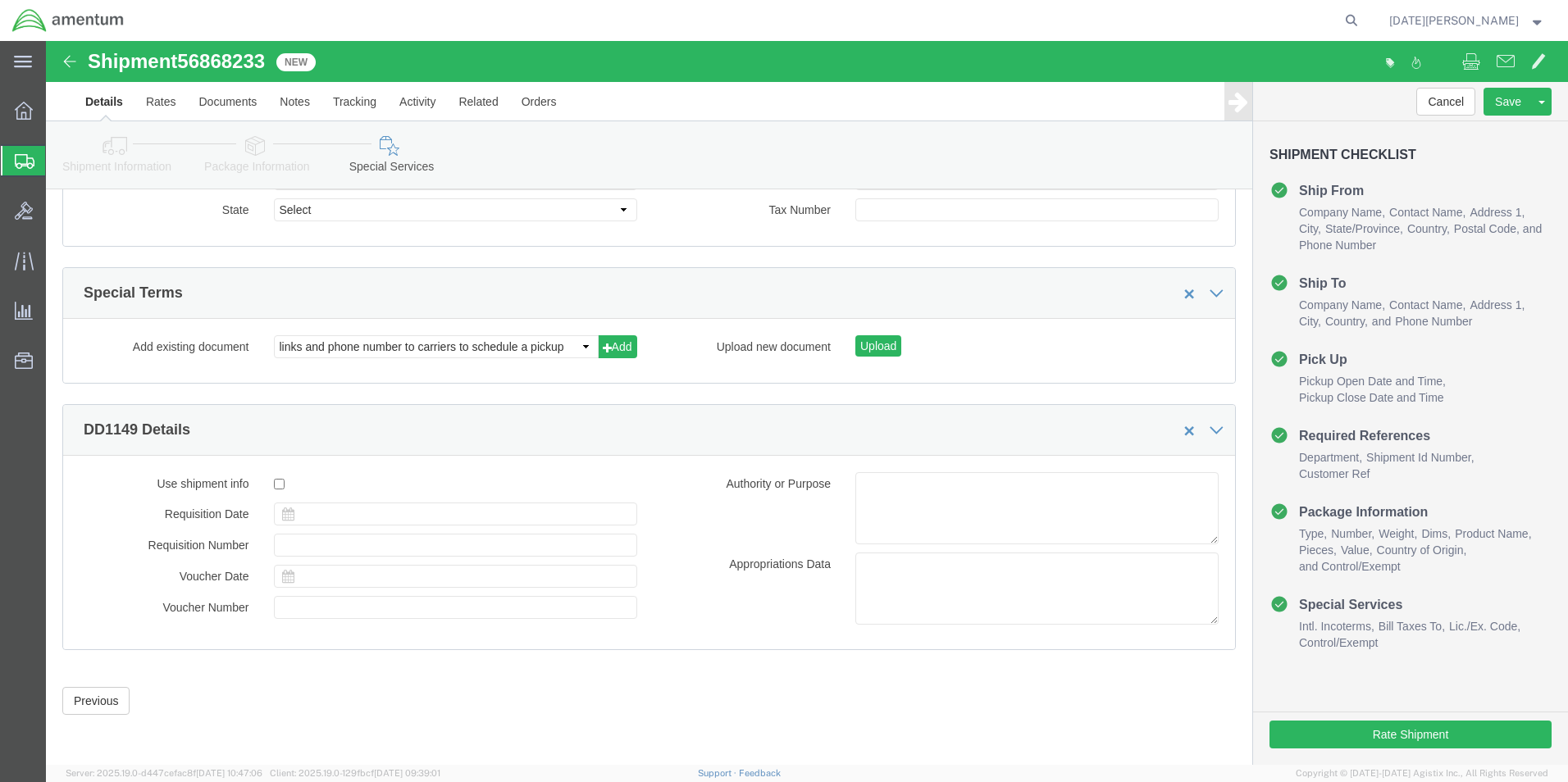
click div "Shipment Checklist Ship From Company Name Contact Name Address 1 City State/Pro…"
click button "Rate Shipment"
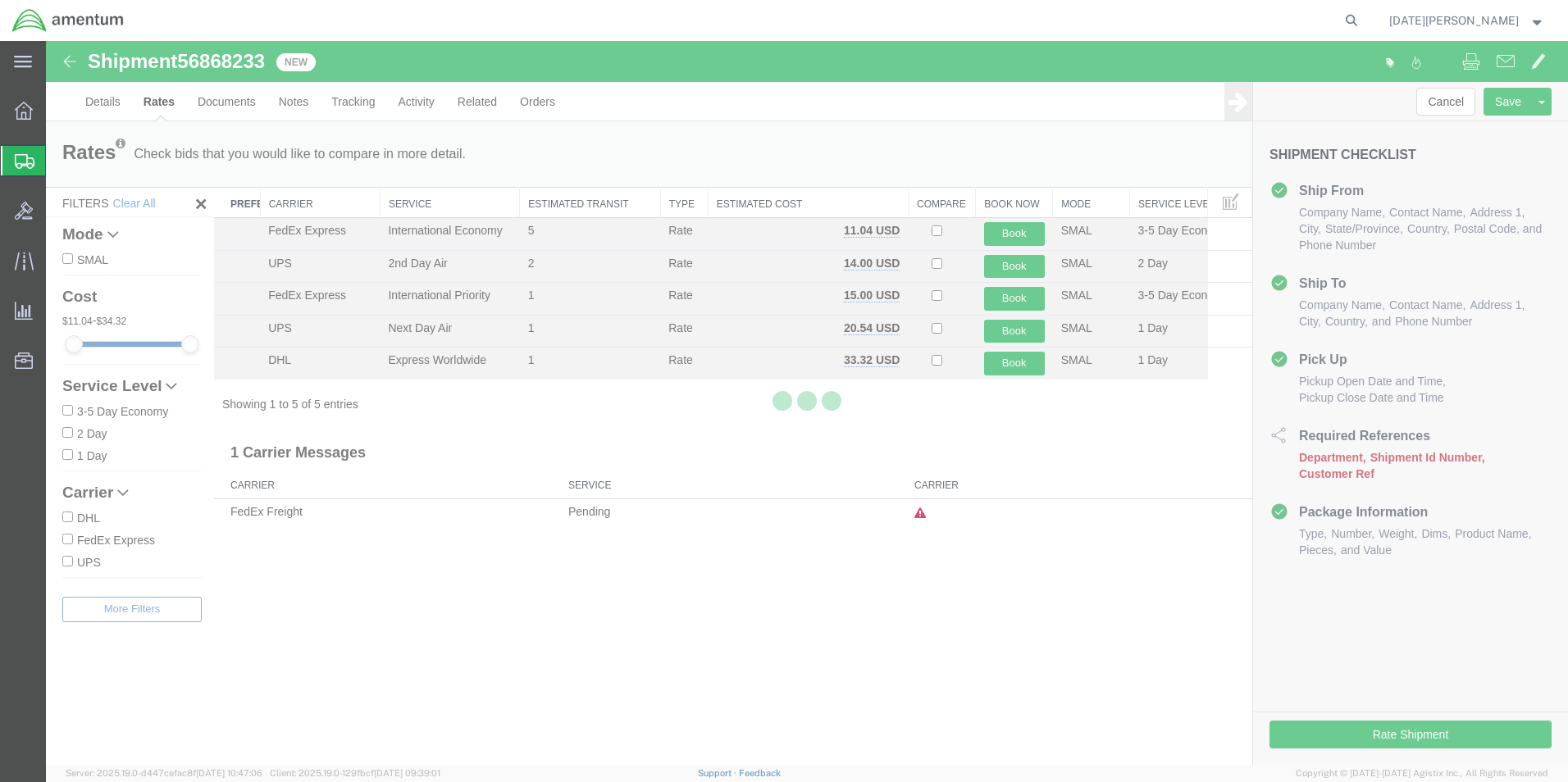
scroll to position [0, 0]
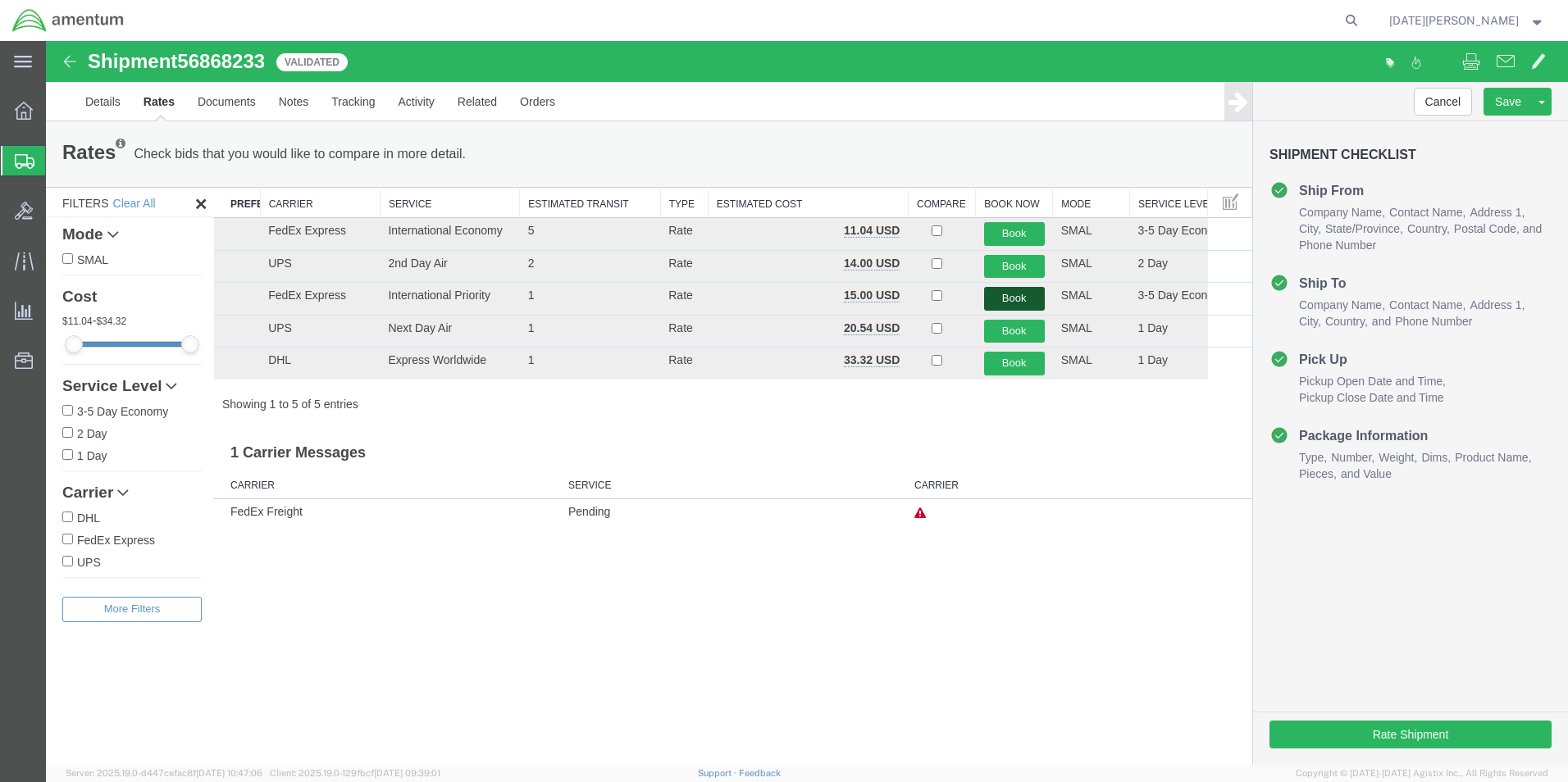
click at [999, 301] on button "Book" at bounding box center [1014, 299] width 61 height 24
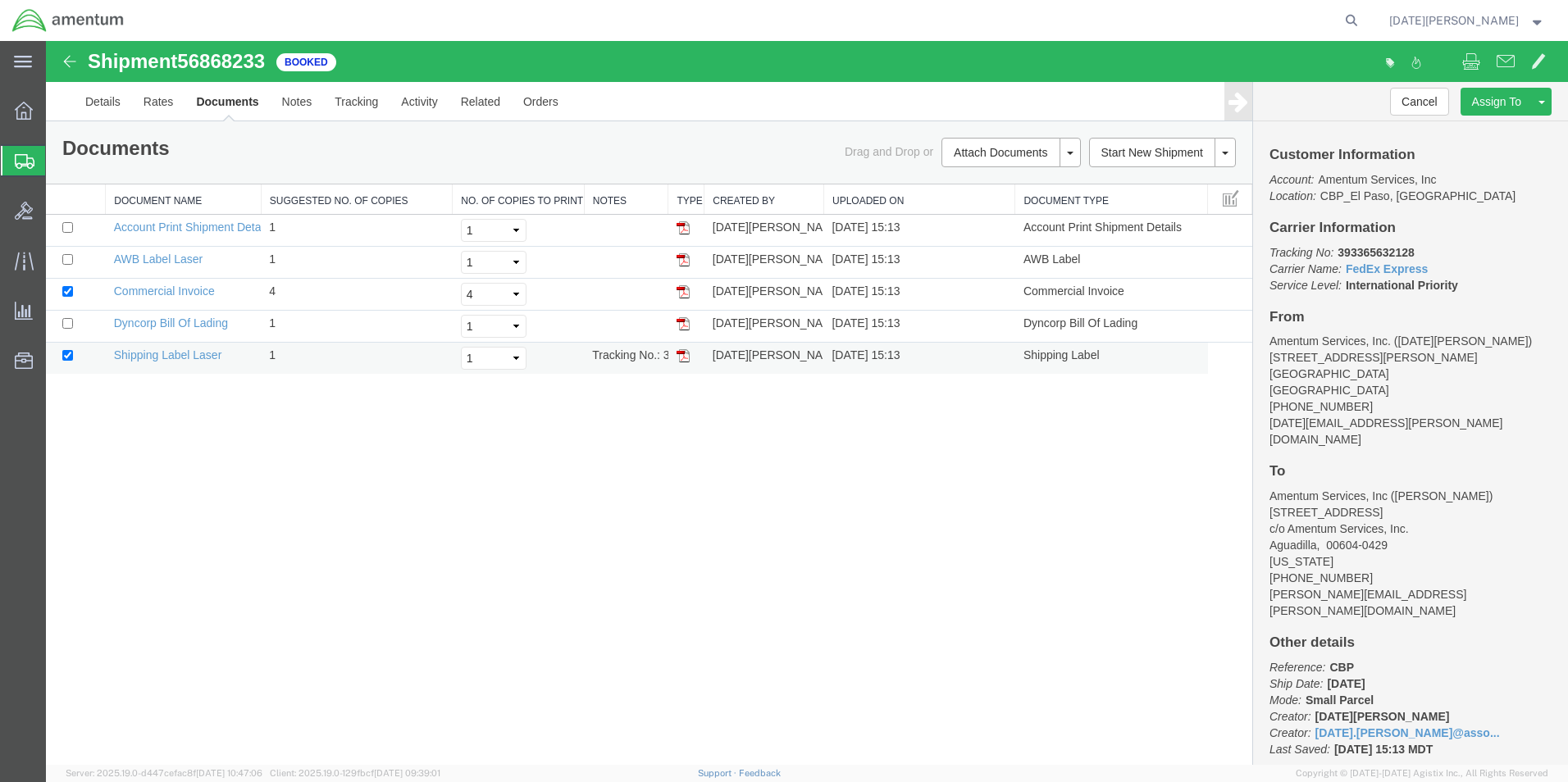
click at [688, 357] on img at bounding box center [683, 356] width 13 height 13
click at [683, 291] on img at bounding box center [683, 292] width 13 height 13
drag, startPoint x: 687, startPoint y: 258, endPoint x: 734, endPoint y: 330, distance: 86.0
click at [687, 258] on img at bounding box center [683, 260] width 13 height 13
click at [0, 0] on span "Create from Template" at bounding box center [0, 0] width 0 height 0
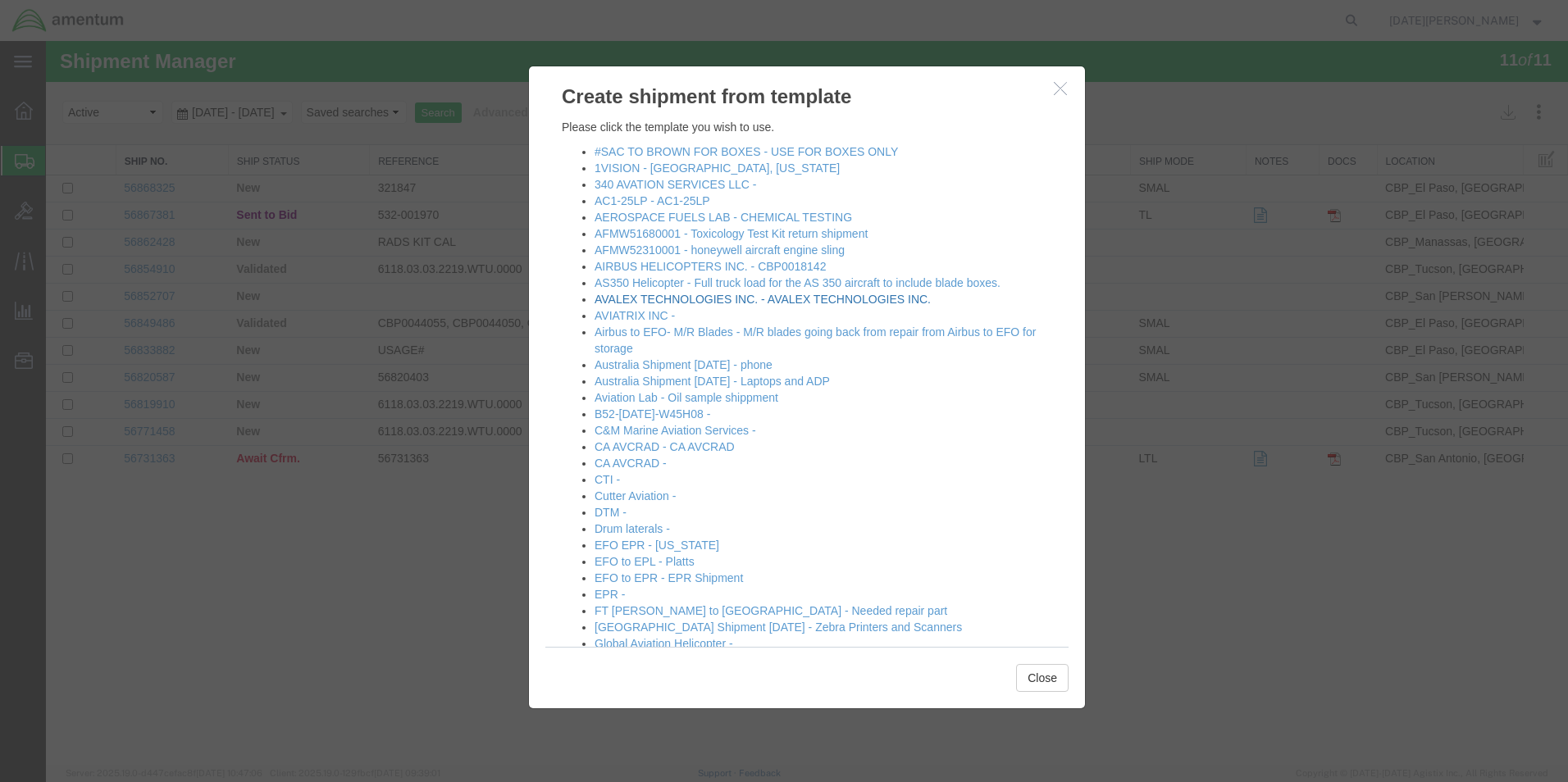
scroll to position [656, 0]
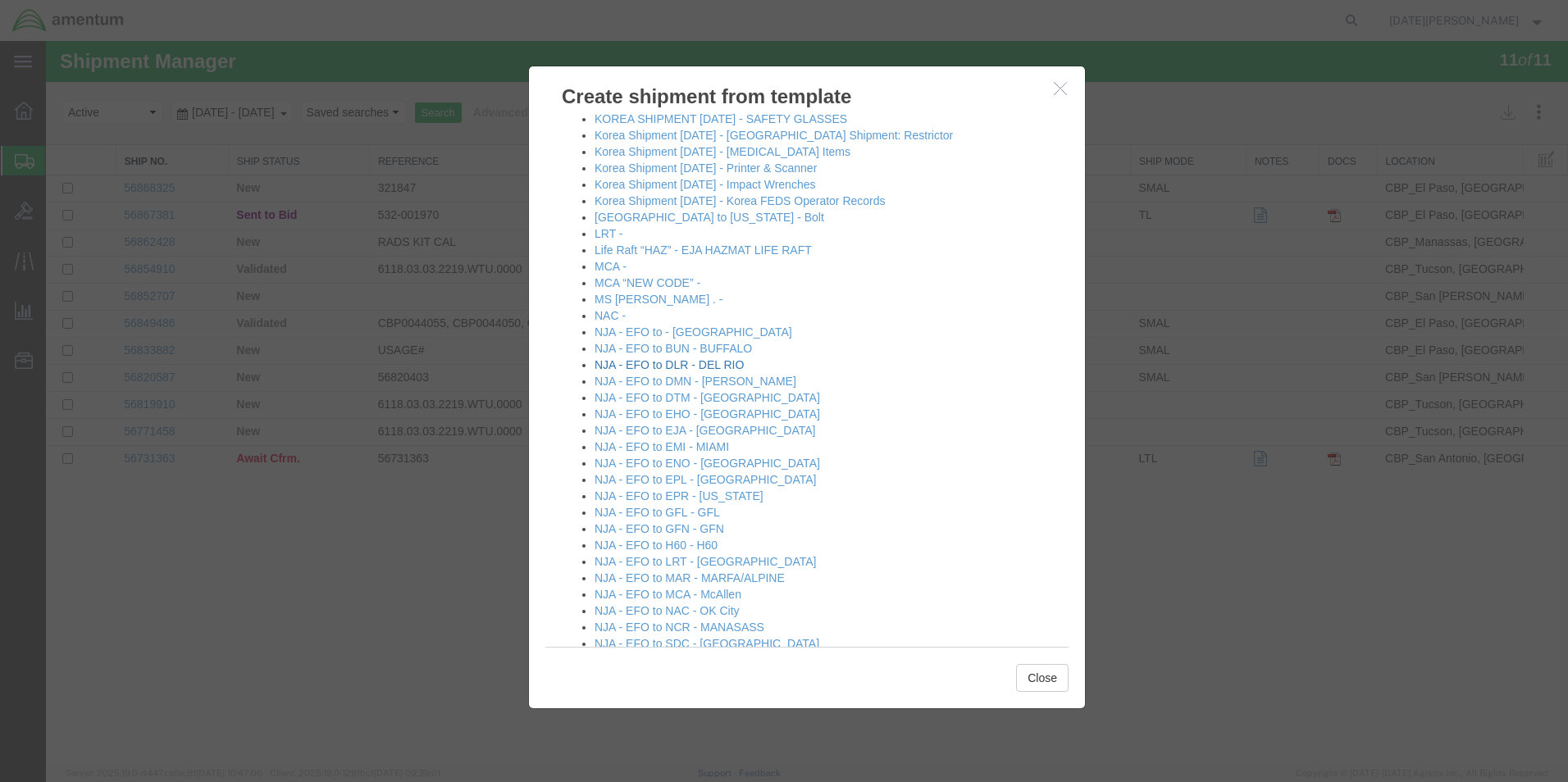
click at [710, 369] on link "NJA - EFO to DLR - DEL RIO" at bounding box center [670, 365] width 149 height 13
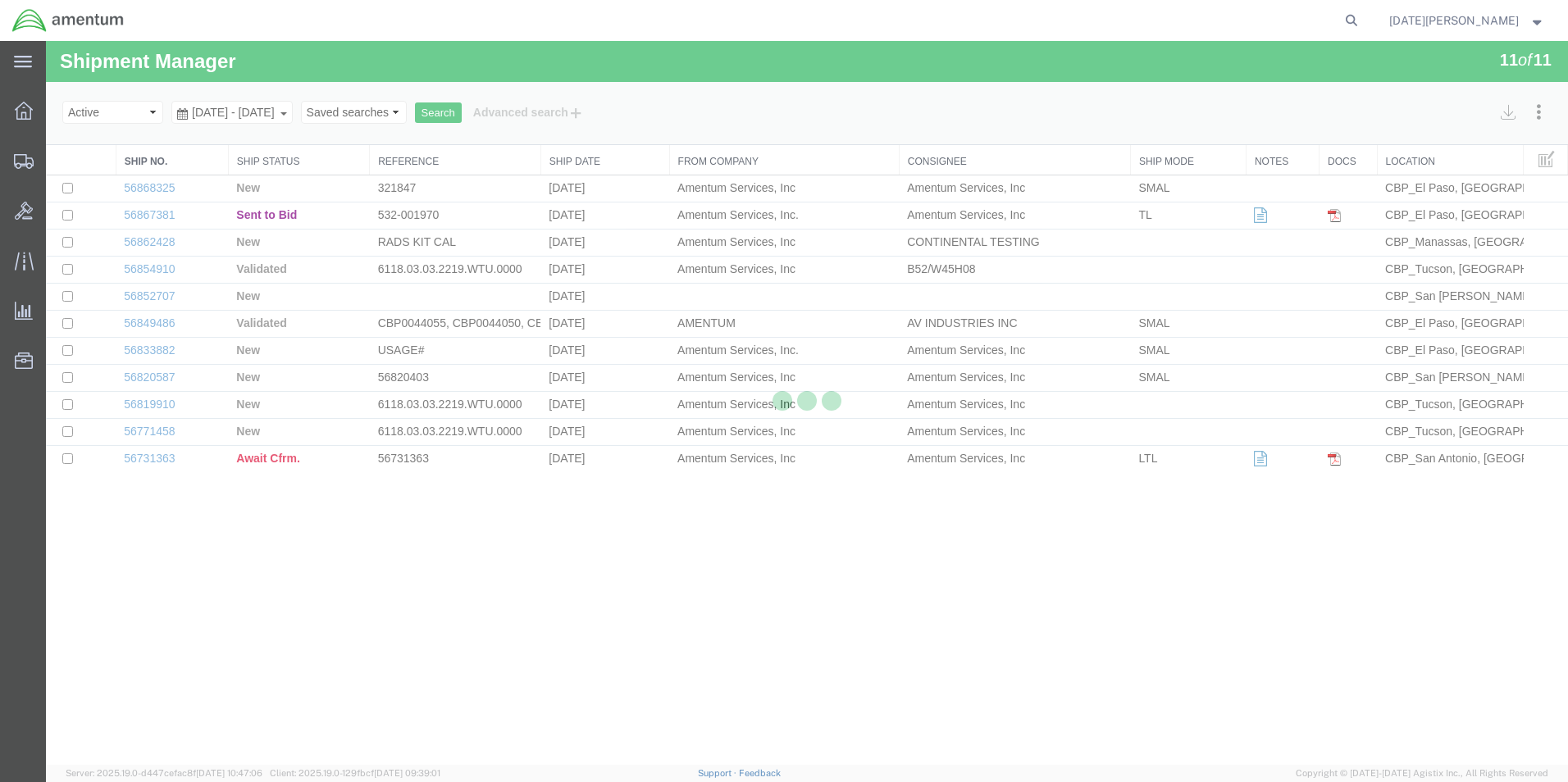
select select "49939"
select select "49937"
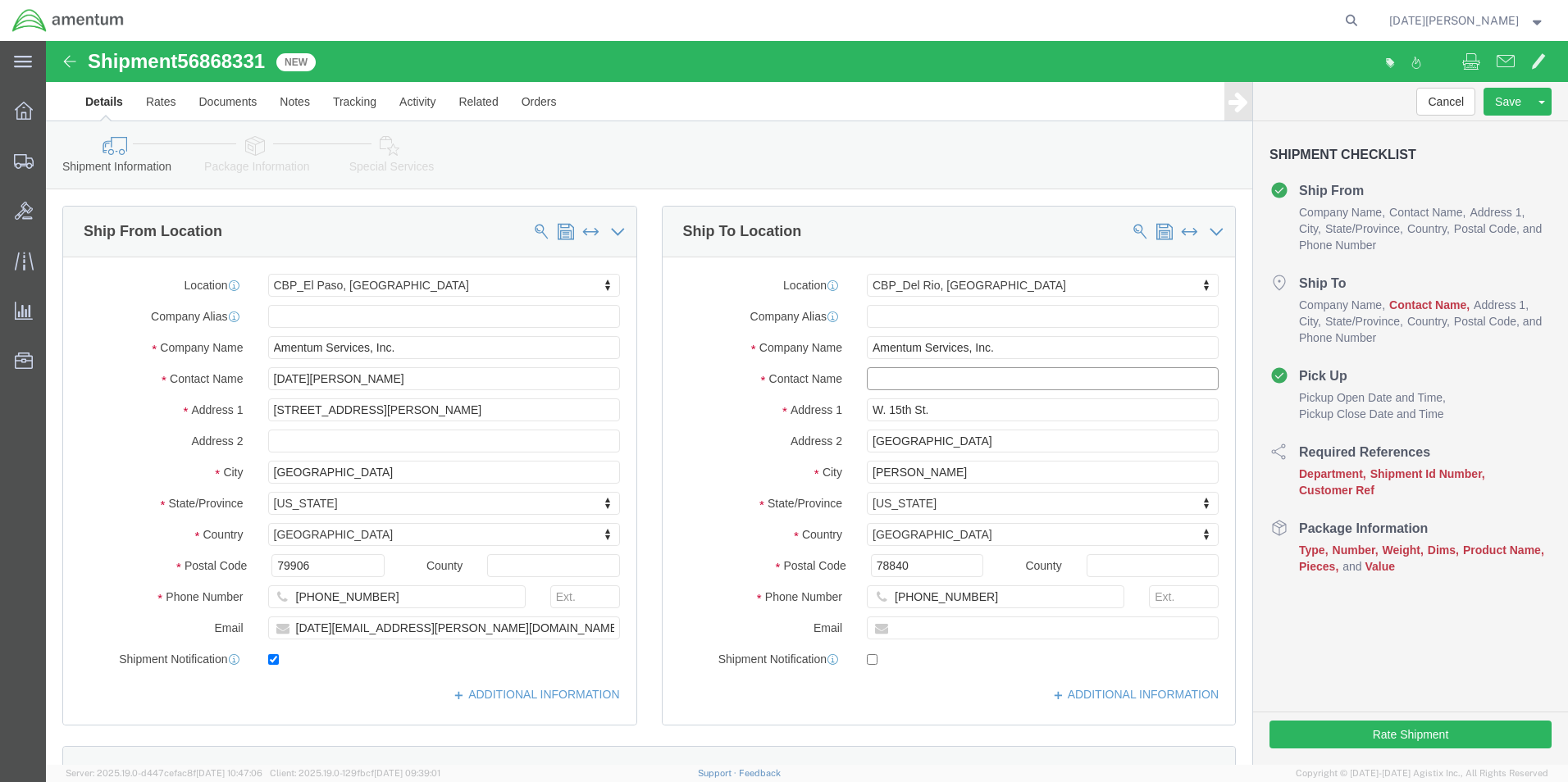
click input "text"
type input "SUPPLY ROOM"
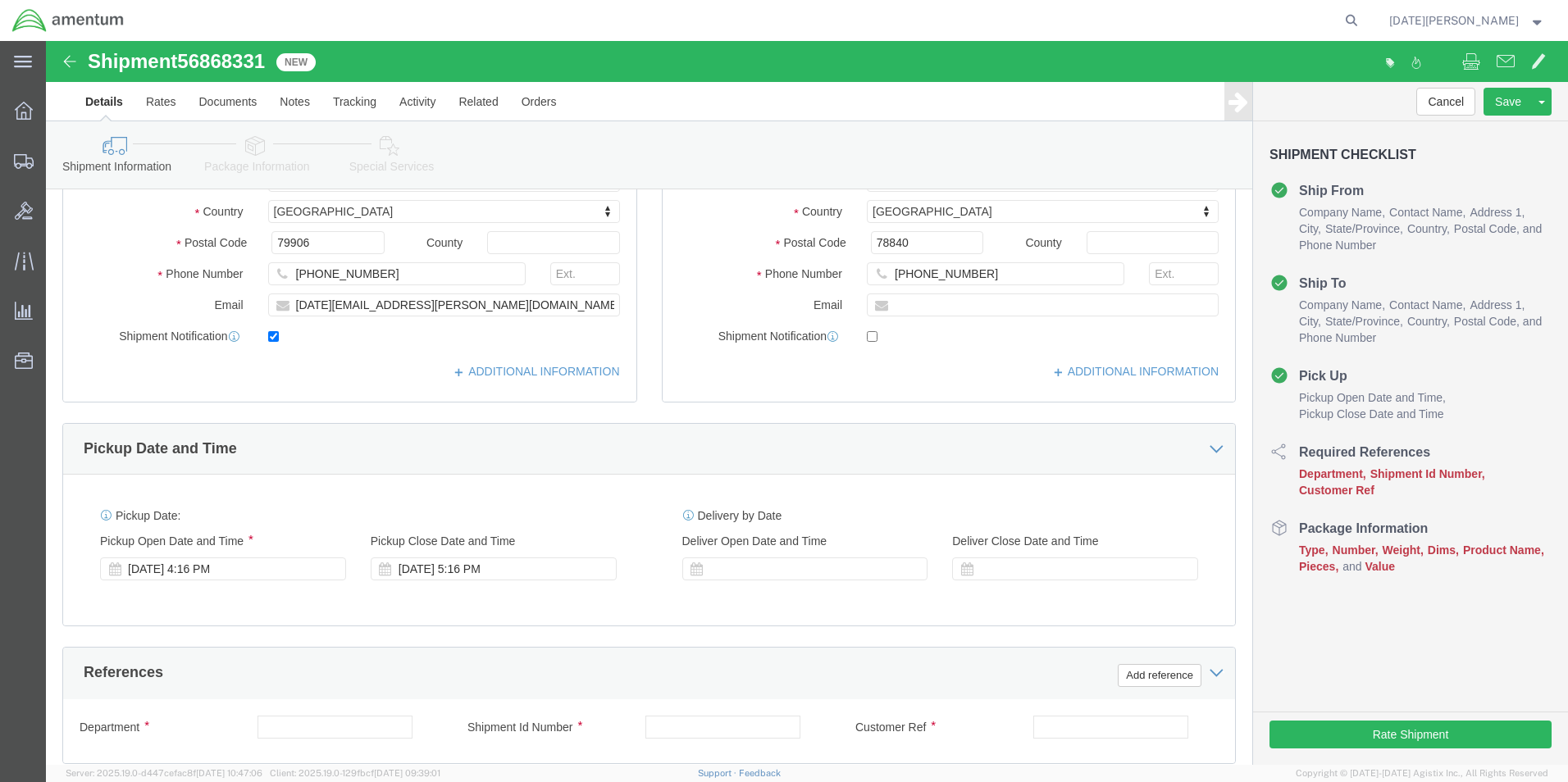
scroll to position [492, 0]
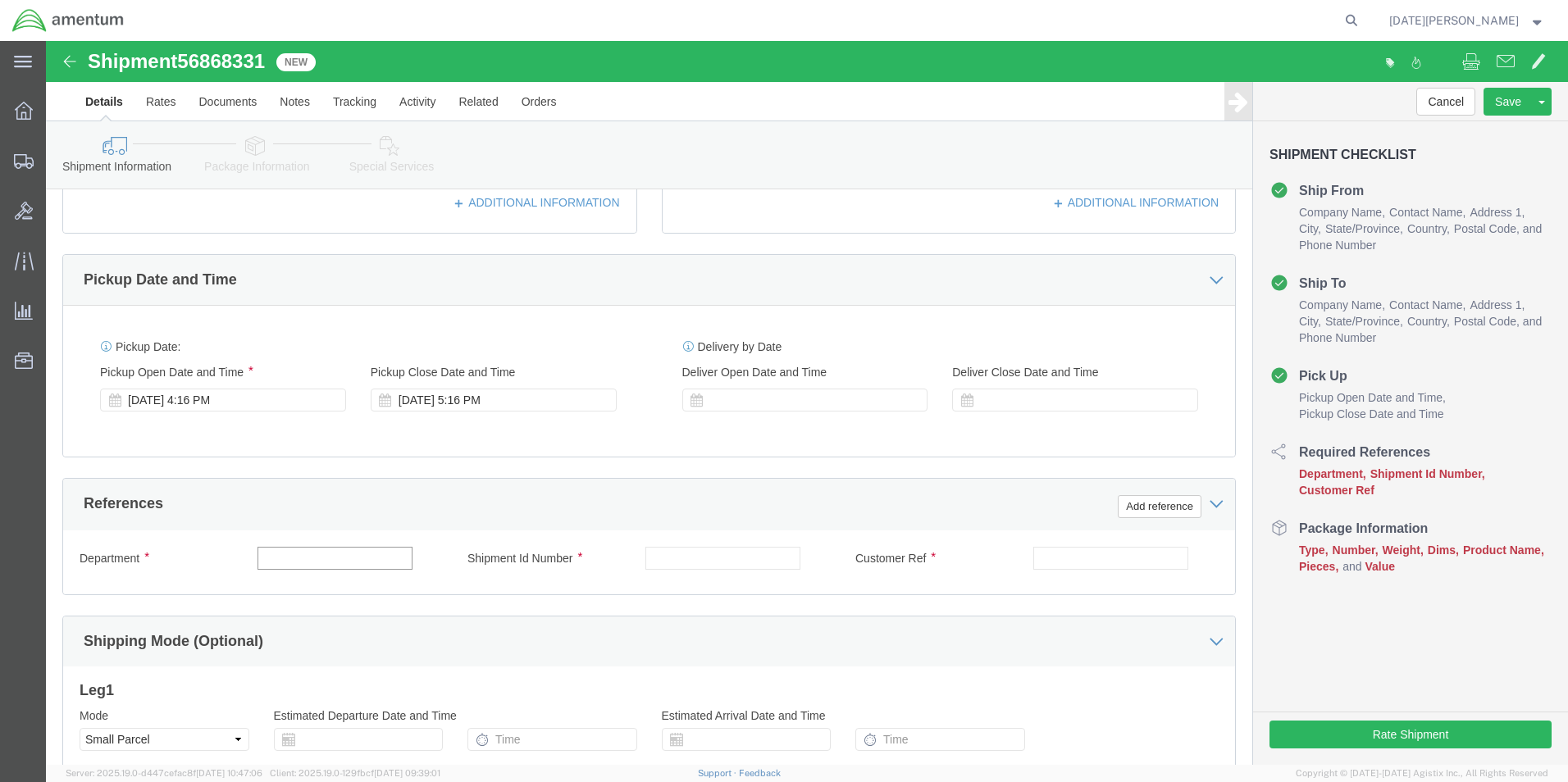
click input "text"
type input "CBP"
type input "610-001692"
paste input "610-001692"
type input "610-001692"
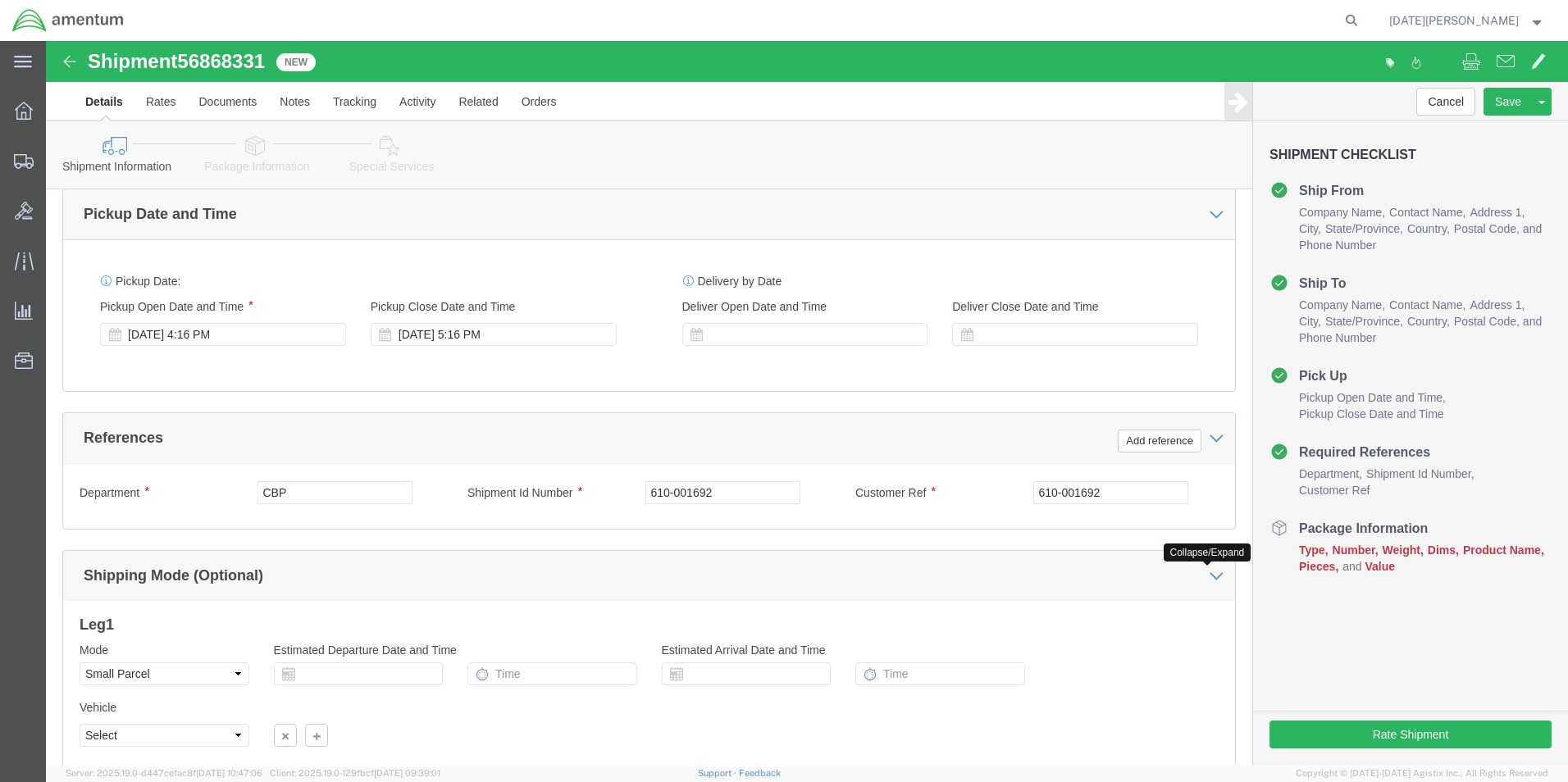
scroll to position [684, 0]
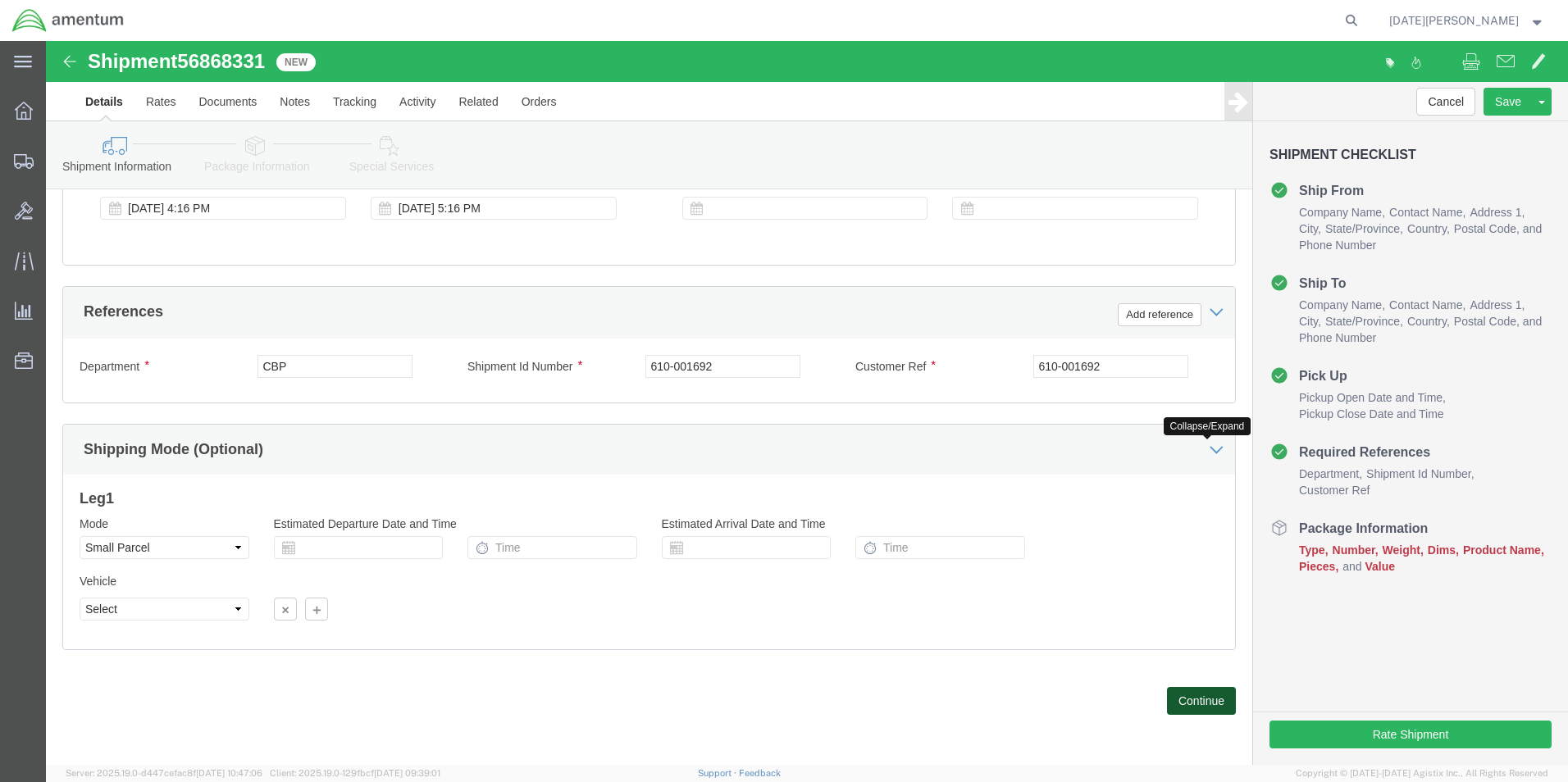
click button "Continue"
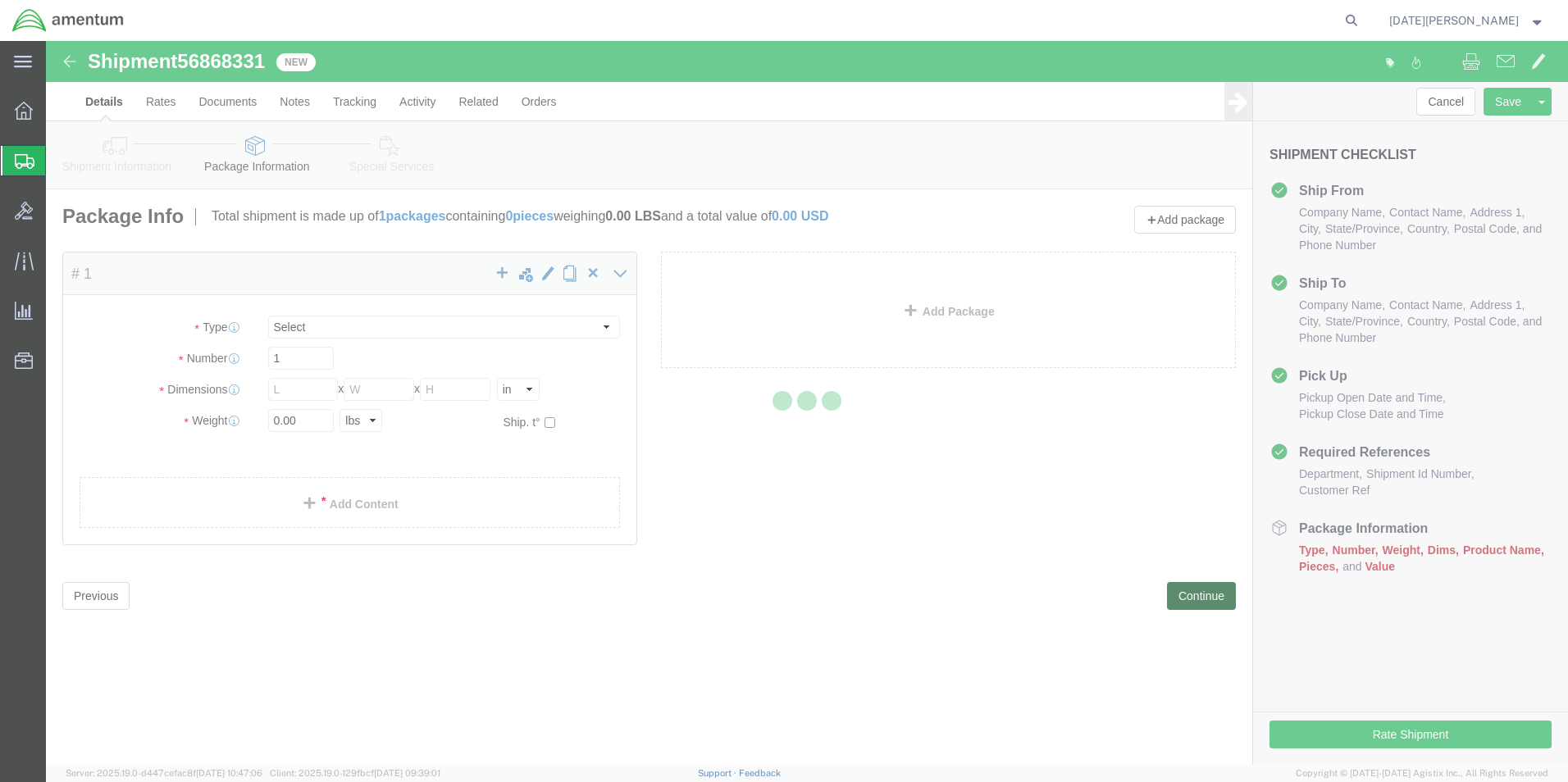
select select "YRPK"
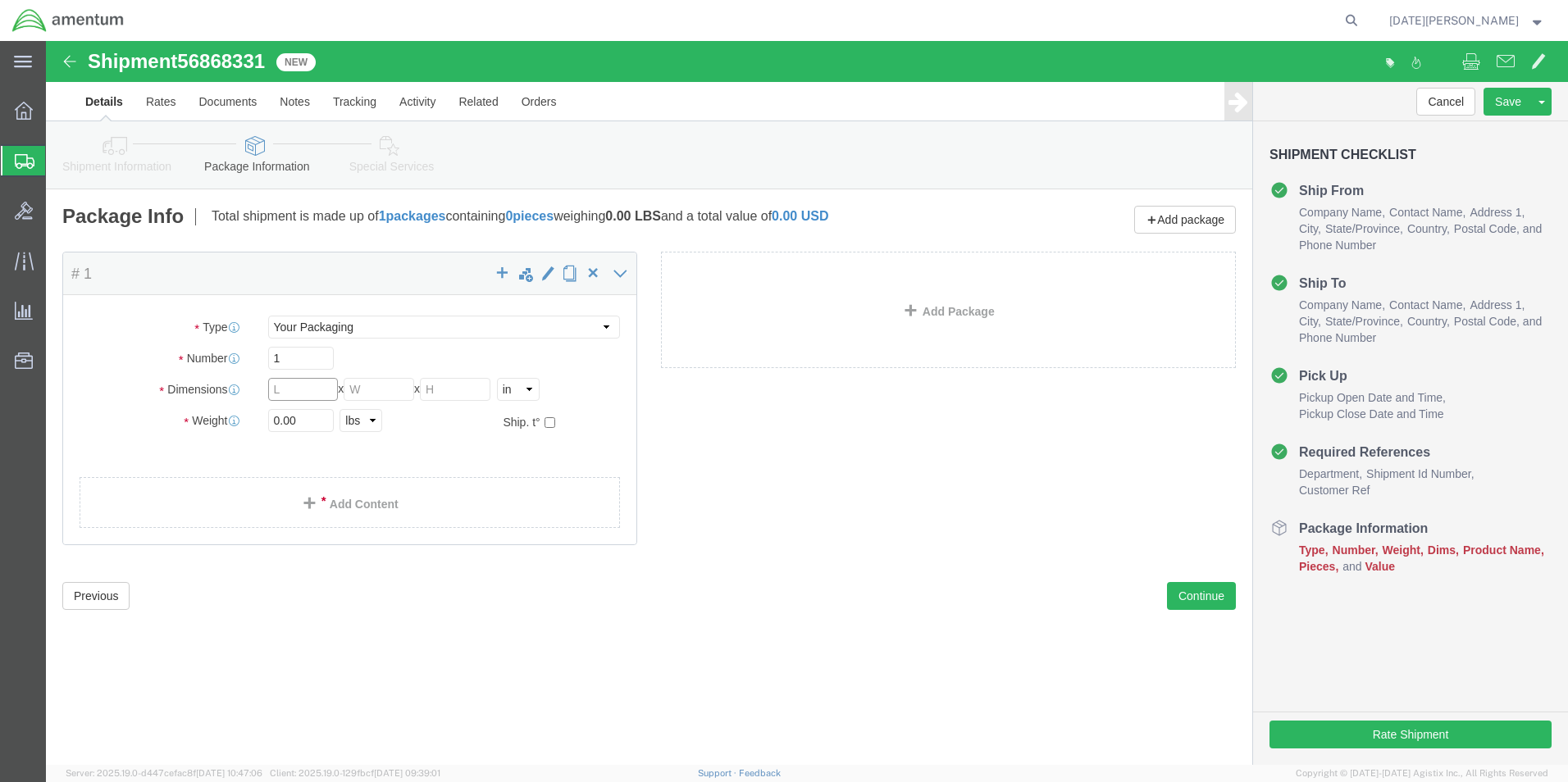
click input "text"
type input "8"
type input "6"
type input "5"
type input "0.80"
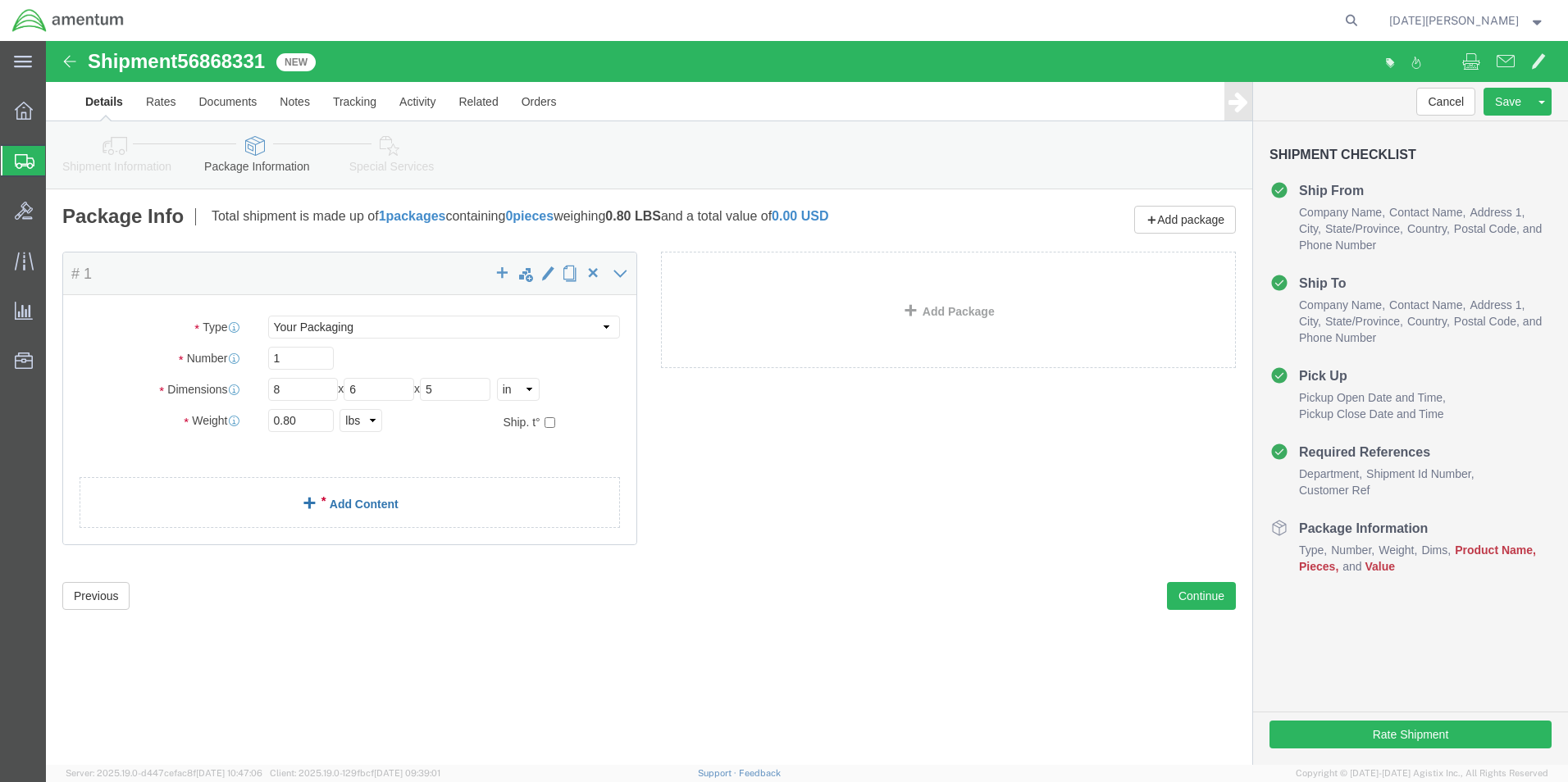
click link "Add Content"
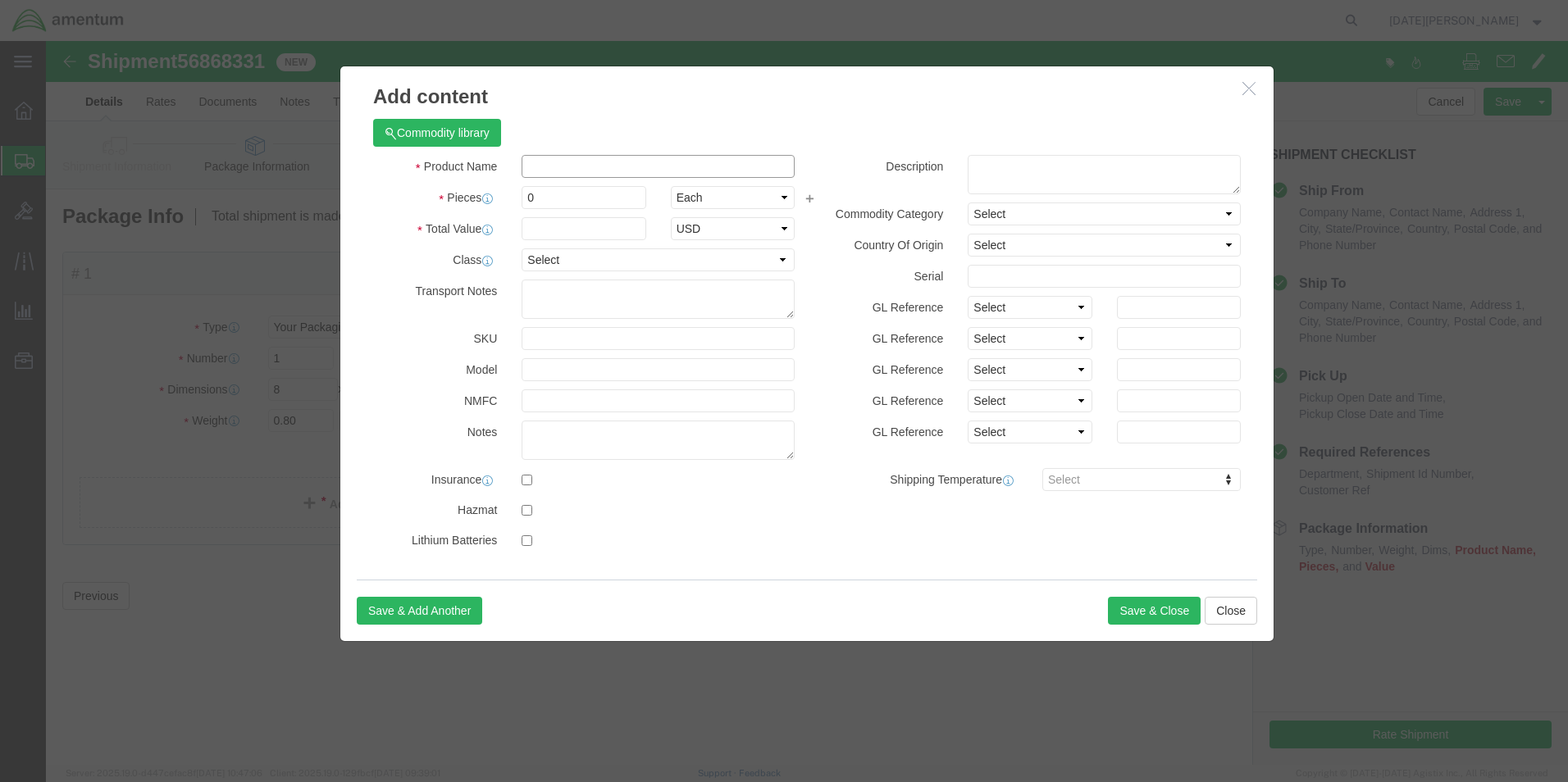
click input "text"
type input "CYLINDER LOCK"
type input "1"
type input "500"
select select "USD"
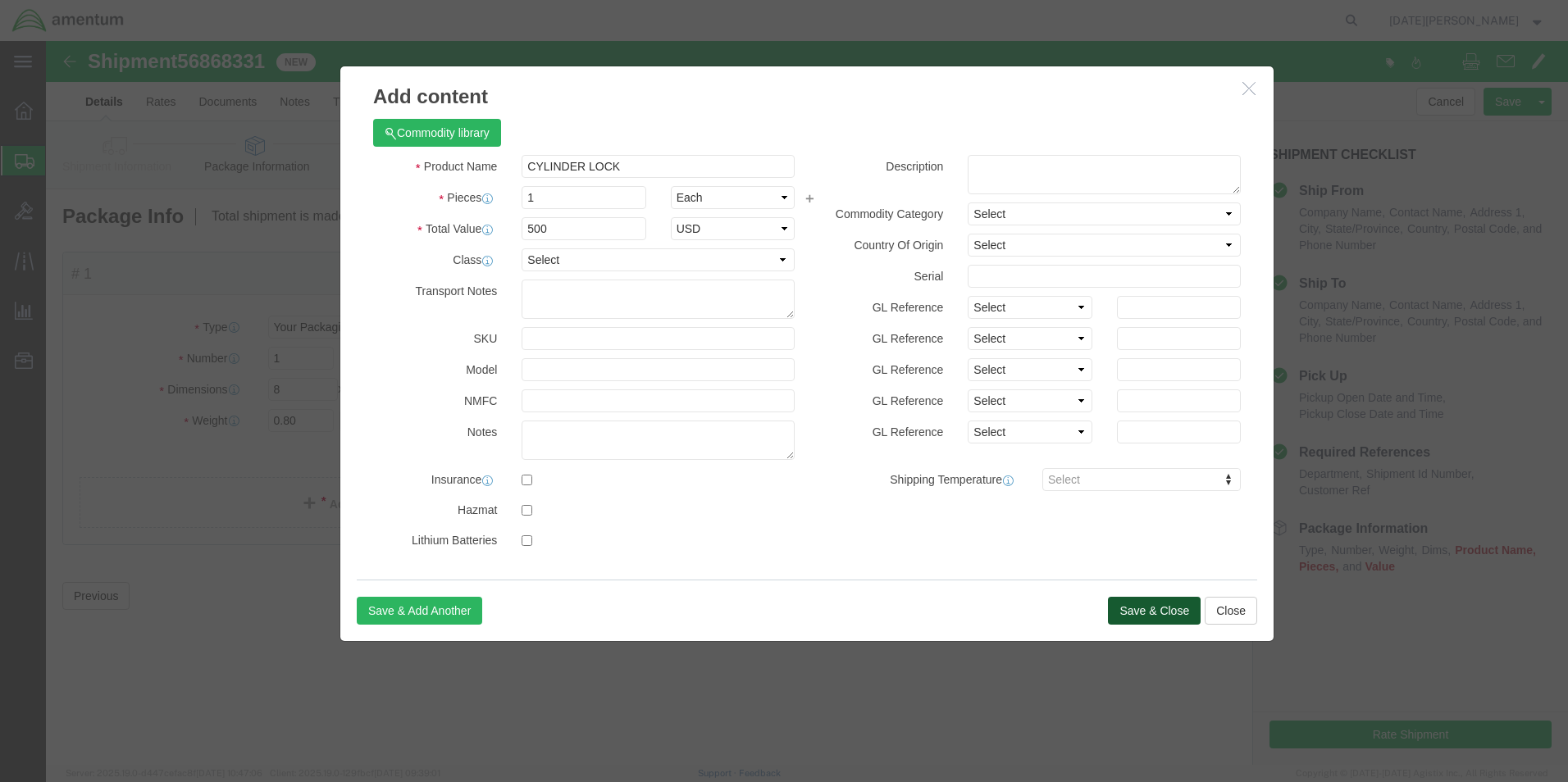
click button "Save & Close"
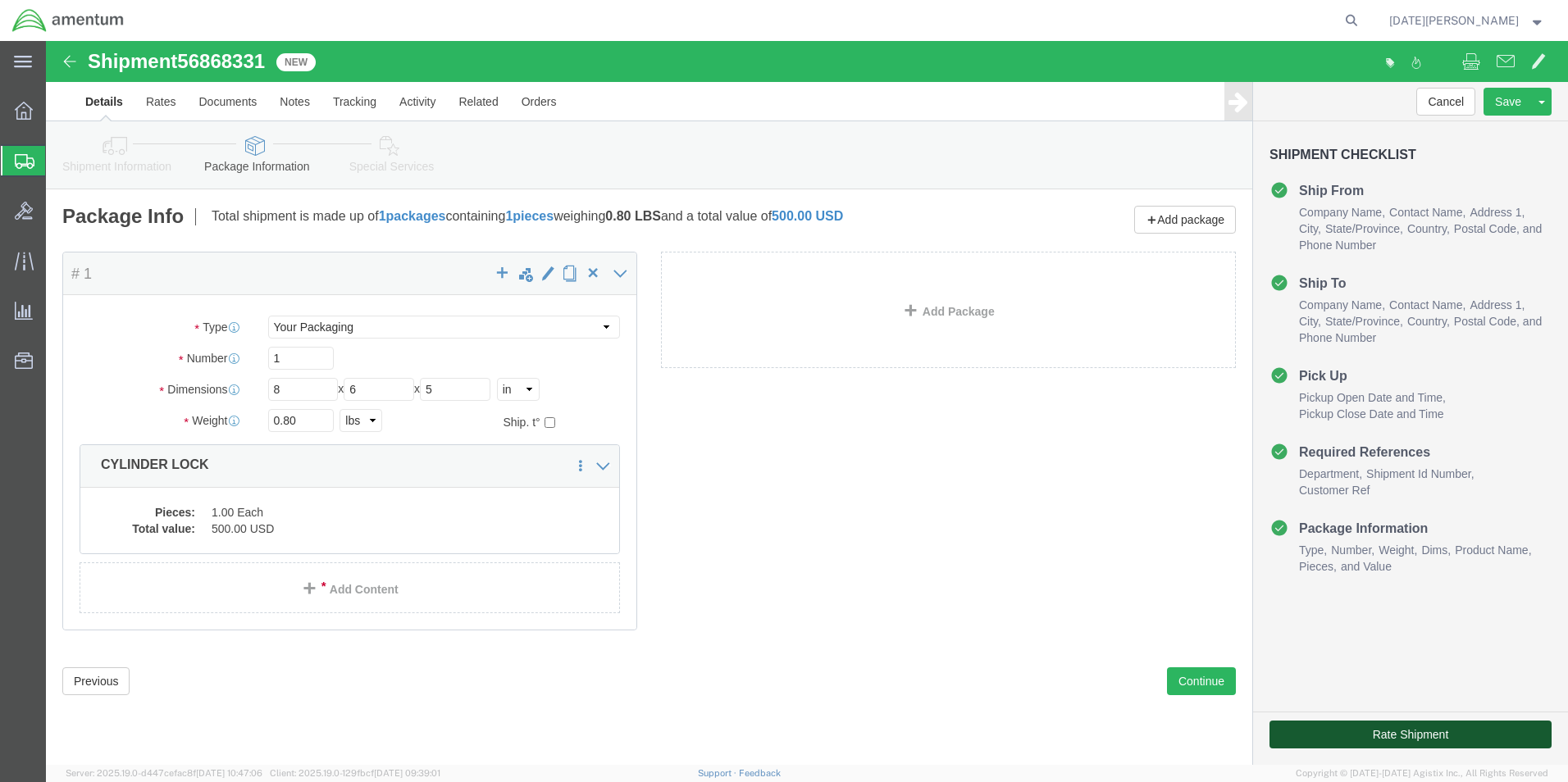
click button "Rate Shipment"
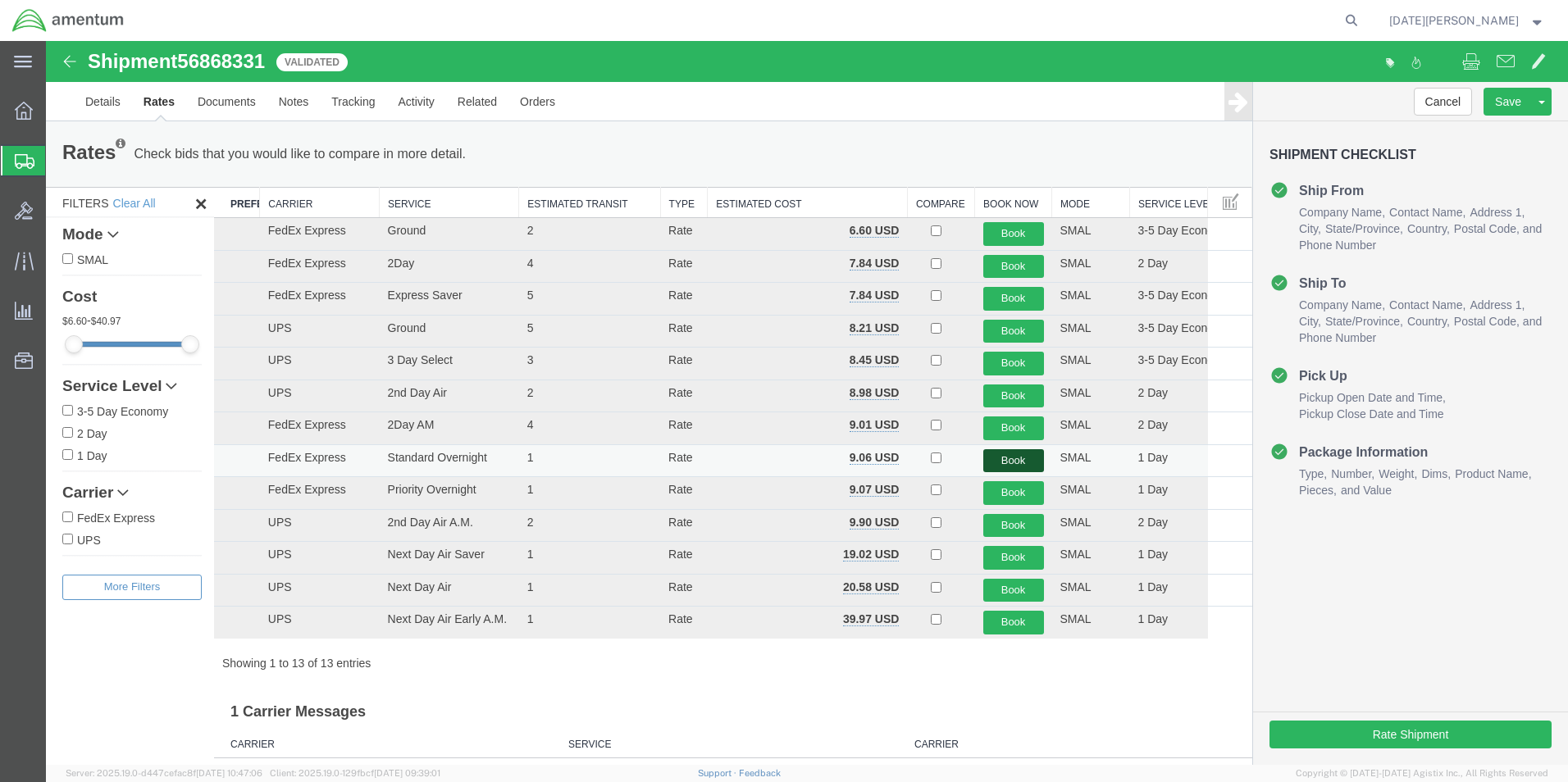
click at [995, 465] on button "Book" at bounding box center [1013, 461] width 61 height 24
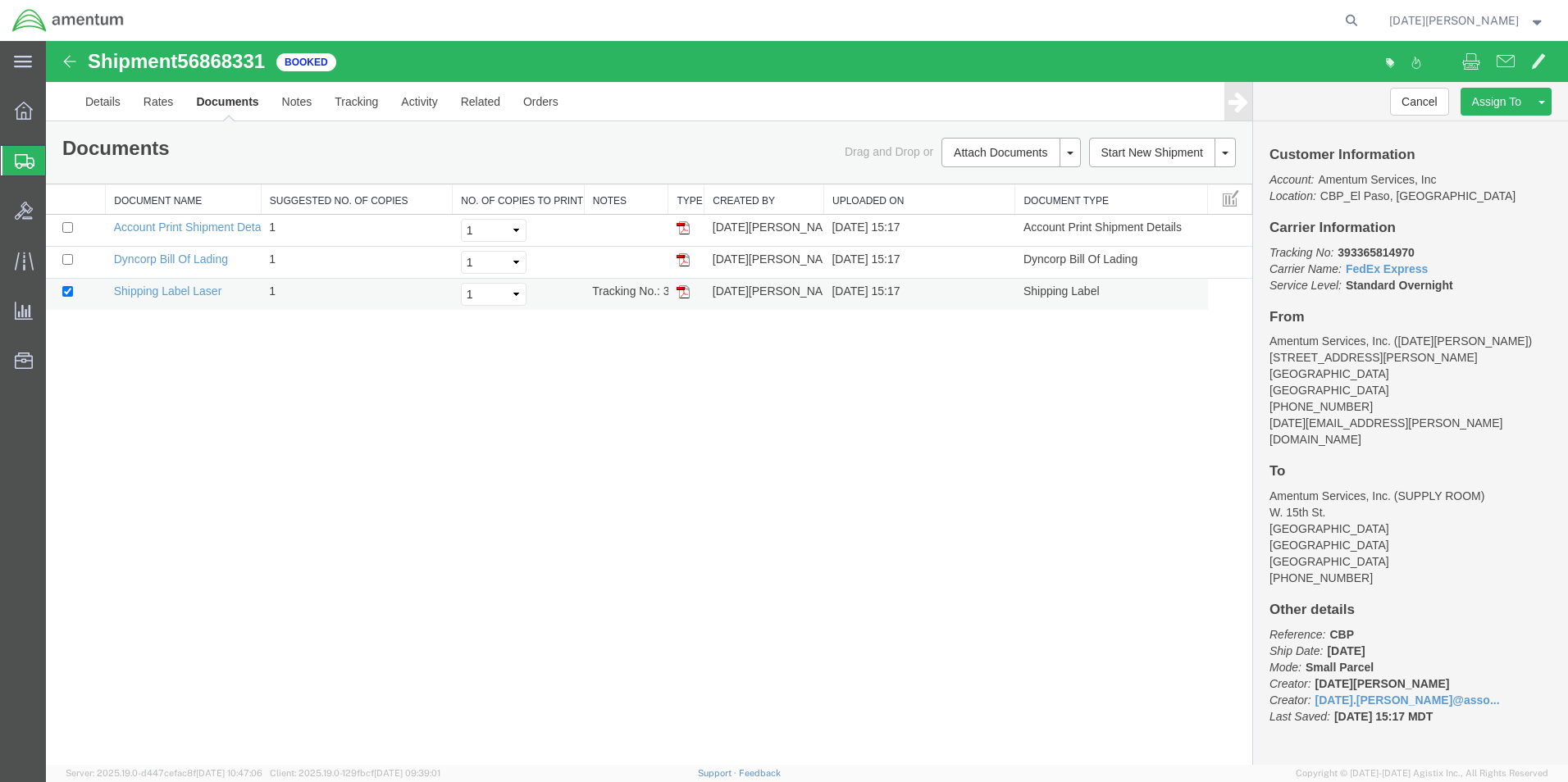
click at [683, 293] on img at bounding box center [683, 292] width 13 height 13
